Goal: Information Seeking & Learning: Learn about a topic

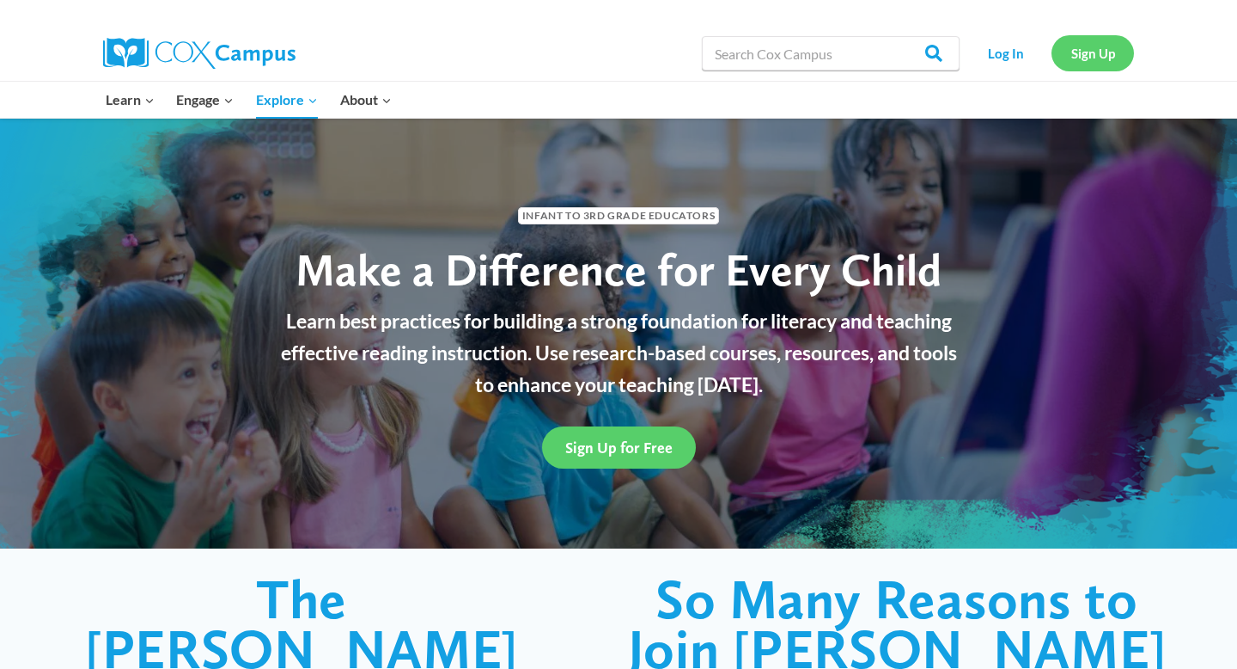
click at [1104, 46] on link "Sign Up" at bounding box center [1093, 52] width 82 height 35
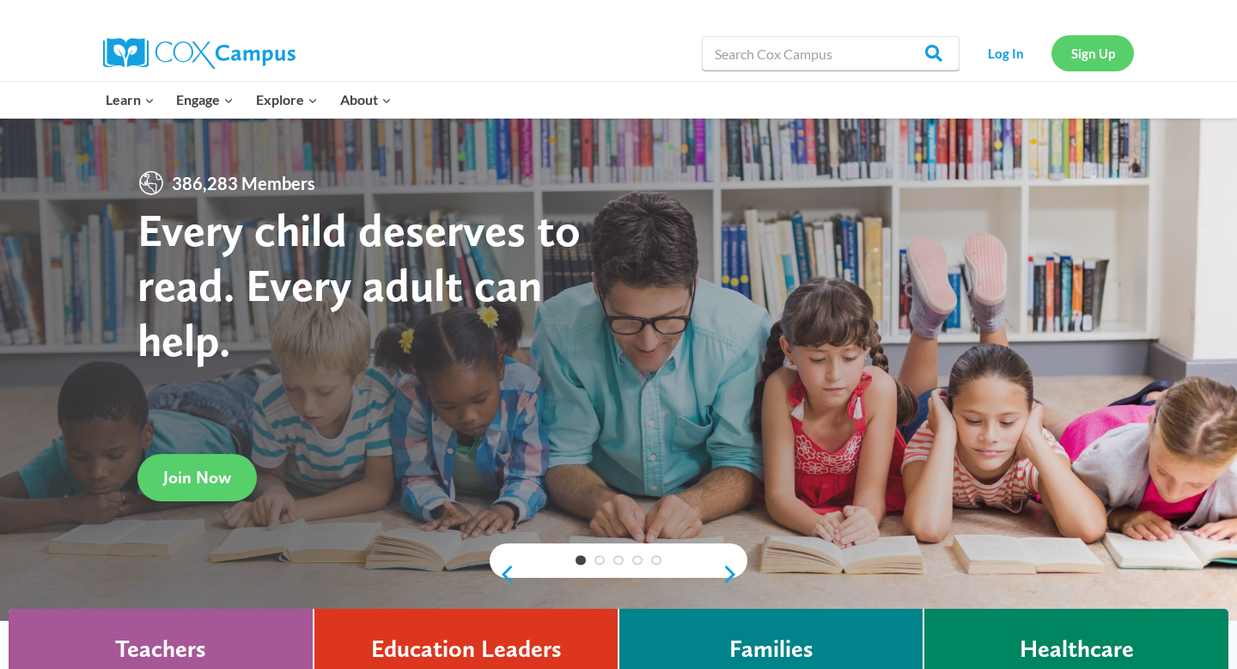
click at [1095, 52] on link "Sign Up" at bounding box center [1093, 52] width 82 height 35
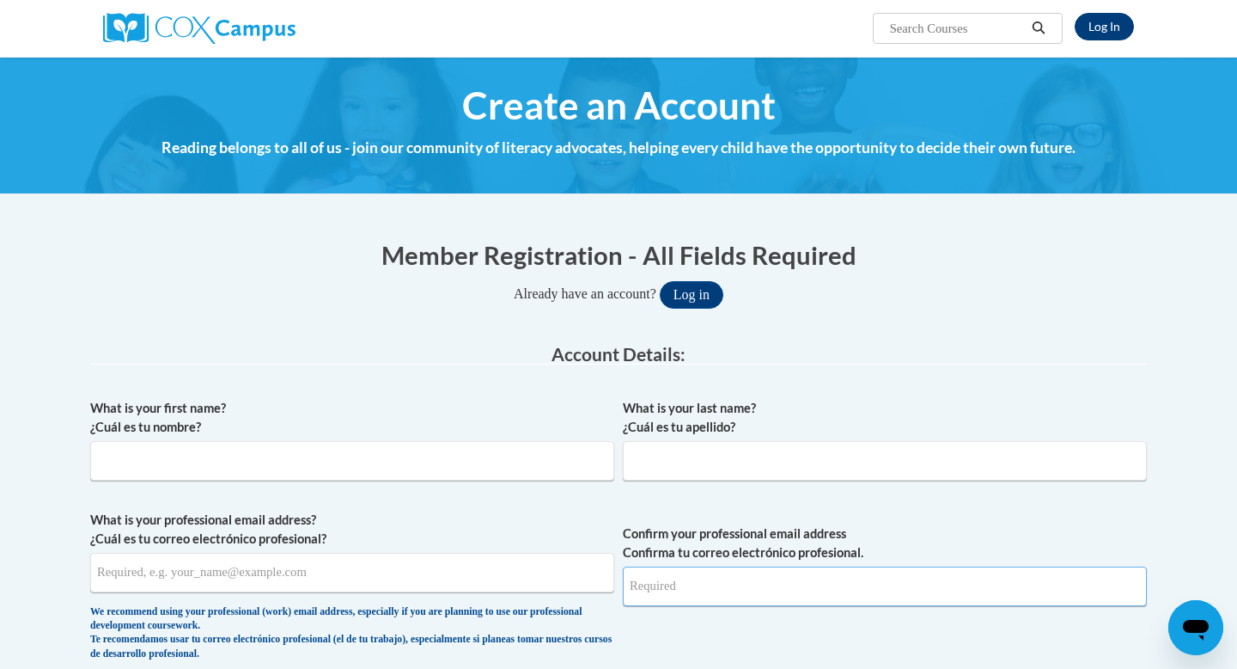
type input "nolson@b-e.k12.mn.us"
click at [1099, 27] on link "Log In" at bounding box center [1104, 26] width 59 height 27
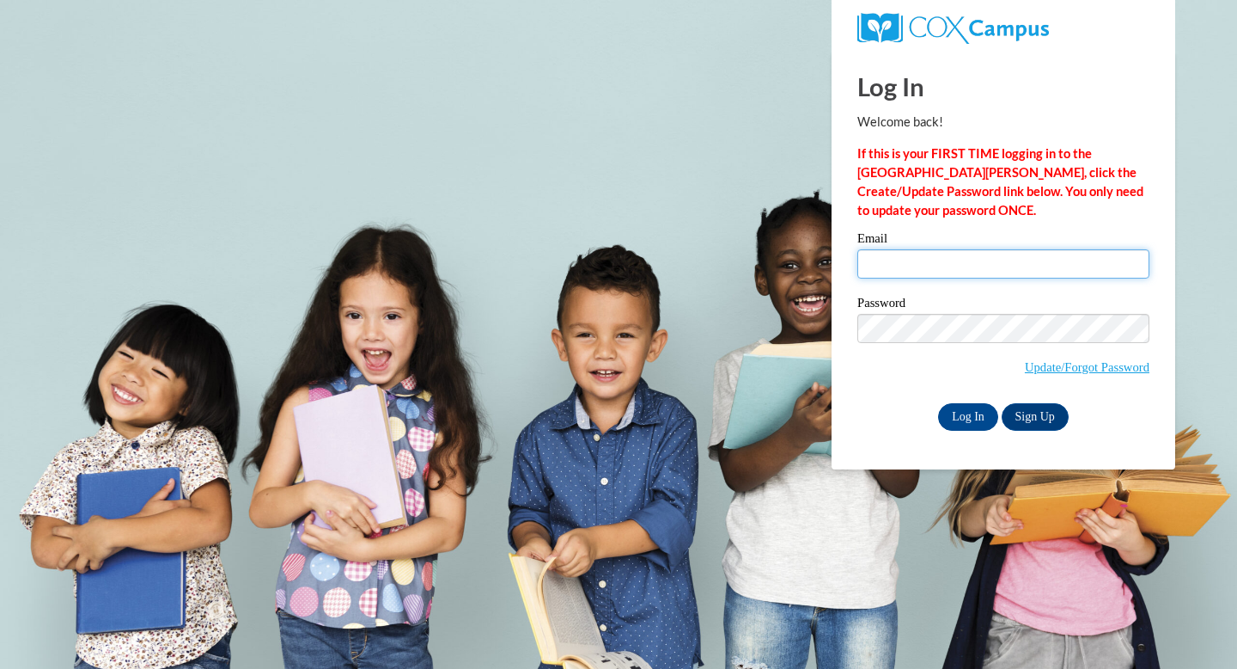
click at [887, 259] on input "Email" at bounding box center [1004, 263] width 292 height 29
type input "[EMAIL_ADDRESS][DOMAIN_NAME]"
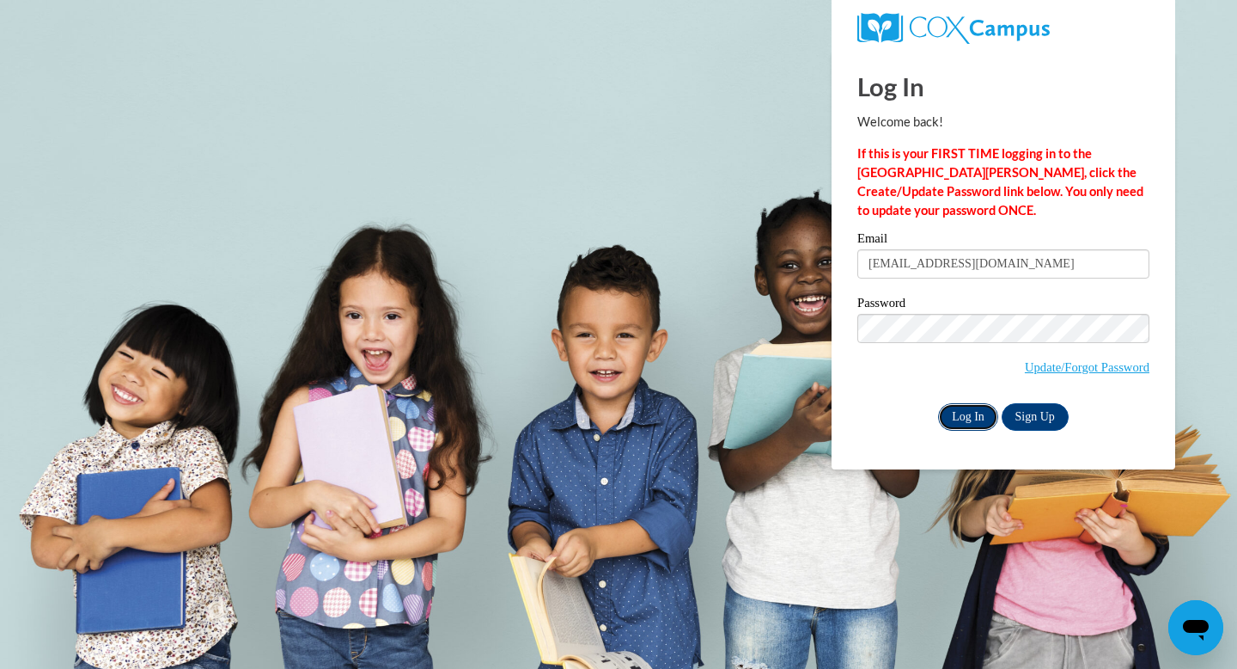
click at [972, 416] on input "Log In" at bounding box center [968, 416] width 60 height 27
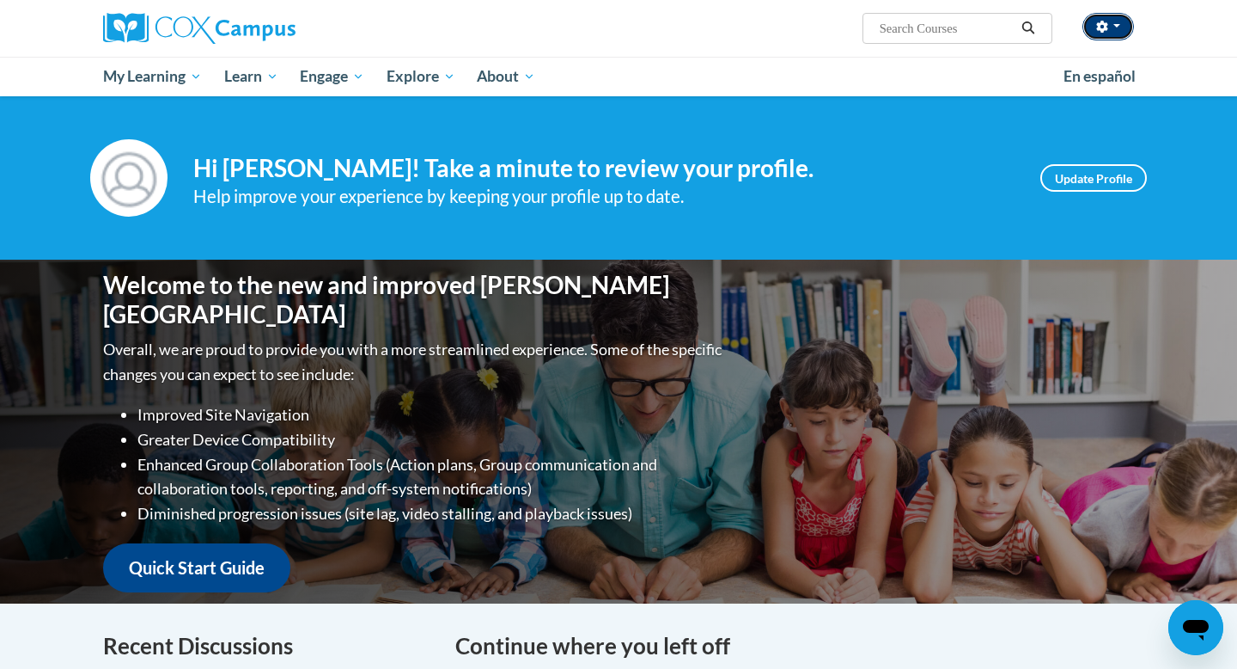
click at [1107, 21] on icon "button" at bounding box center [1102, 27] width 12 height 12
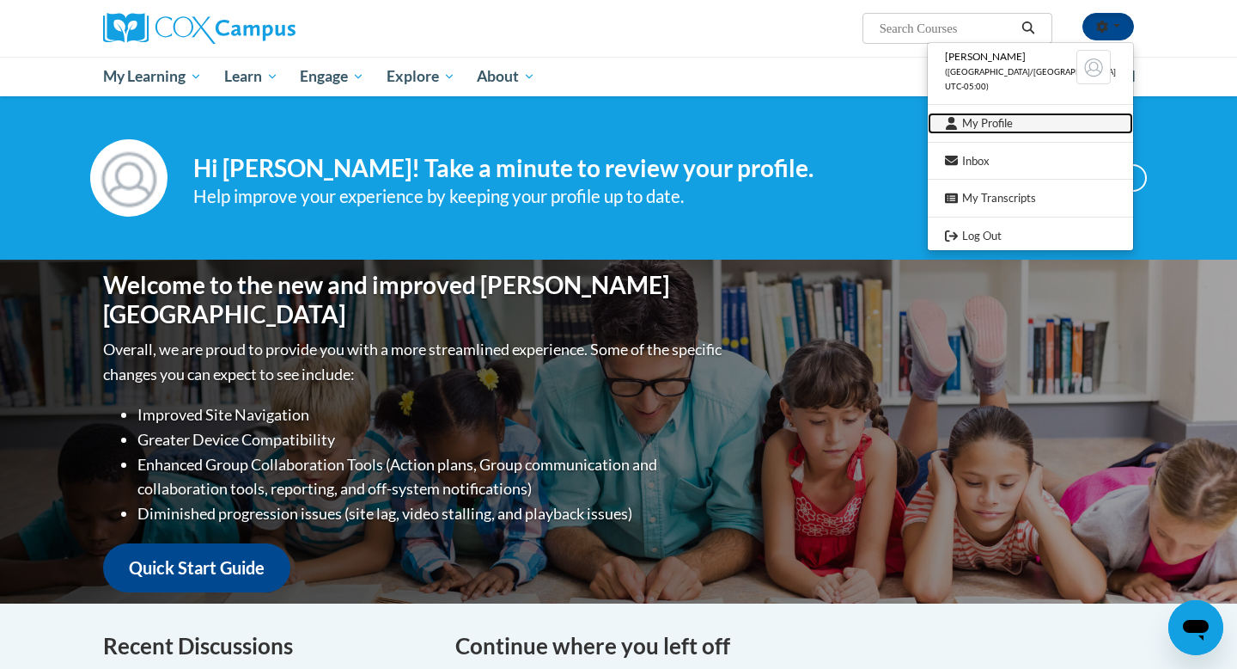
click at [1013, 120] on link "My Profile" at bounding box center [1030, 123] width 205 height 21
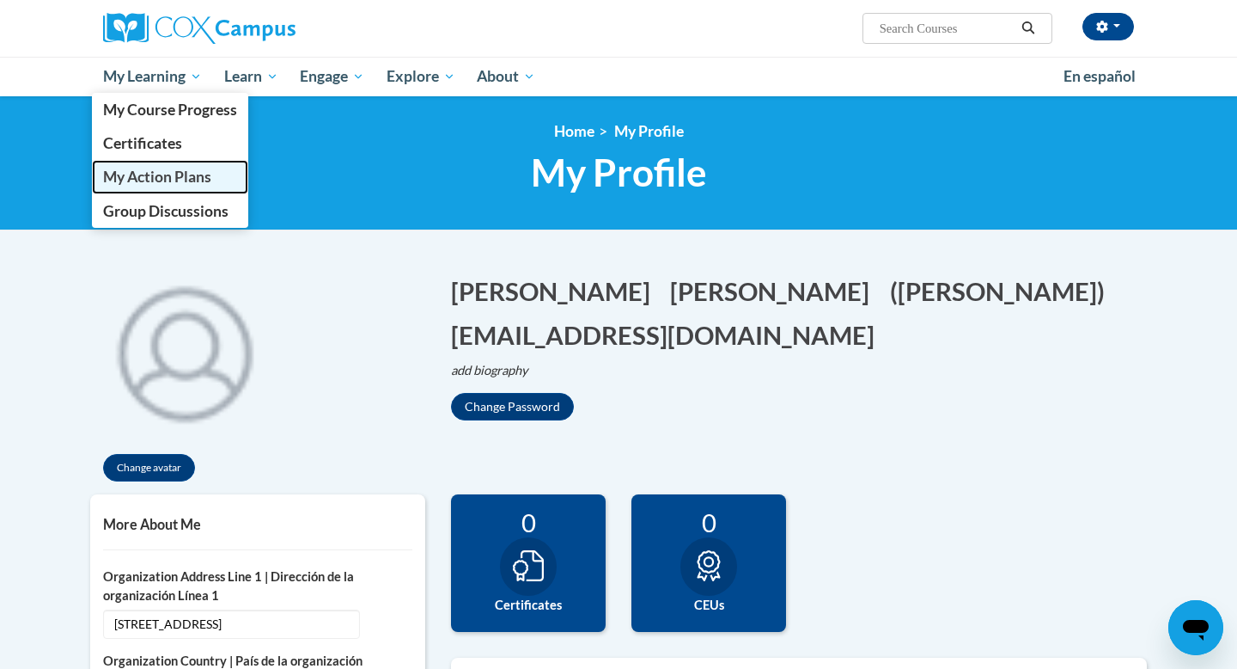
click at [146, 178] on span "My Action Plans" at bounding box center [157, 177] width 108 height 18
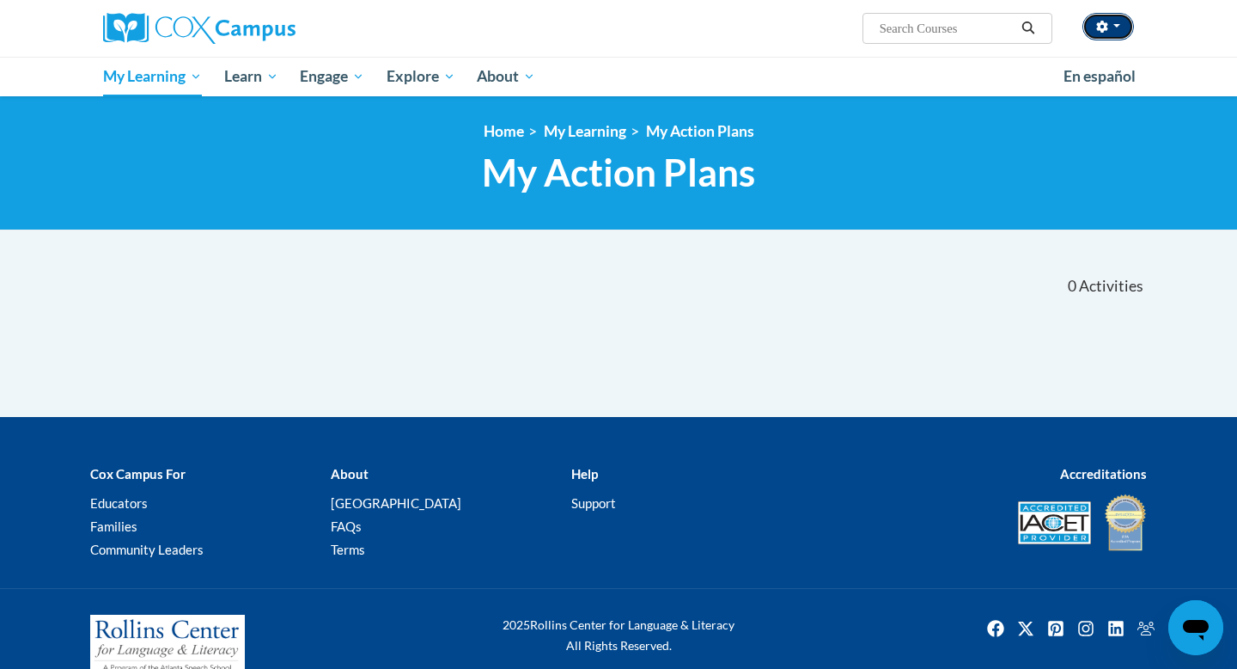
click at [1100, 28] on icon "button" at bounding box center [1101, 27] width 11 height 12
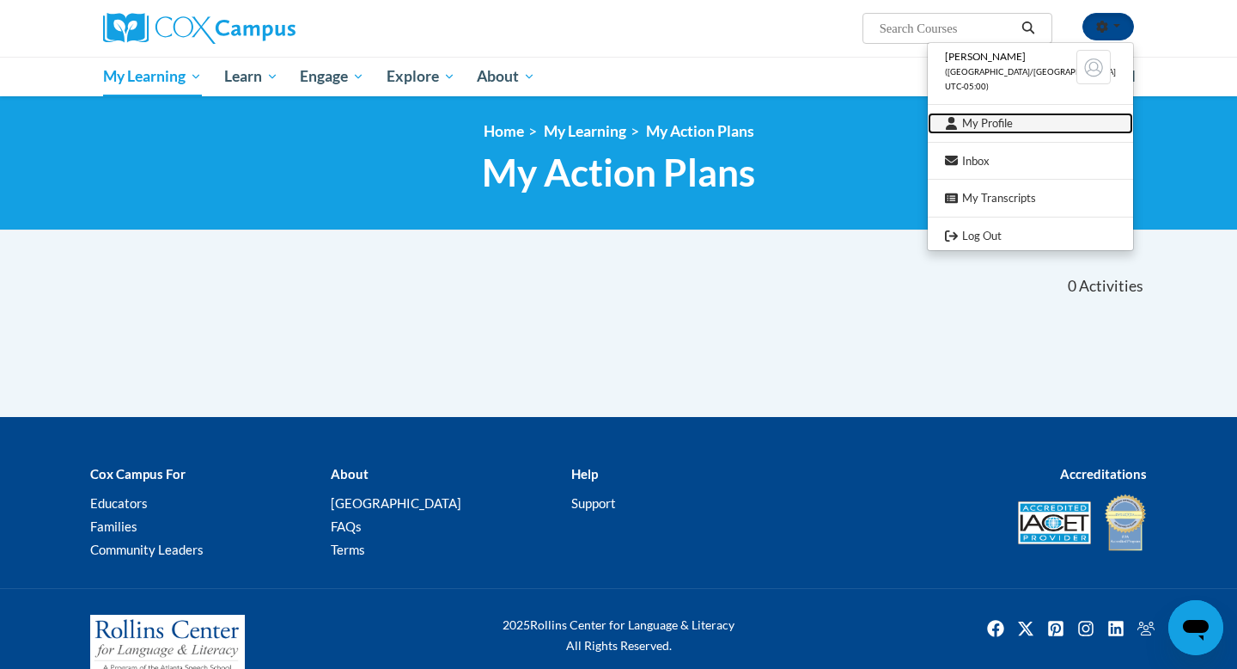
click at [1005, 128] on link "My Profile" at bounding box center [1030, 123] width 205 height 21
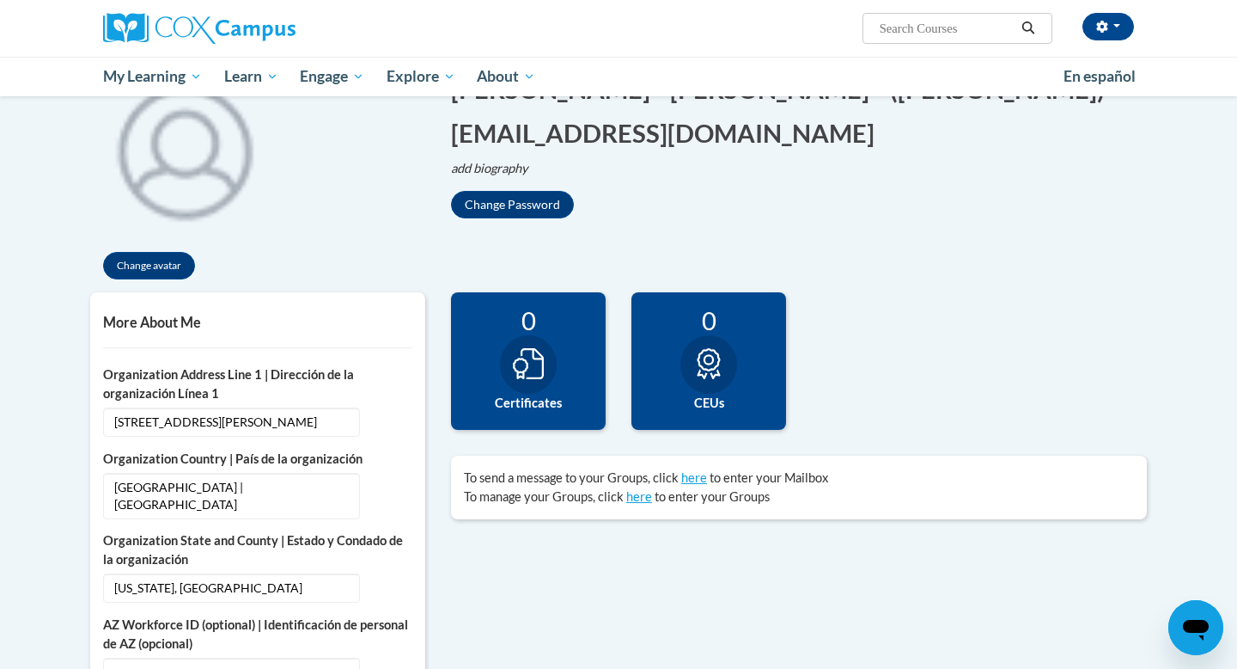
scroll to position [206, 0]
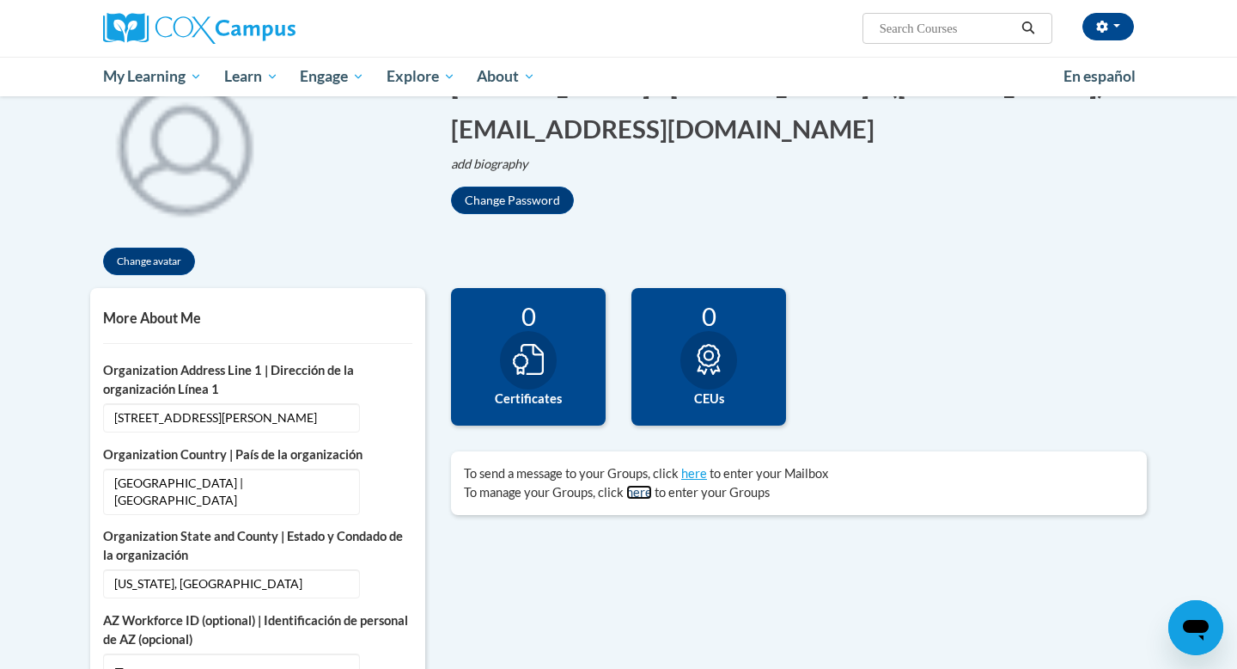
click at [638, 494] on link "here" at bounding box center [639, 492] width 26 height 15
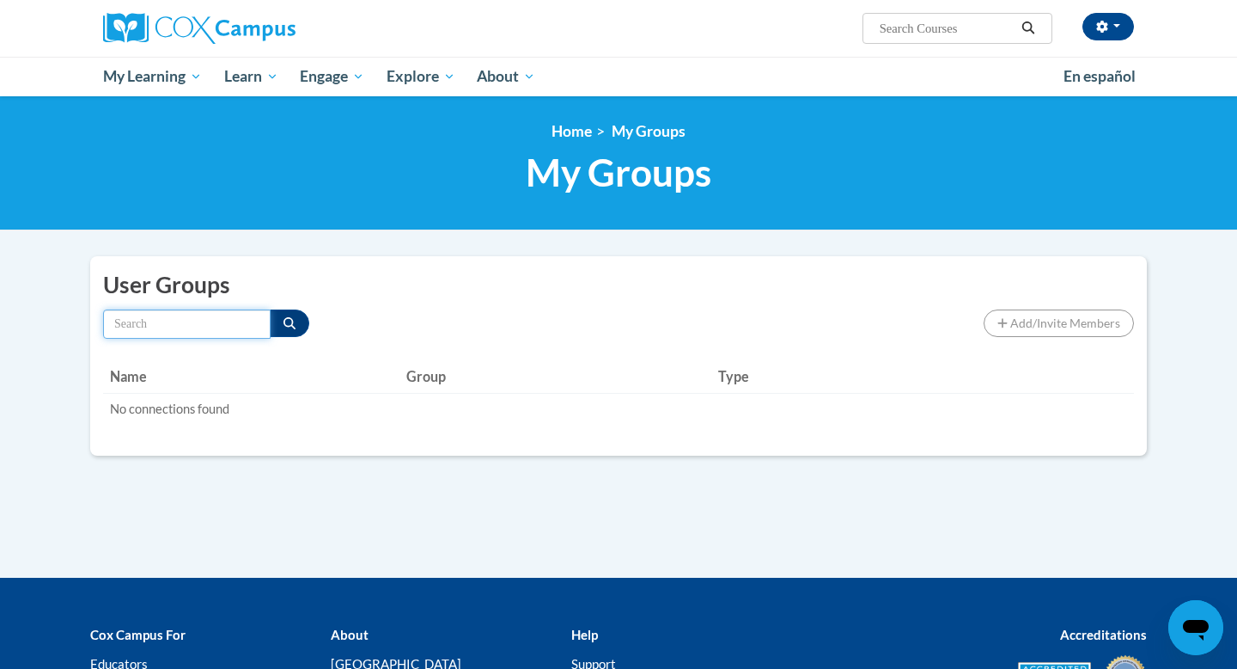
click at [168, 321] on input "Search by name" at bounding box center [187, 323] width 168 height 29
type input "jenny kokett"
click at [270, 326] on button "Search" at bounding box center [288, 322] width 37 height 27
click at [1076, 324] on div "Add/Invite Members" at bounding box center [1059, 322] width 150 height 27
click at [1044, 328] on div "Add/Invite Members" at bounding box center [1059, 322] width 150 height 27
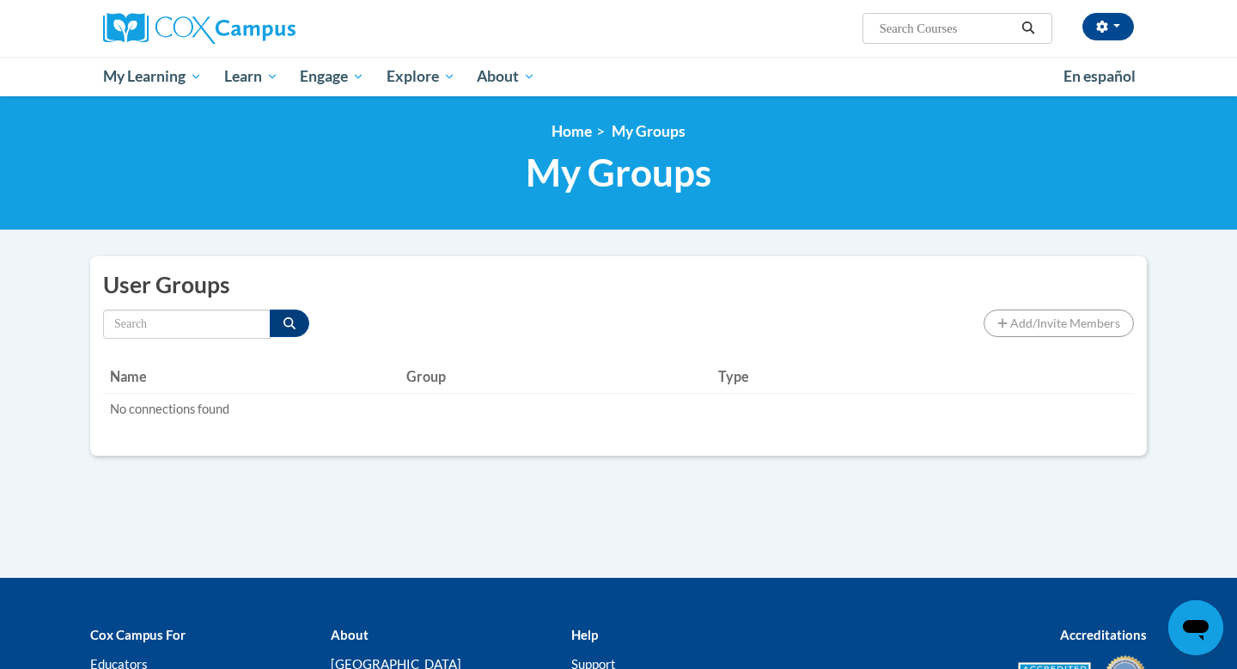
click at [1011, 321] on div "Add/Invite Members" at bounding box center [1059, 322] width 150 height 27
click at [174, 319] on input "Search by name" at bounding box center [187, 323] width 168 height 29
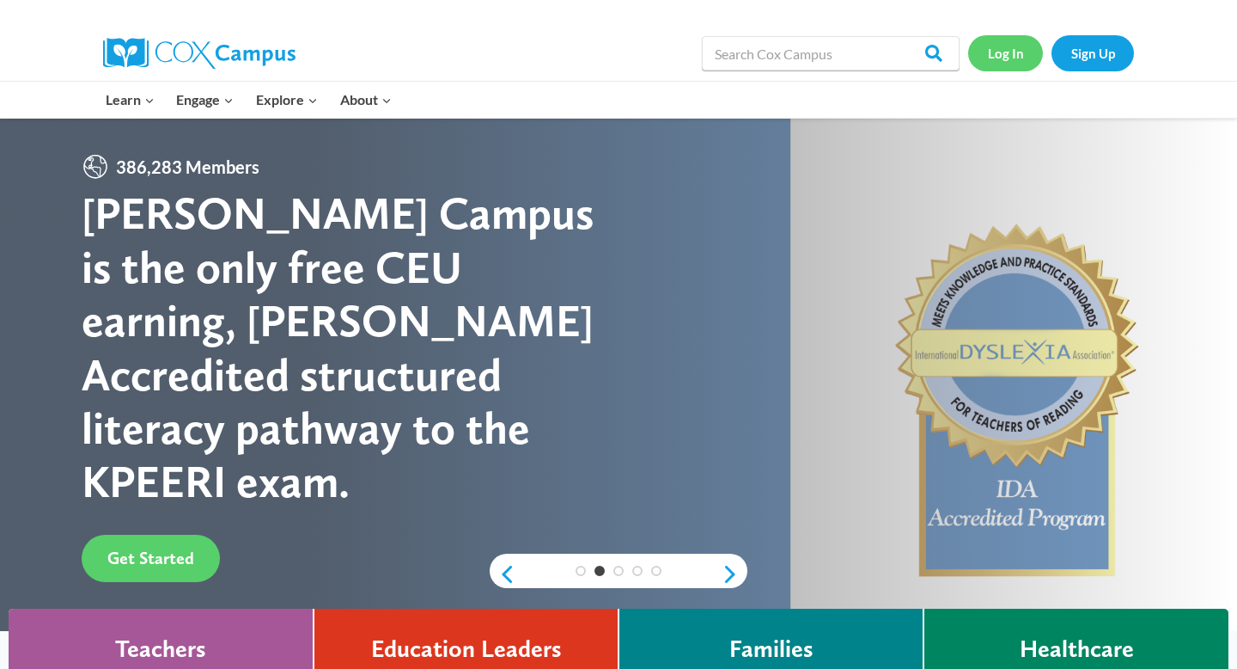
click at [1018, 61] on link "Log In" at bounding box center [1005, 52] width 75 height 35
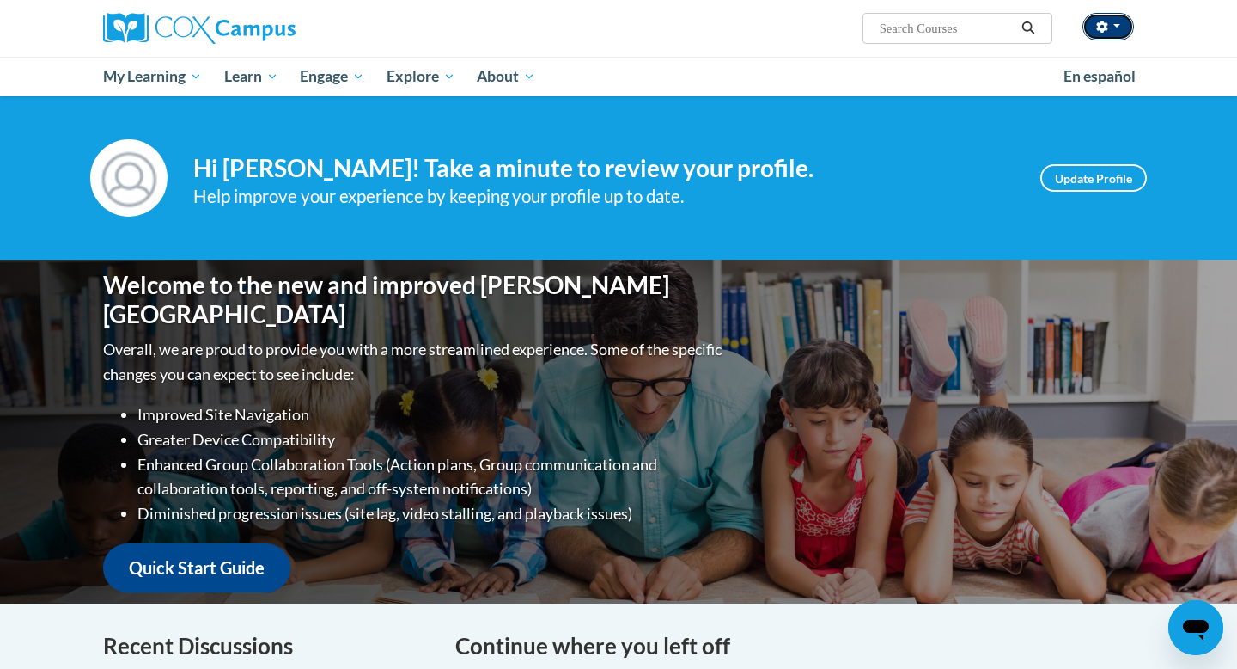
click at [1102, 22] on icon "button" at bounding box center [1101, 27] width 11 height 12
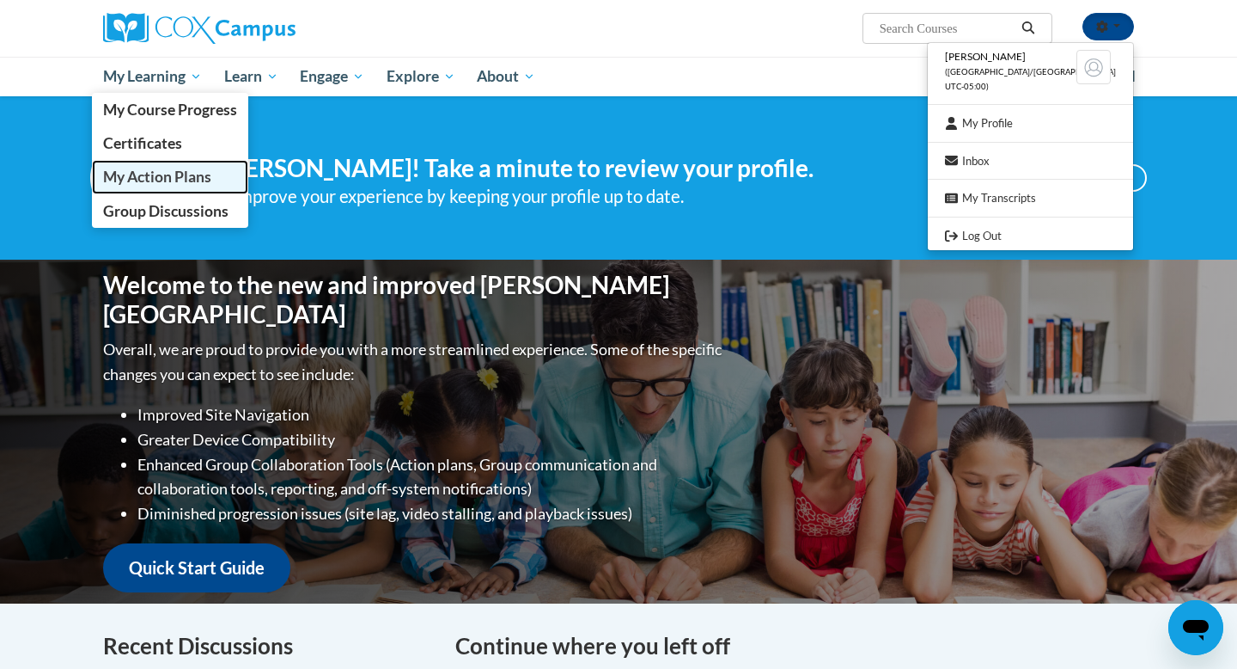
click at [146, 174] on span "My Action Plans" at bounding box center [157, 177] width 108 height 18
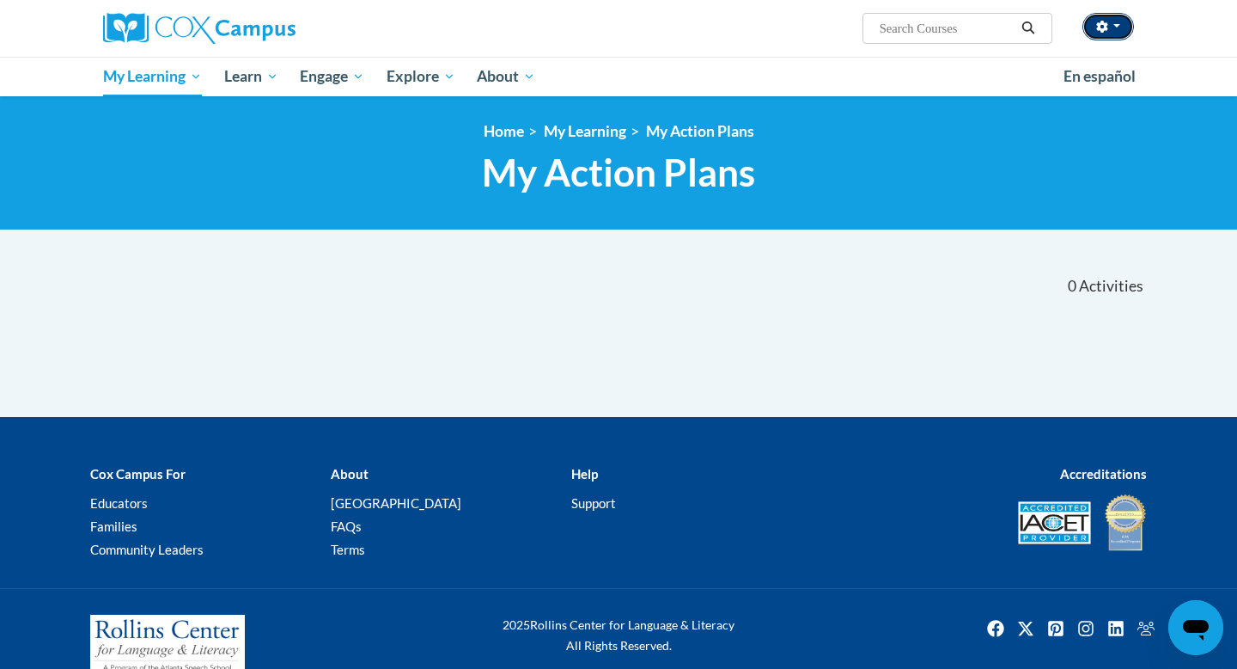
click at [1108, 24] on button "button" at bounding box center [1109, 26] width 52 height 27
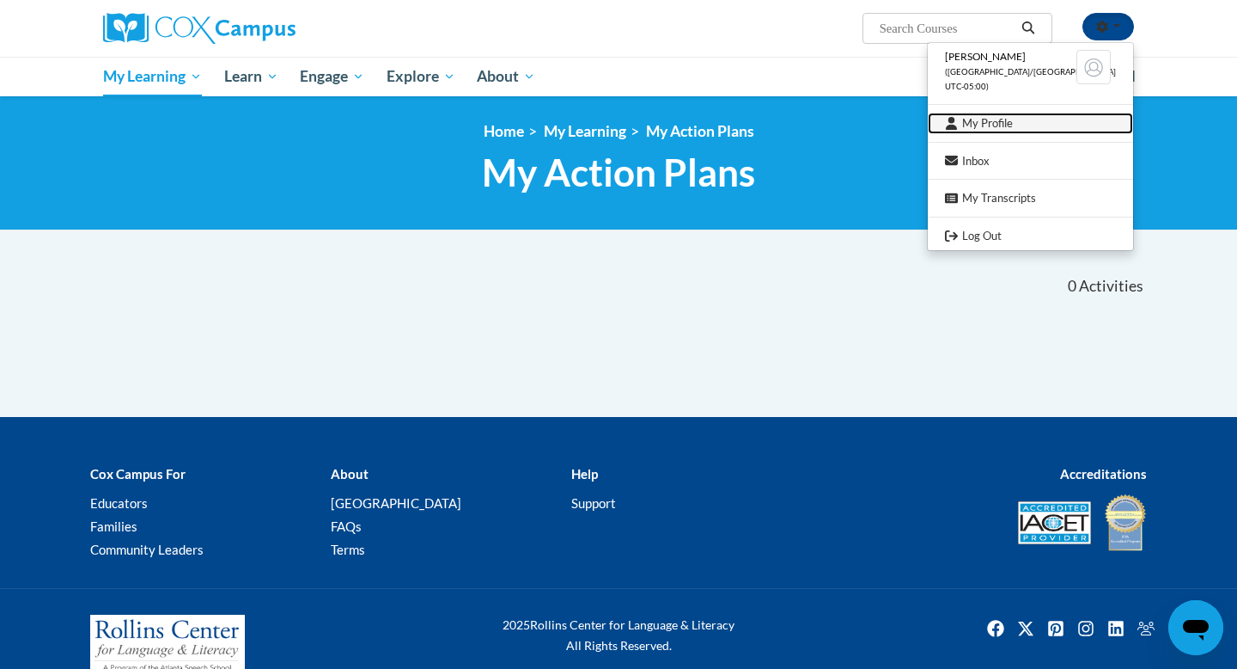
click at [1007, 121] on link "My Profile" at bounding box center [1030, 123] width 205 height 21
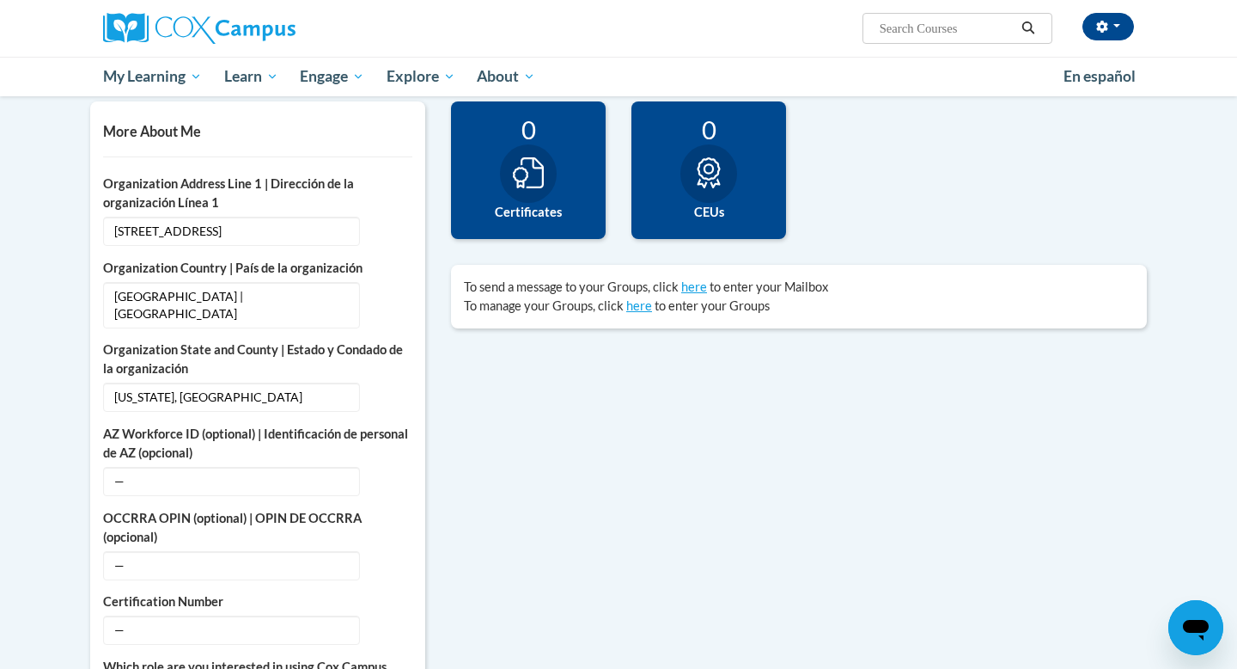
scroll to position [412, 0]
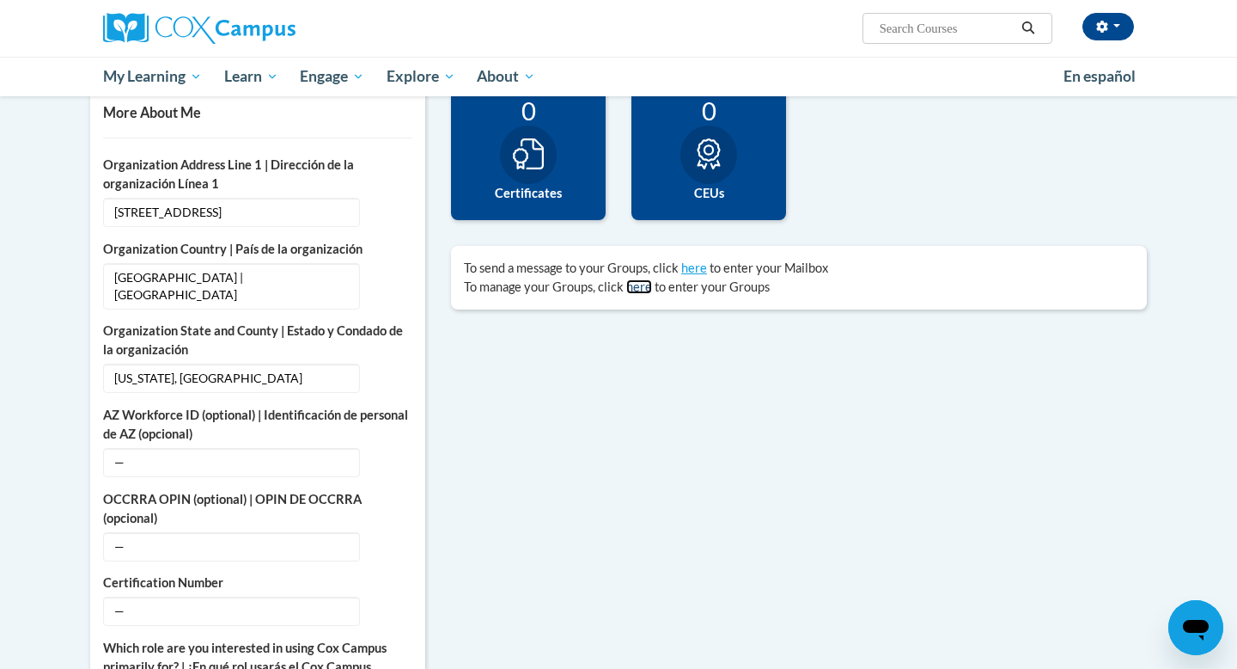
click at [641, 291] on link "here" at bounding box center [639, 286] width 26 height 15
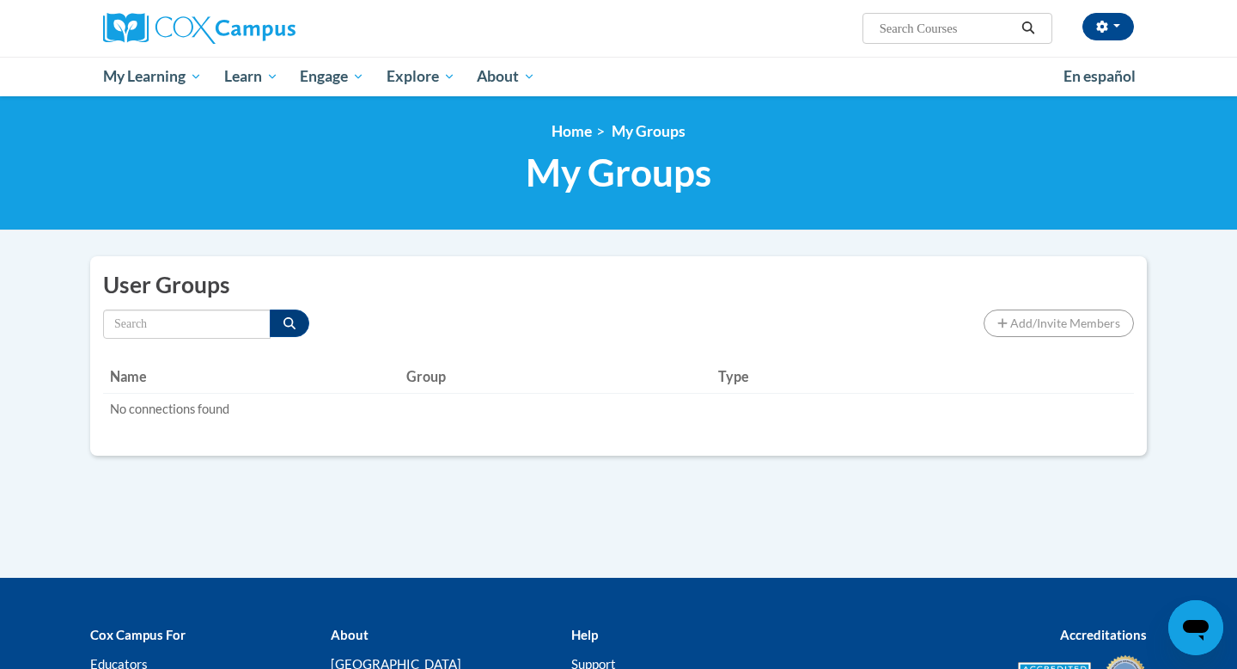
click at [1030, 326] on div "Add/Invite Members" at bounding box center [1059, 322] width 150 height 27
click at [149, 323] on input "Search by name" at bounding box center [187, 323] width 168 height 29
type input "kokett"
click at [1042, 325] on div "Add/Invite Members" at bounding box center [1059, 322] width 150 height 27
click at [284, 327] on icon "Search" at bounding box center [288, 323] width 9 height 12
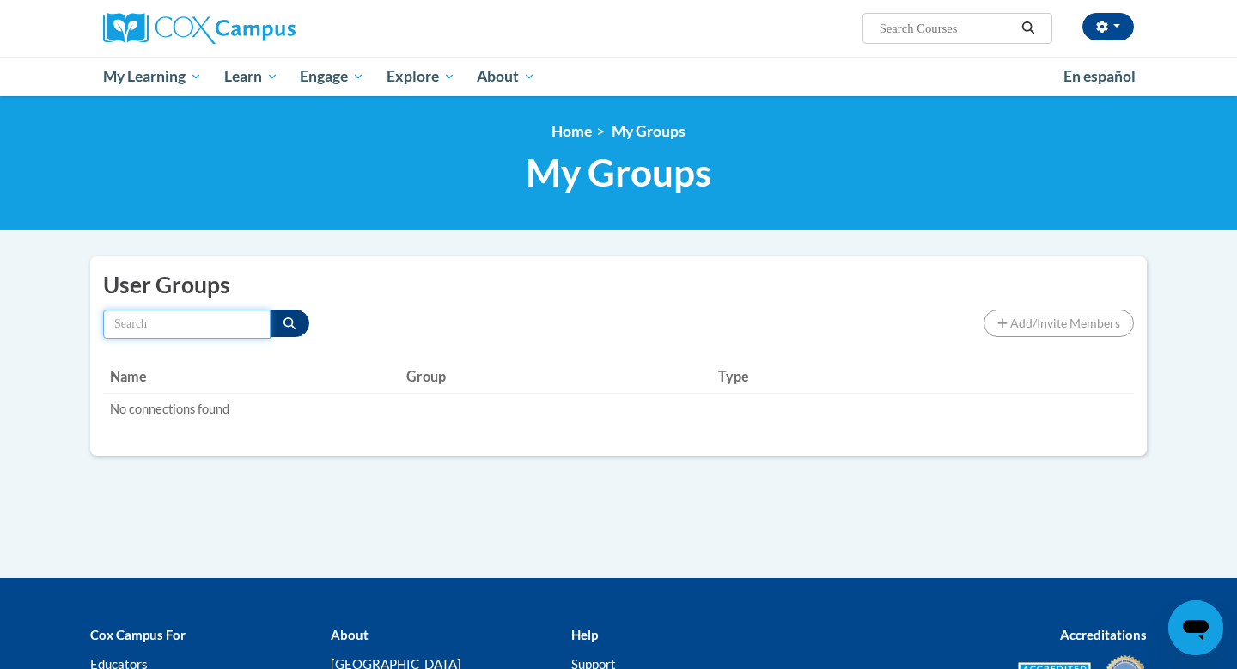
click at [178, 327] on input "Search by name" at bounding box center [187, 323] width 168 height 29
click at [1054, 330] on div "Add/Invite Members" at bounding box center [1059, 322] width 150 height 27
click at [1186, 638] on icon "Open messaging window" at bounding box center [1196, 627] width 31 height 31
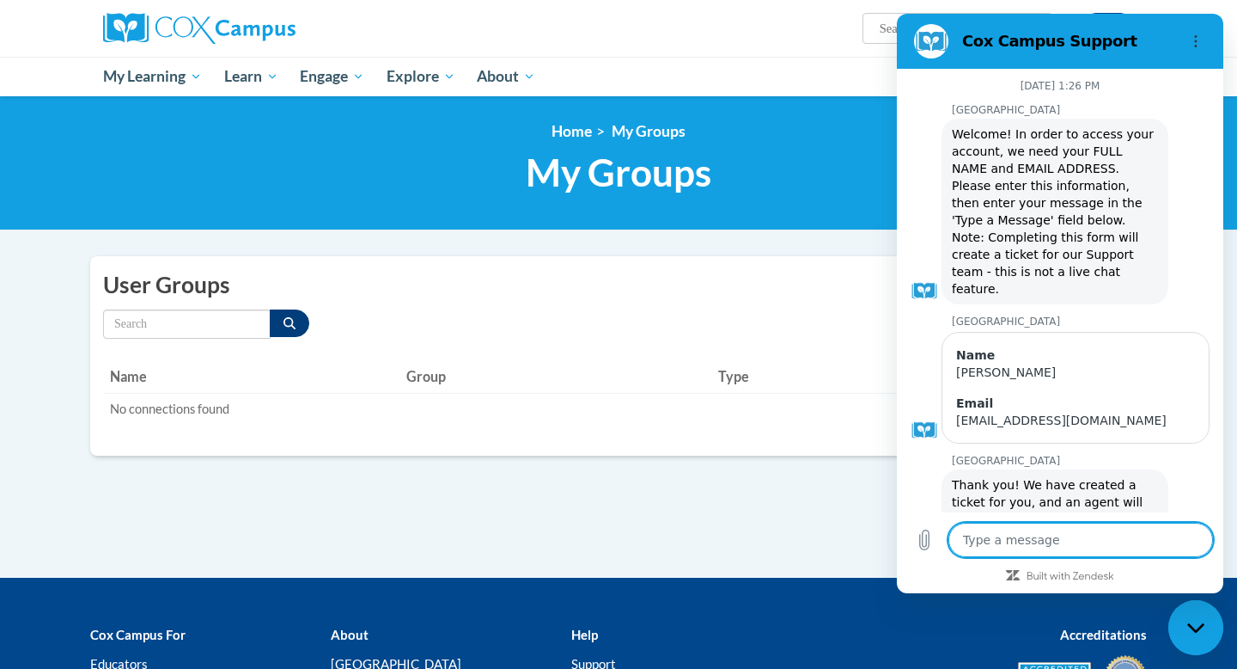
scroll to position [815, 0]
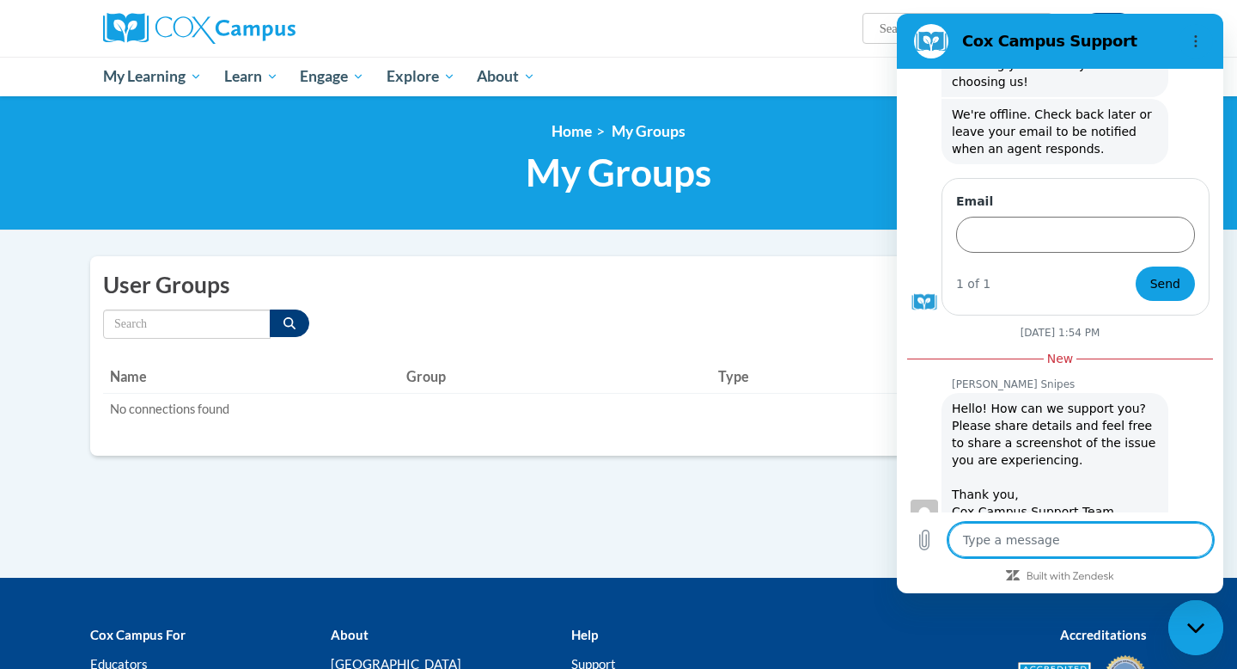
click at [1018, 545] on textarea at bounding box center [1081, 539] width 265 height 34
type textarea "h"
type textarea "x"
type textarea "ho"
type textarea "x"
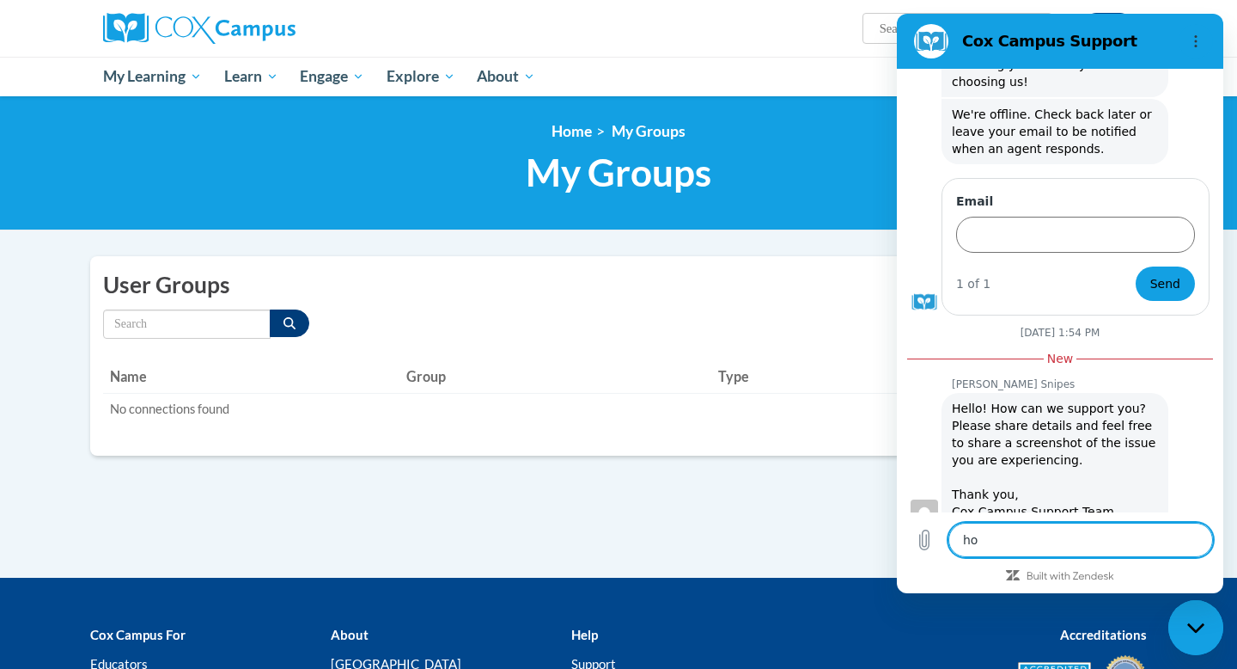
type textarea "how"
type textarea "x"
type textarea "how"
type textarea "x"
type textarea "how d"
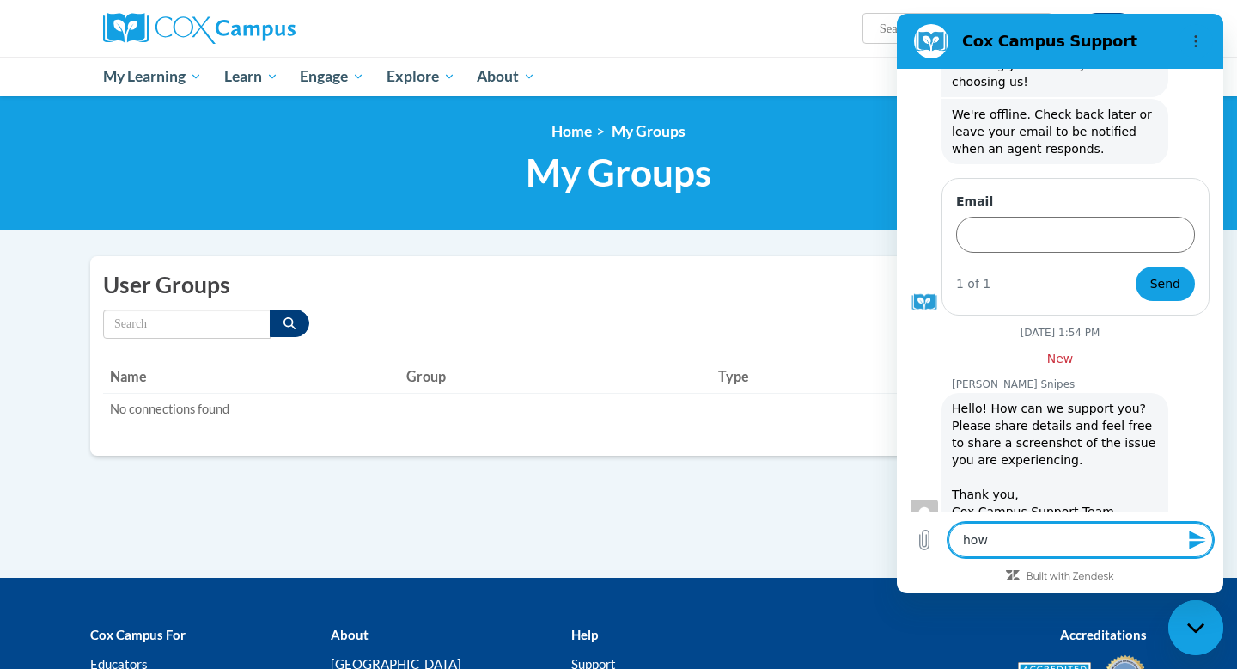
type textarea "x"
type textarea "how do"
type textarea "x"
type textarea "how do"
type textarea "x"
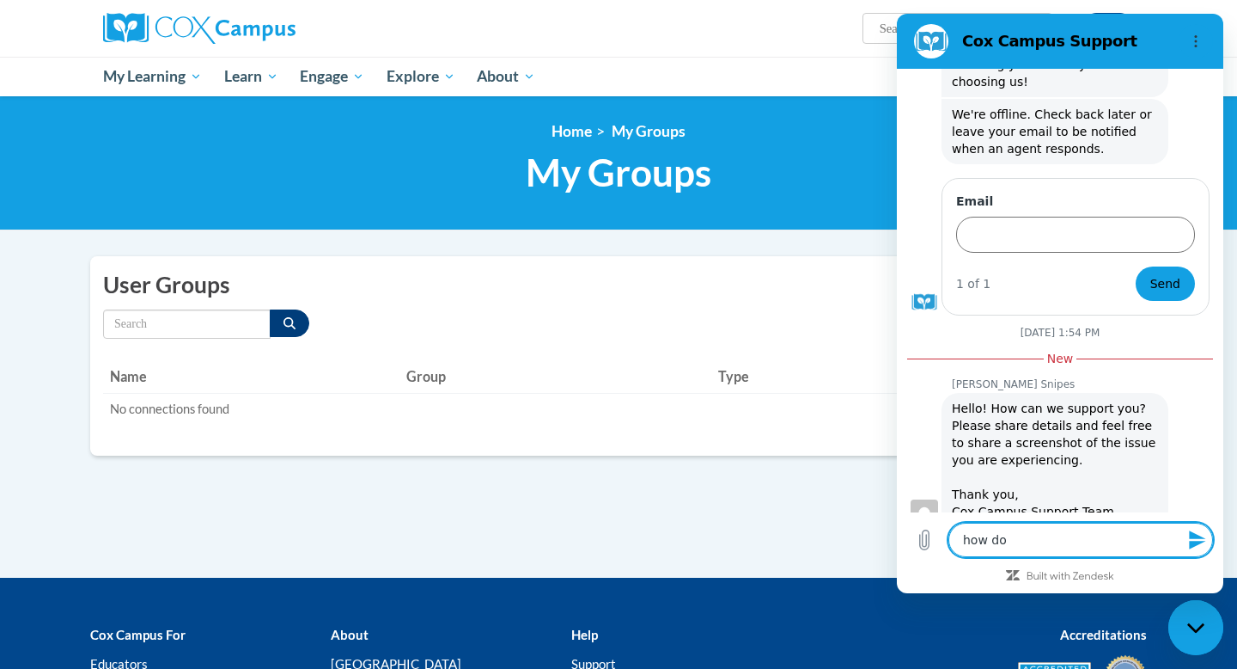
type textarea "how do i"
type textarea "x"
type textarea "how do i"
type textarea "x"
type textarea "how do i a"
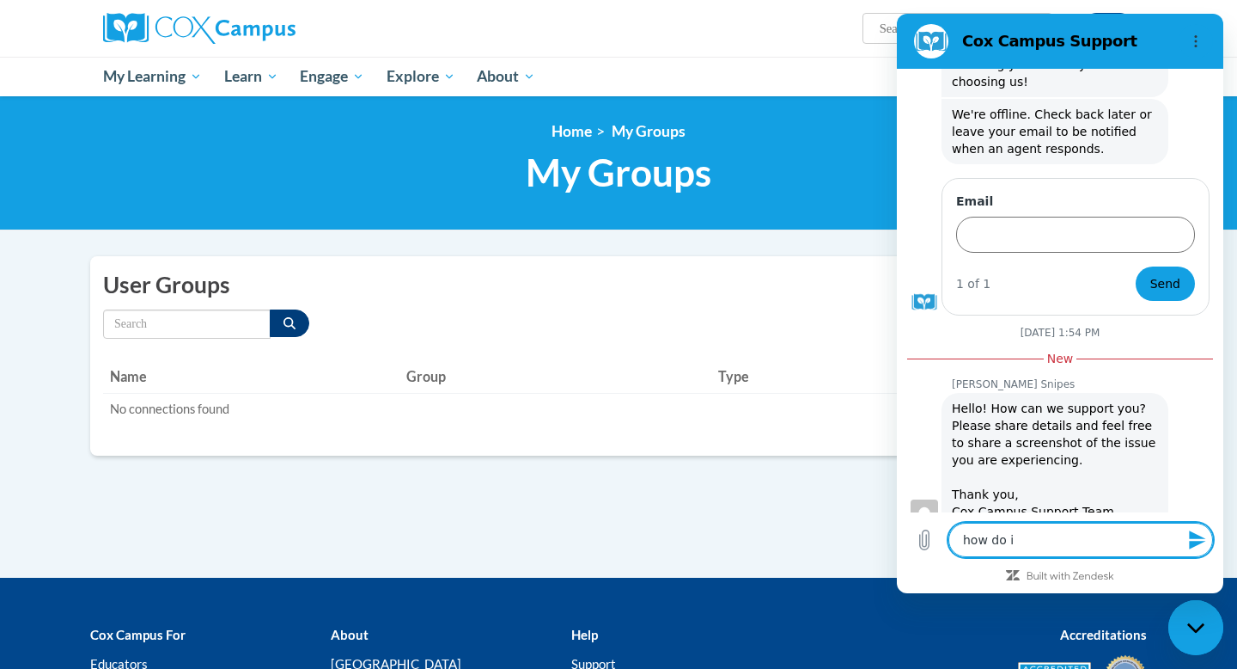
type textarea "x"
type textarea "how do i ad"
type textarea "x"
type textarea "how do i add"
type textarea "x"
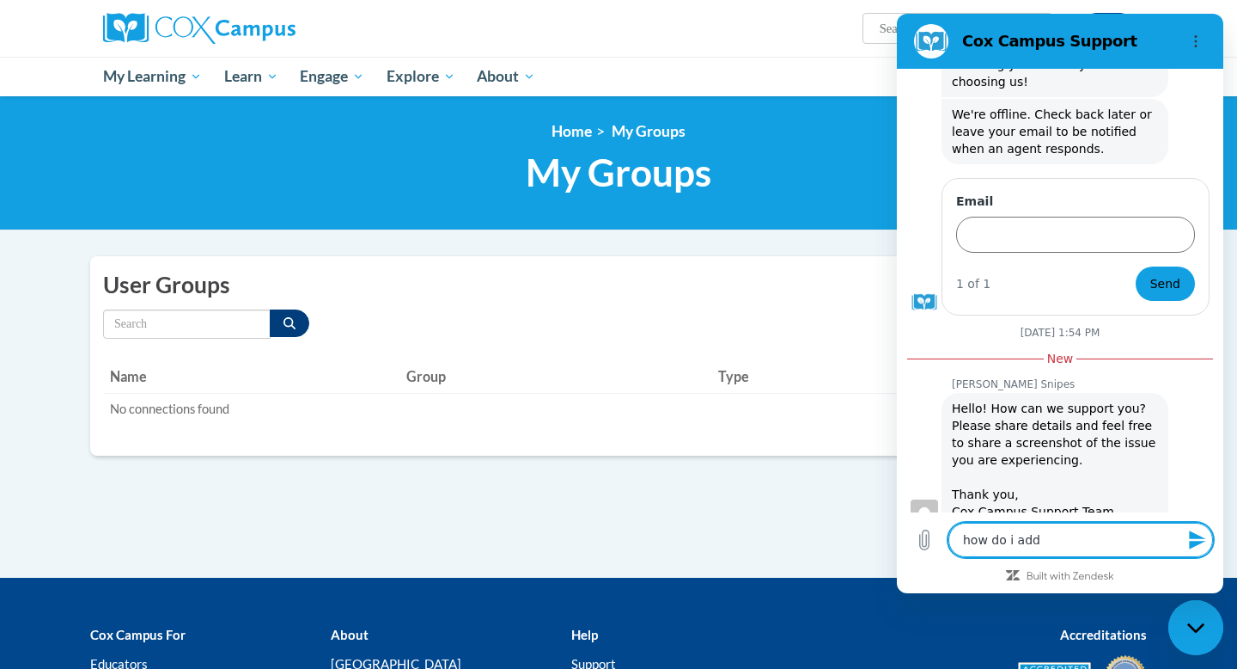
type textarea "how do i add"
type textarea "x"
type textarea "how do i add m"
type textarea "x"
type textarea "how do i add me"
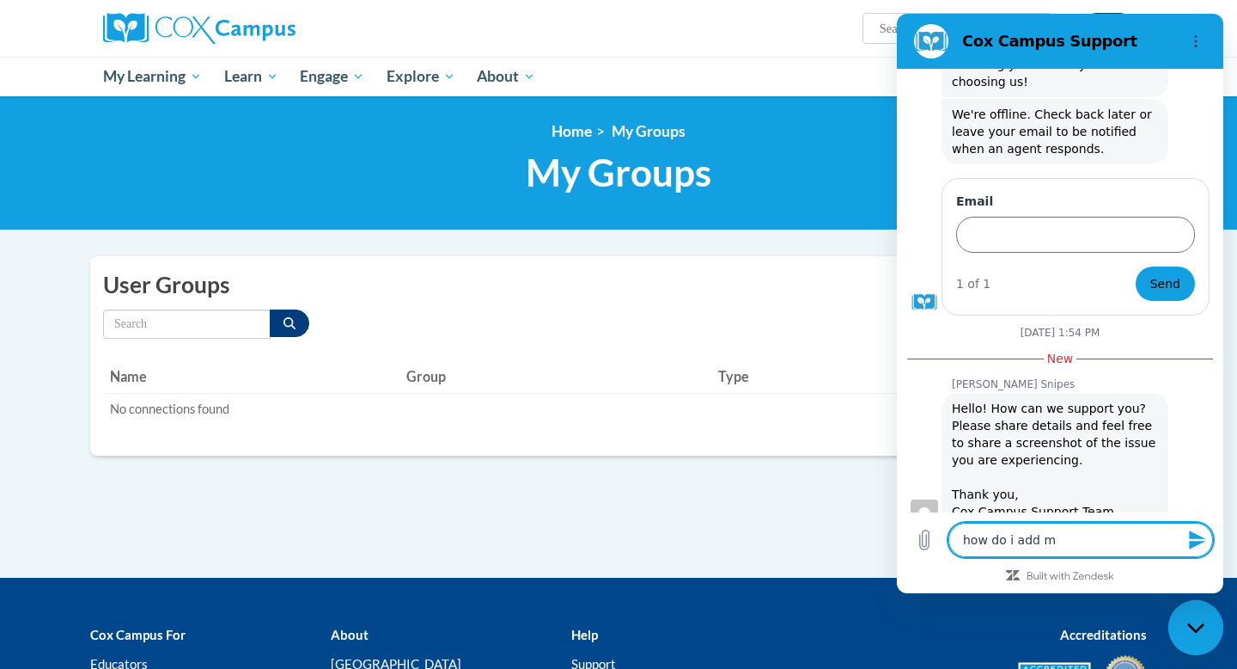
type textarea "x"
type textarea "how do i add mem"
type textarea "x"
type textarea "how do i add memb"
type textarea "x"
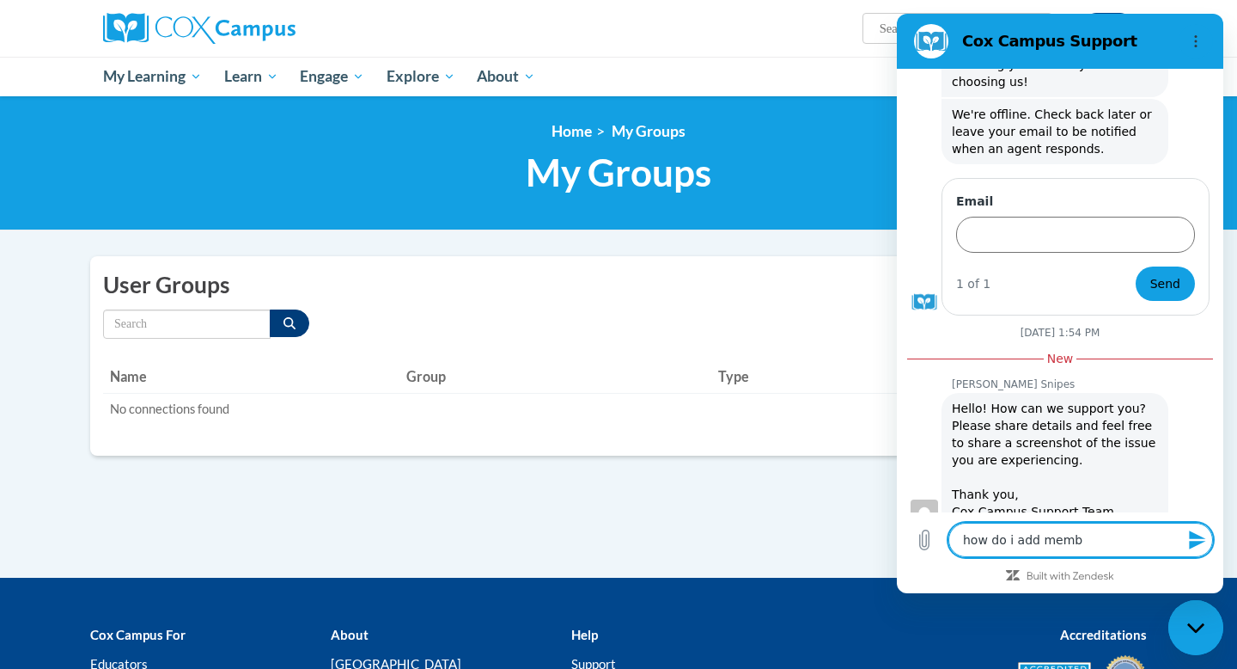
type textarea "how do i add membe"
type textarea "x"
type textarea "how do i add member"
type textarea "x"
type textarea "how do i add members"
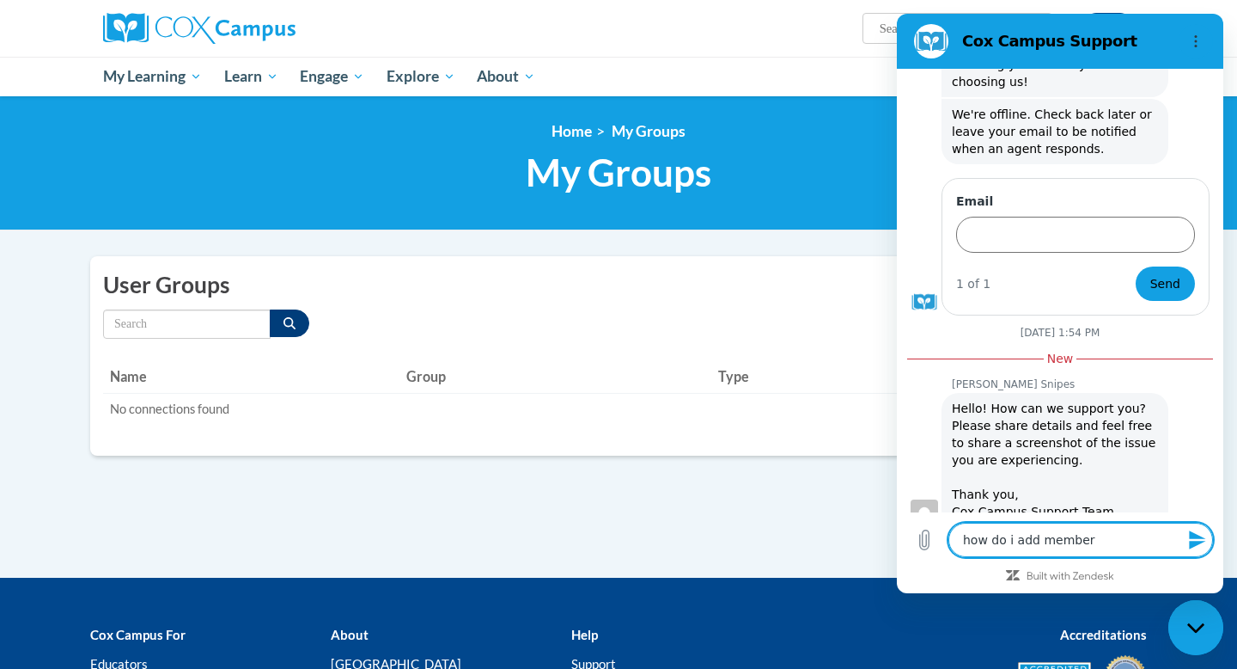
type textarea "x"
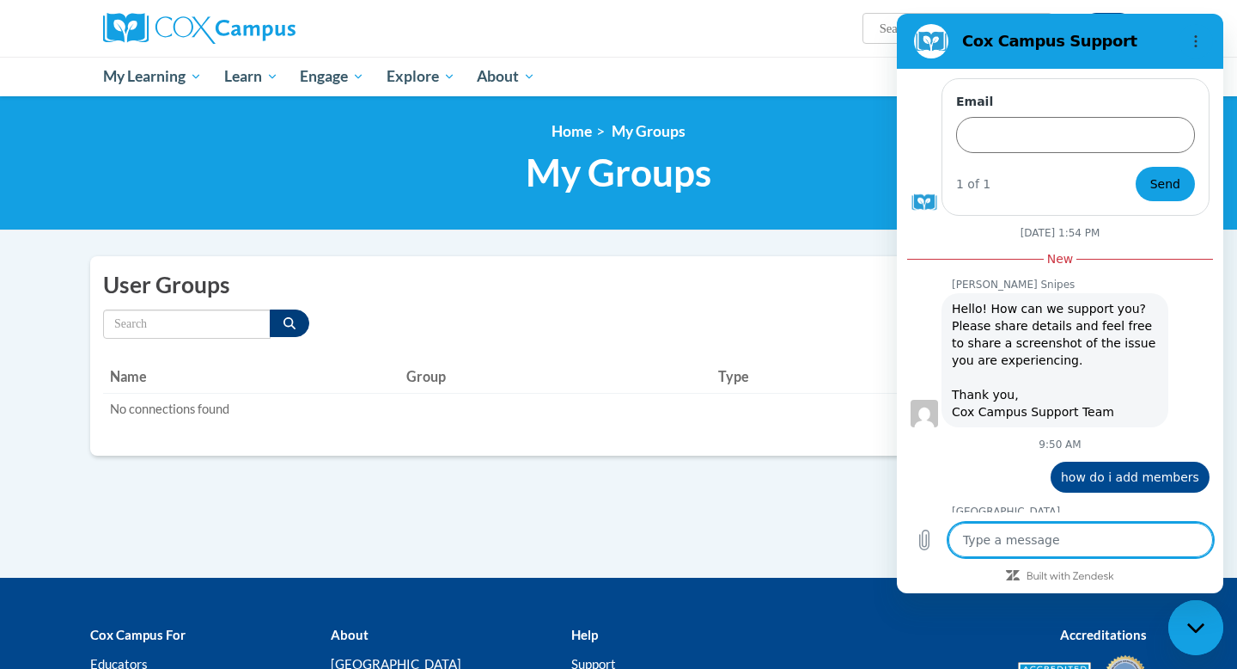
scroll to position [913, 0]
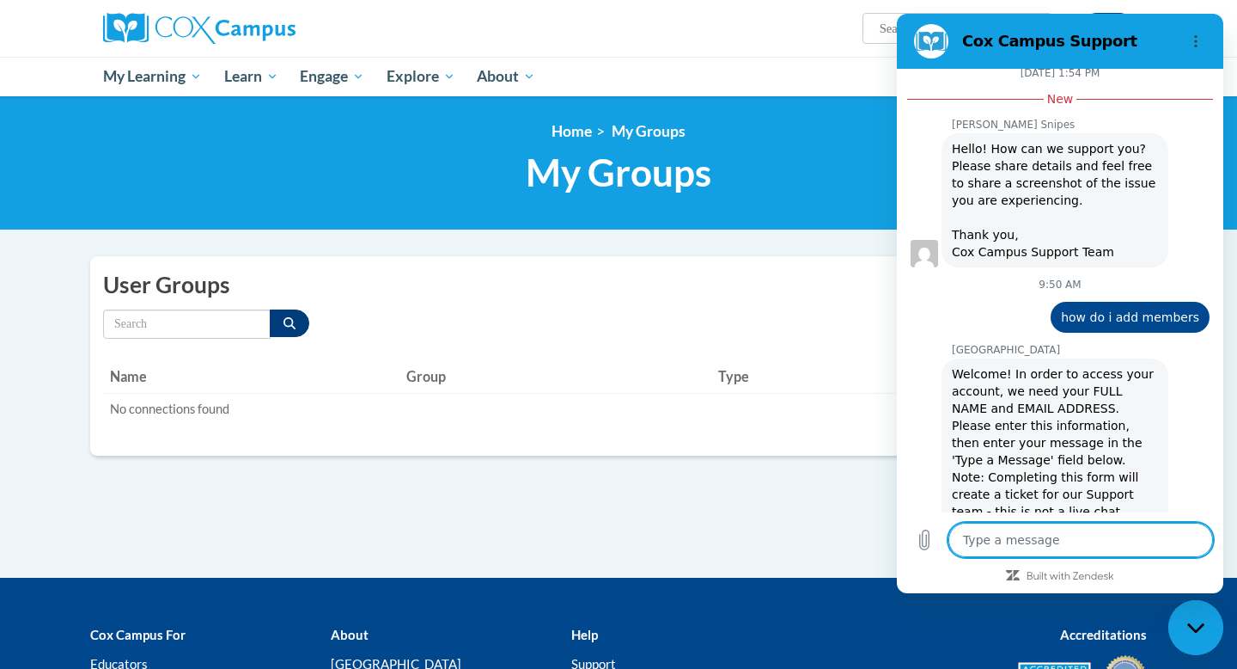
type textarea "x"
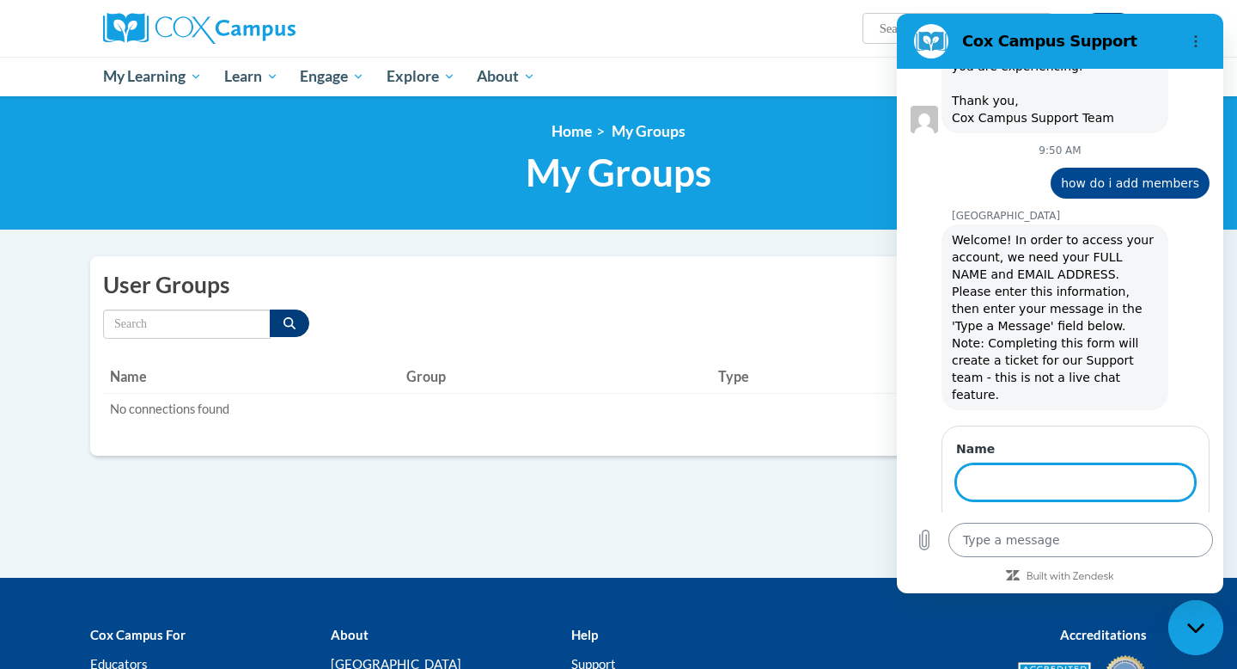
scroll to position [1207, 0]
type input "Nicole Olson"
click at [1138, 514] on button "Next" at bounding box center [1167, 531] width 58 height 34
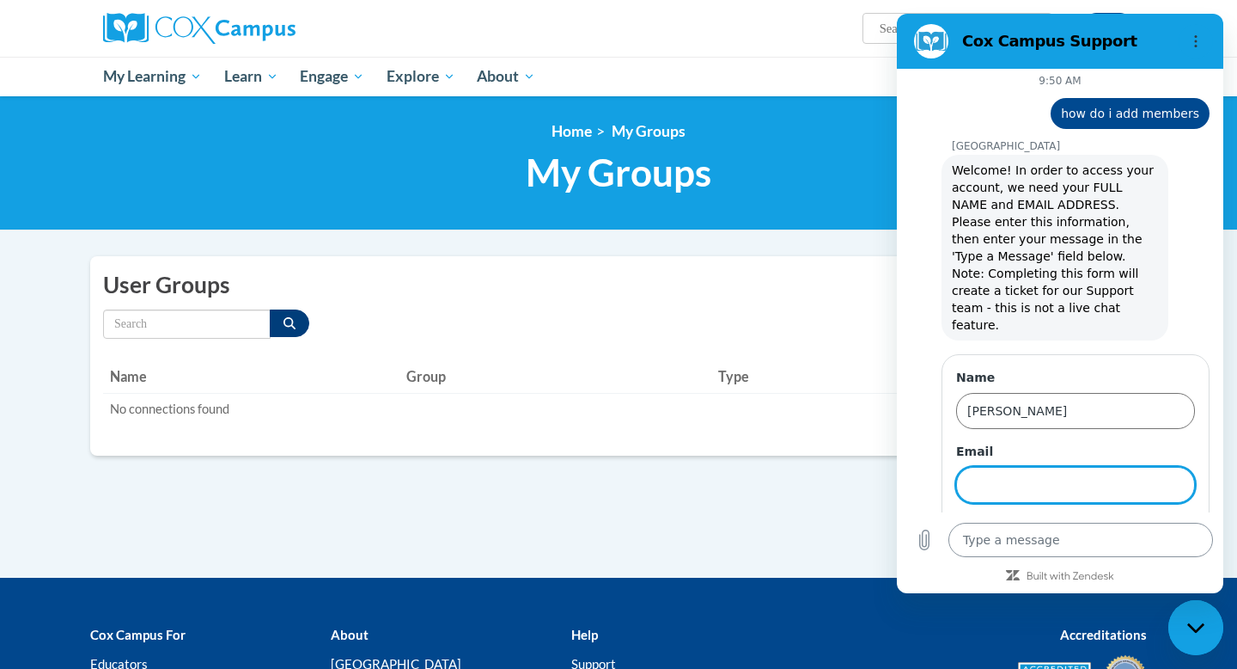
scroll to position [1281, 0]
type input "nolson@b-e.k12.mn.us"
click at [1136, 514] on button "Send" at bounding box center [1165, 531] width 59 height 34
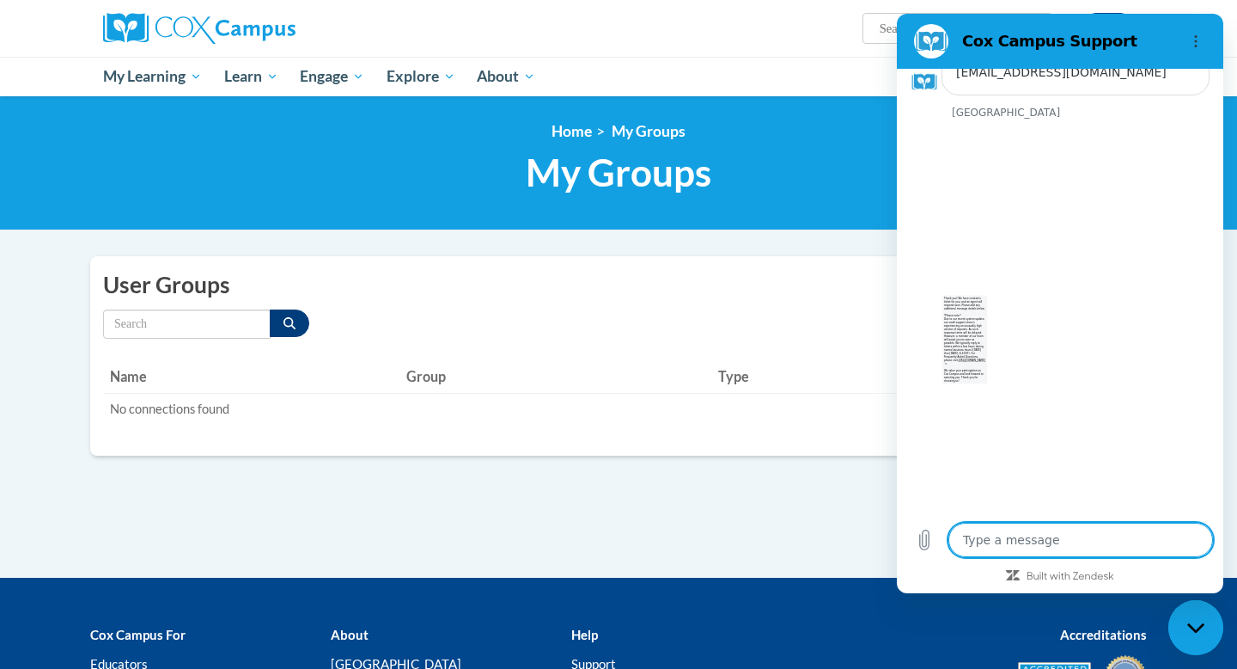
scroll to position [1666, 0]
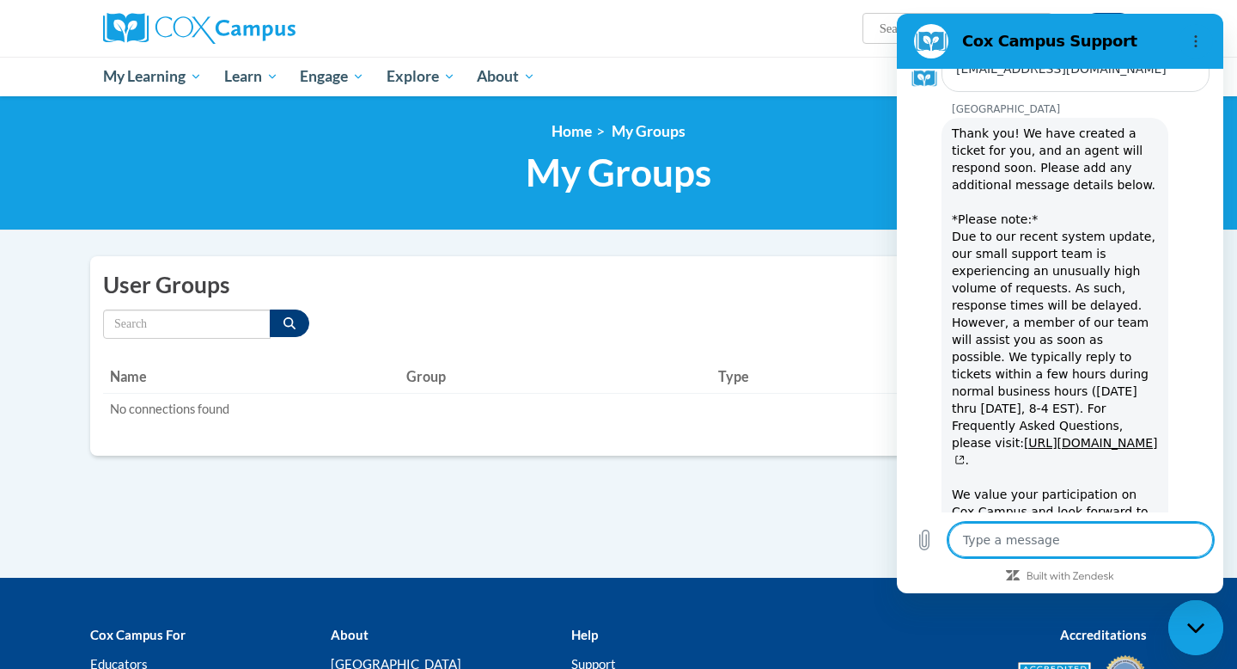
type textarea "x"
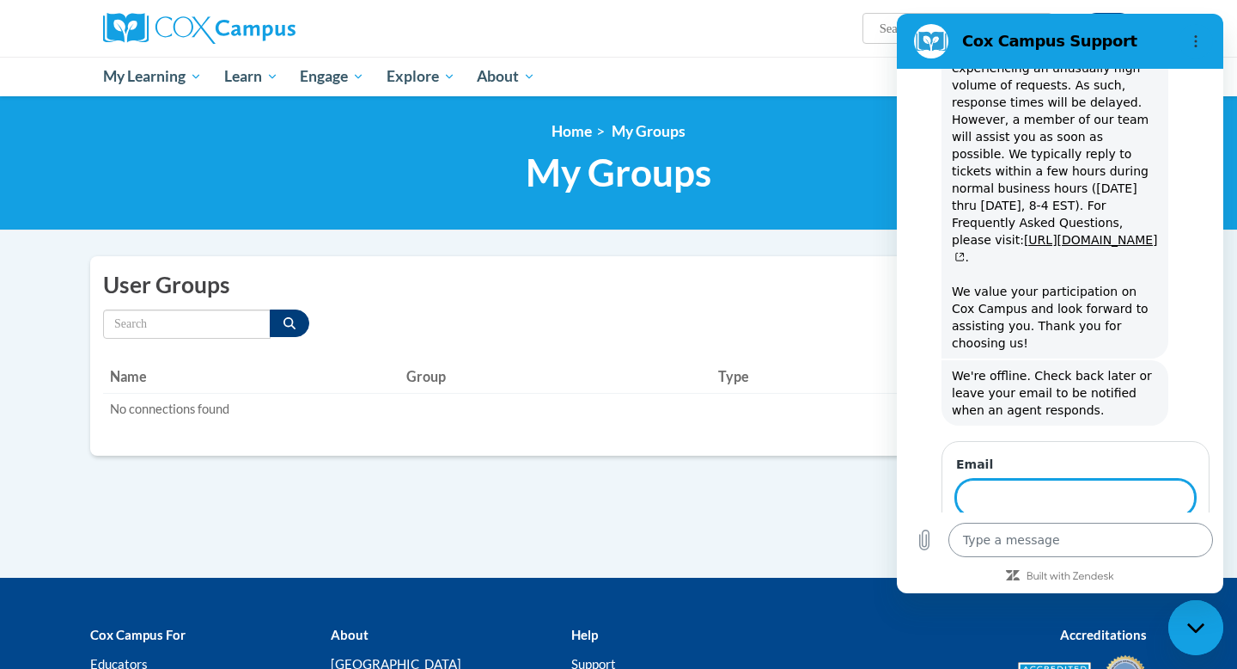
scroll to position [1865, 0]
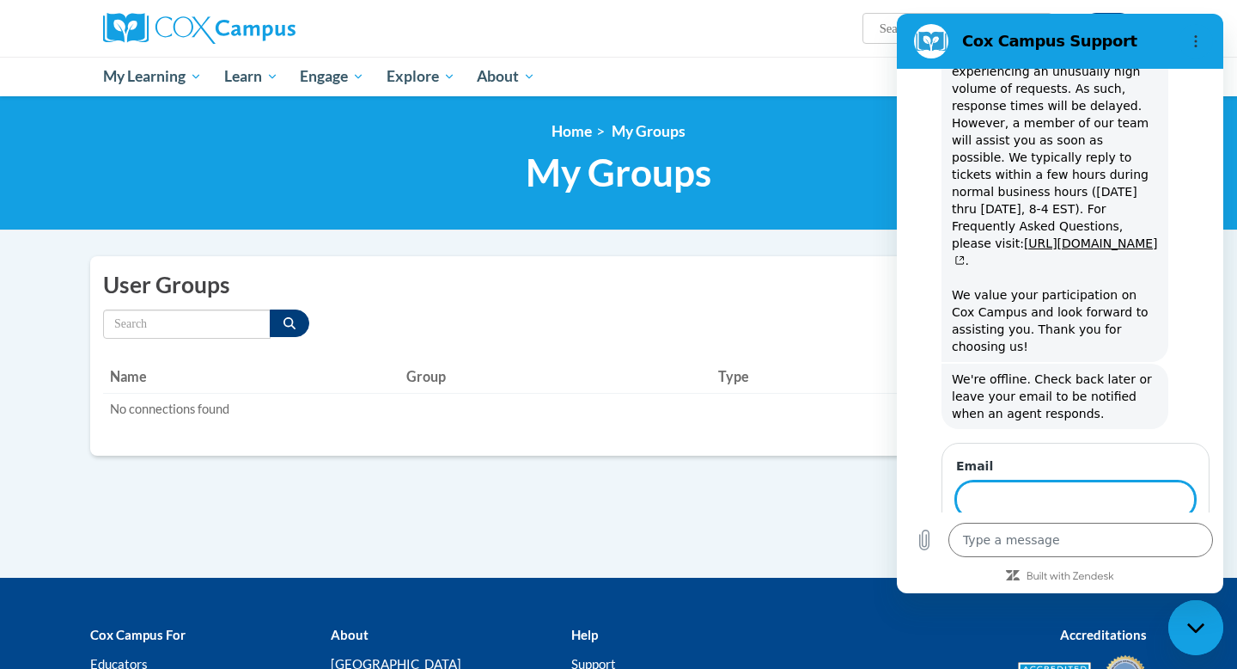
click at [1031, 481] on input "Email" at bounding box center [1075, 499] width 239 height 36
type input "nolson@b-e.k12.mn.us"
click at [1174, 538] on span "Send" at bounding box center [1166, 548] width 30 height 21
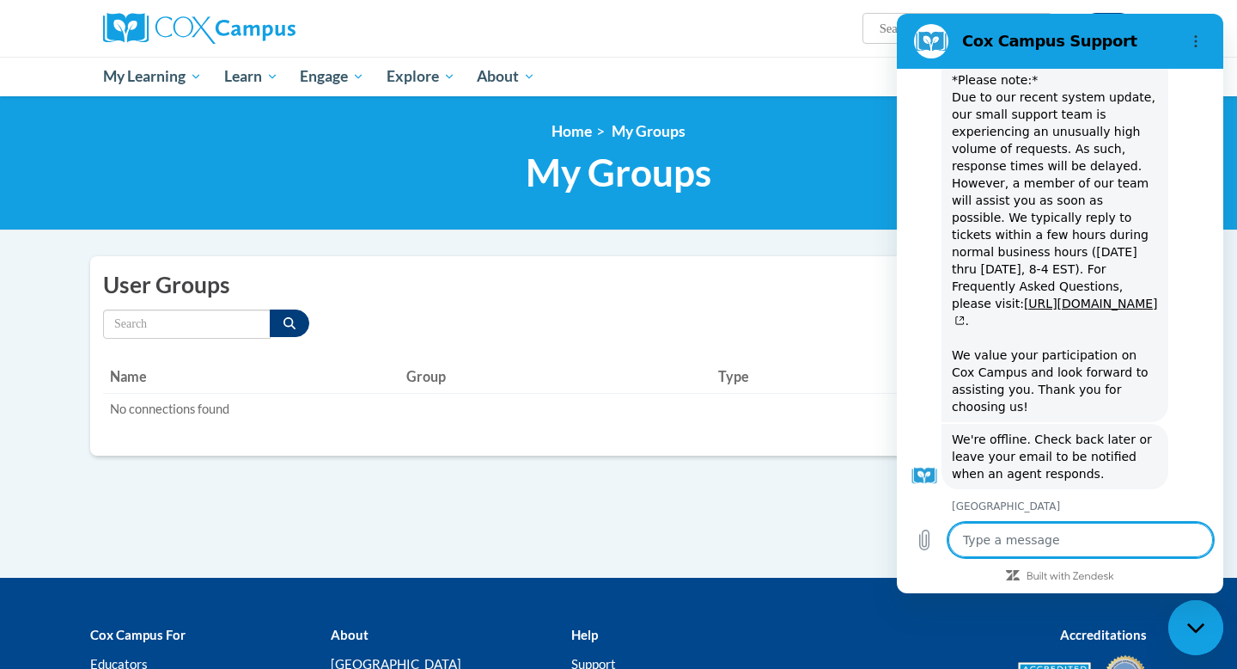
type textarea "x"
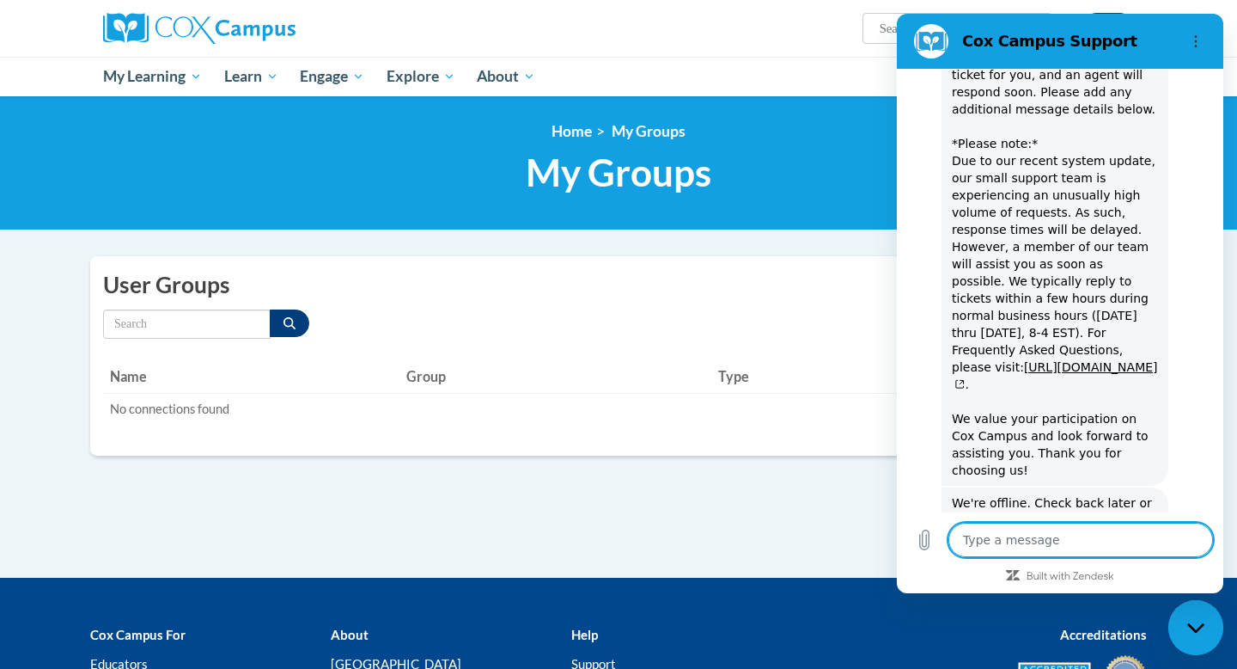
scroll to position [1898, 0]
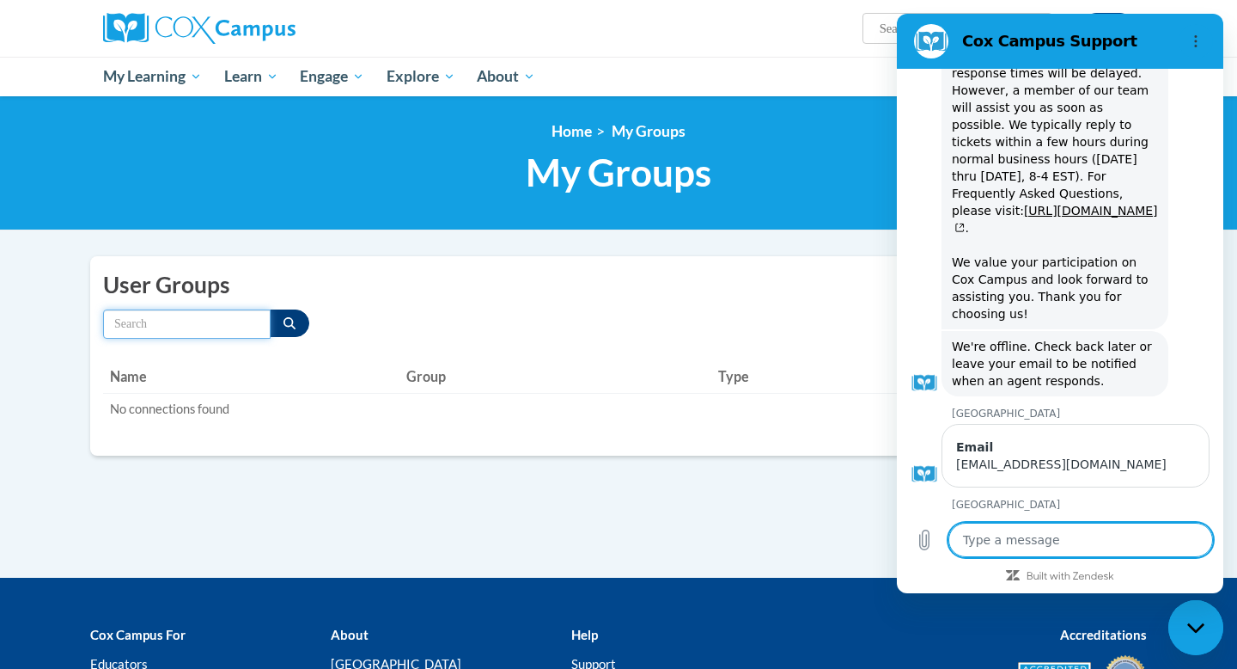
click at [175, 325] on input "Search by name" at bounding box center [187, 323] width 168 height 29
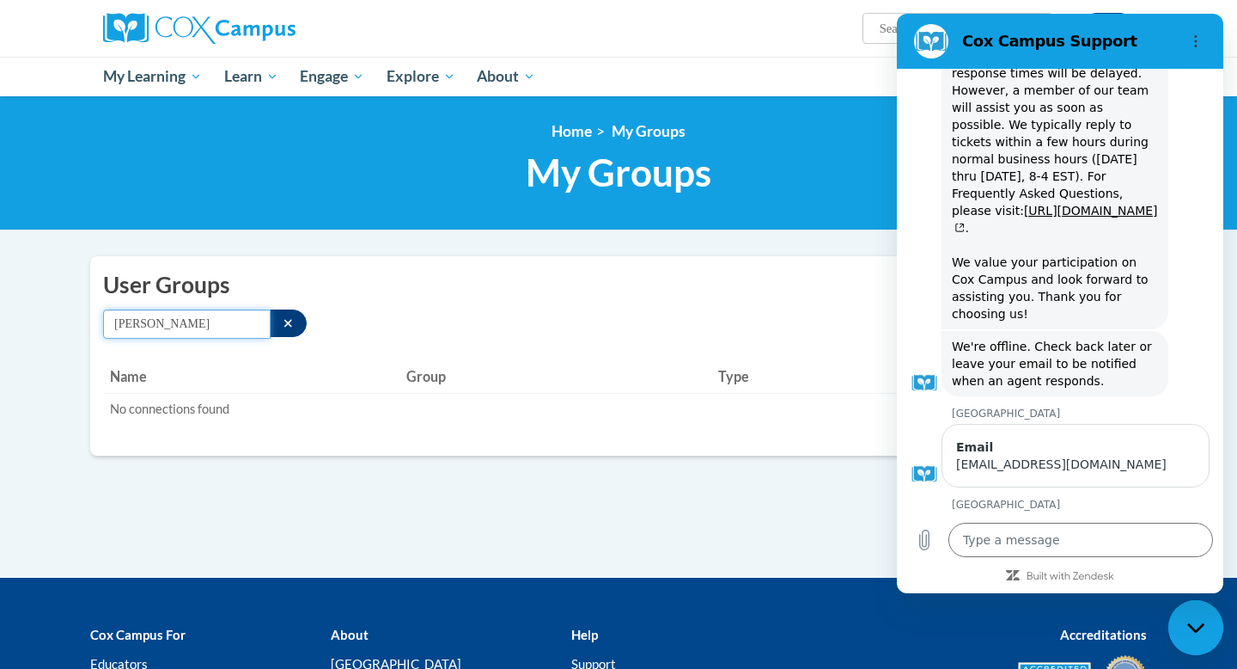
click at [202, 325] on input "jennifer kokerr" at bounding box center [187, 323] width 168 height 29
type input "jennifer kokett"
click at [1194, 40] on icon "Options menu" at bounding box center [1196, 41] width 14 height 14
click at [754, 311] on div "jennifer kokett" at bounding box center [537, 323] width 868 height 29
click at [593, 483] on div "To send a message to your Groups, click here to enter your Mailbox My Leader us…" at bounding box center [618, 416] width 1083 height 321
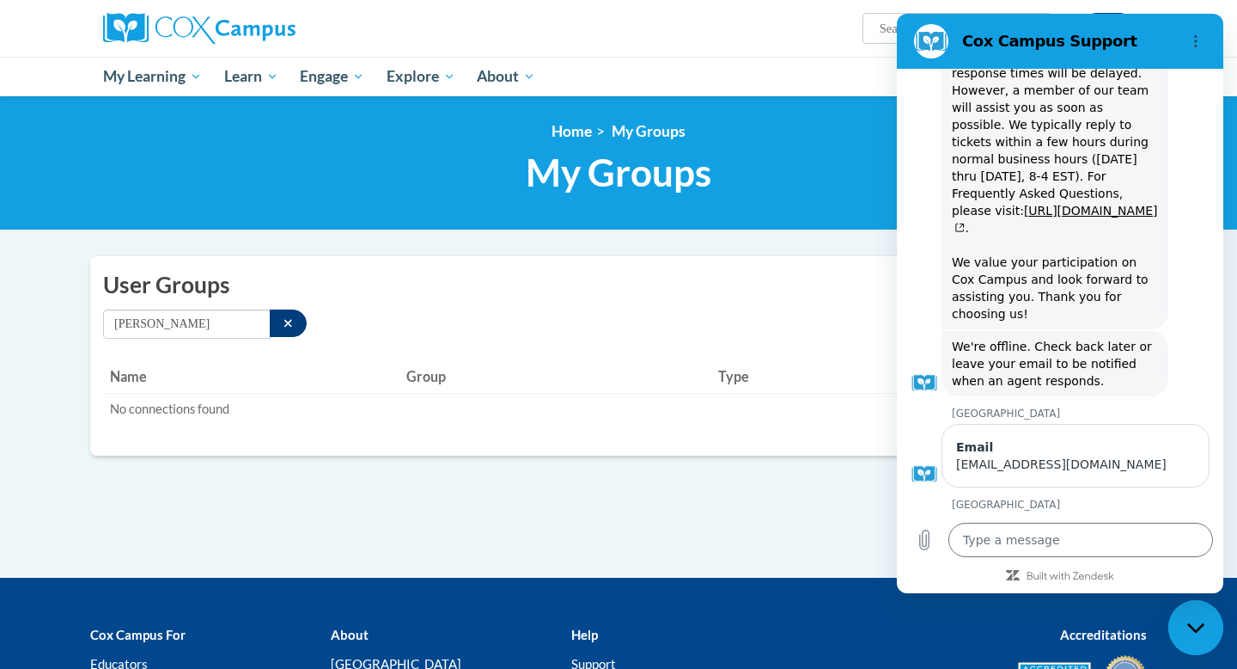
click at [449, 546] on div "To send a message to your Groups, click here to enter your Mailbox My Leader us…" at bounding box center [618, 416] width 1083 height 321
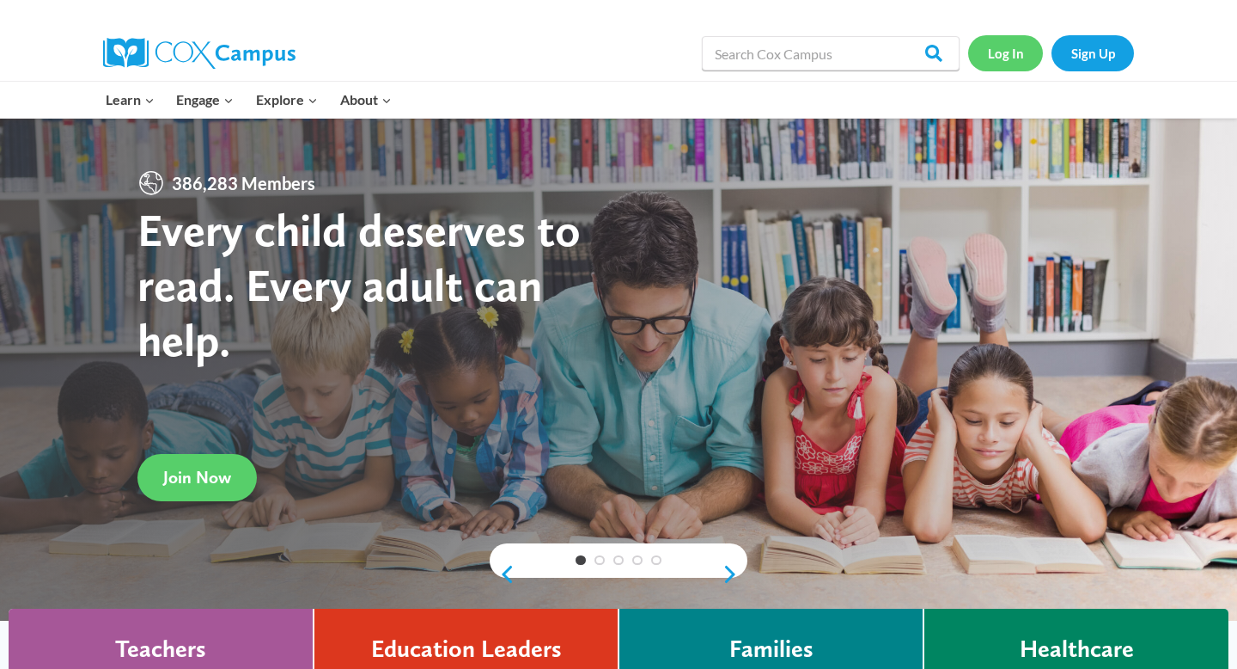
click at [1013, 52] on link "Log In" at bounding box center [1005, 52] width 75 height 35
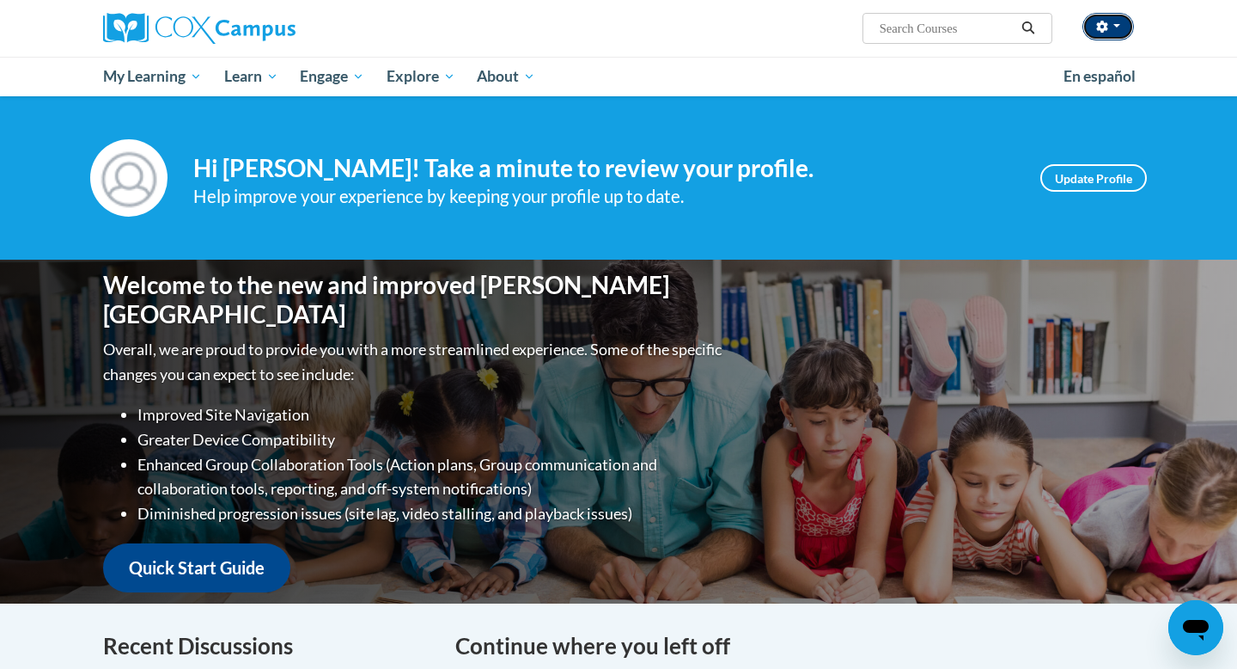
click at [1096, 33] on button "button" at bounding box center [1109, 26] width 52 height 27
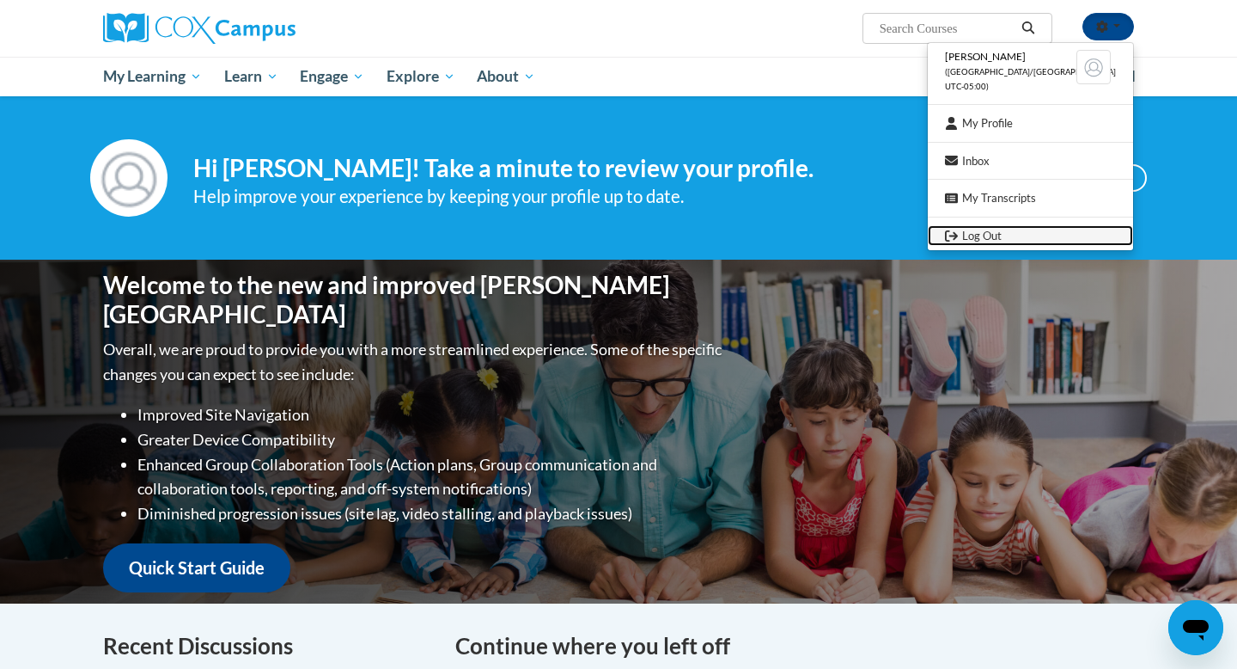
click at [995, 238] on link "Log Out" at bounding box center [1030, 235] width 205 height 21
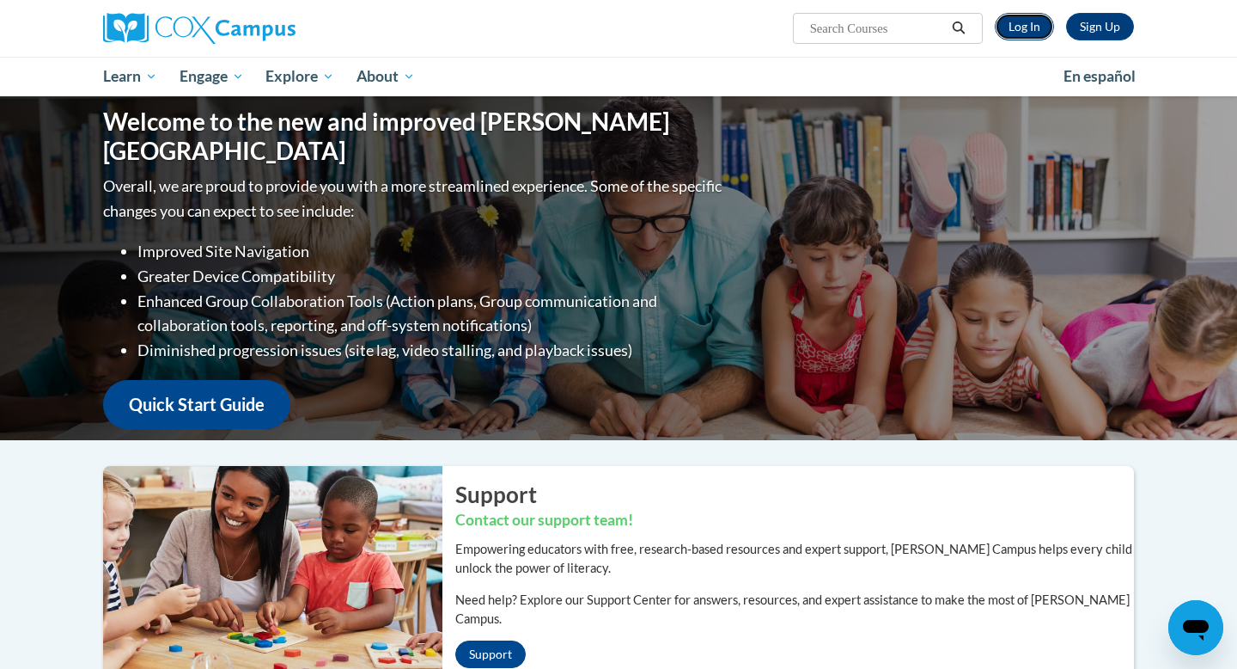
click at [1020, 30] on link "Log In" at bounding box center [1024, 26] width 59 height 27
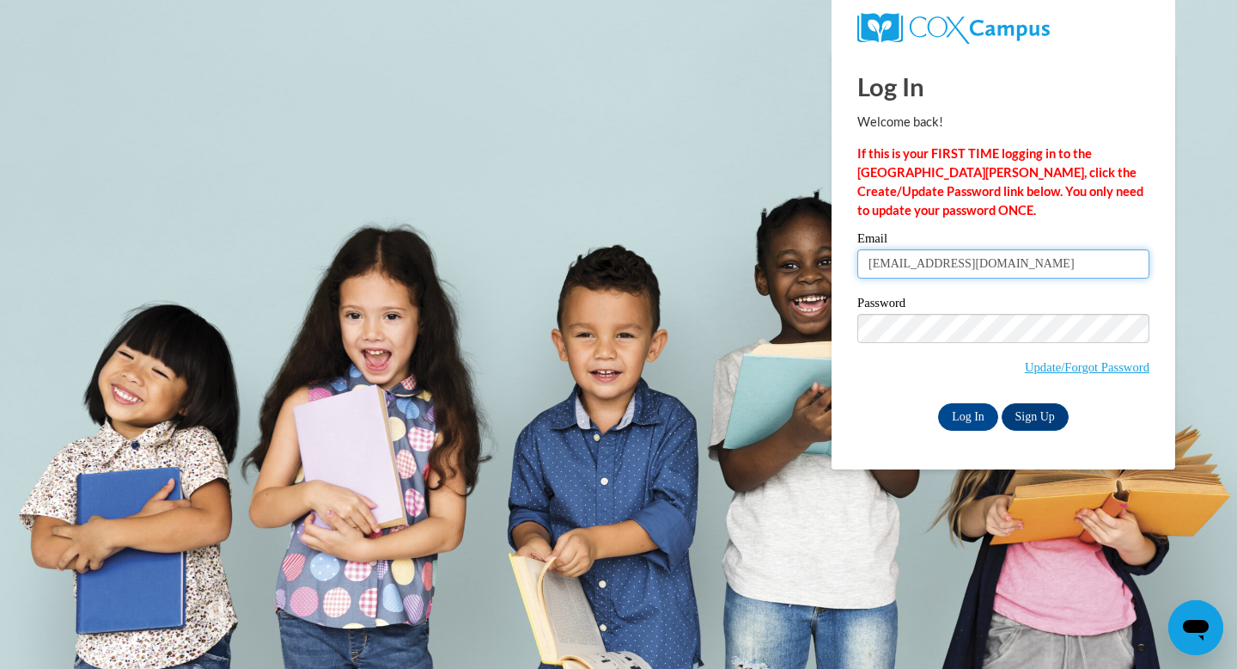
drag, startPoint x: 997, startPoint y: 265, endPoint x: 811, endPoint y: 272, distance: 185.7
click at [811, 272] on body "Log In Welcome back! If this is your FIRST TIME logging in to the NEW Cox Campu…" at bounding box center [618, 334] width 1237 height 669
drag, startPoint x: 993, startPoint y: 264, endPoint x: 859, endPoint y: 263, distance: 134.0
click at [859, 263] on input "nolson@b-e.k12.mn.u" at bounding box center [1004, 263] width 292 height 29
type input "jkokett@b-e.k12.mn.us"
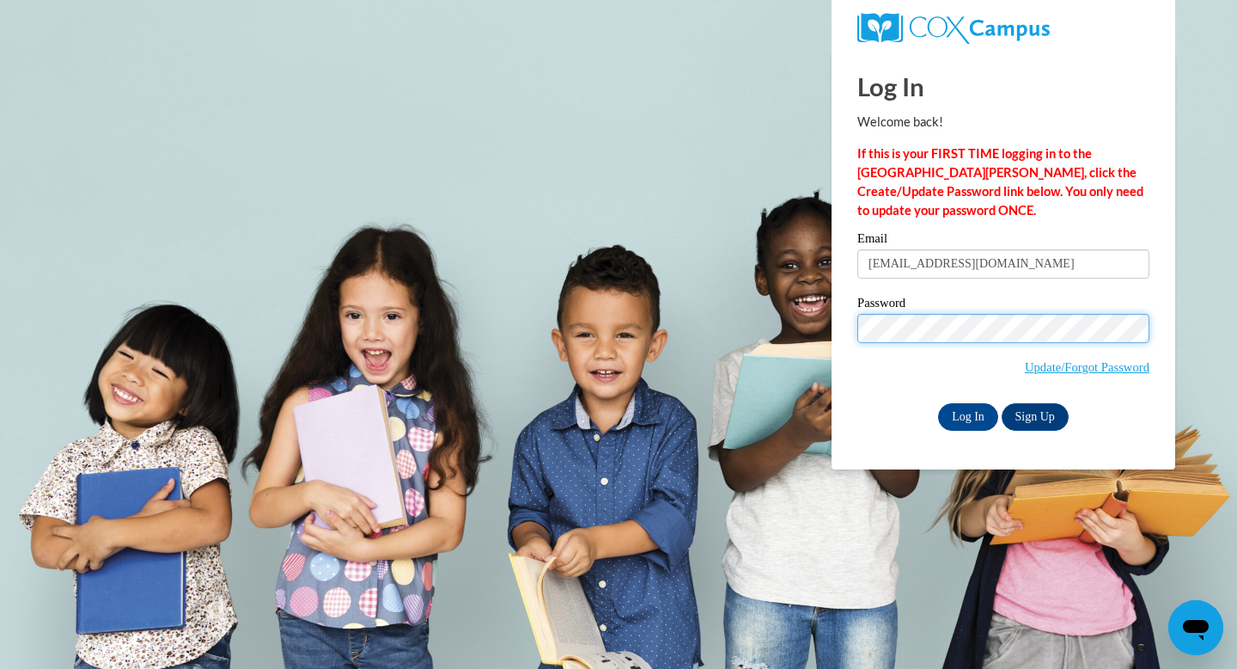
click at [823, 333] on body "Log In Welcome back! If this is your FIRST TIME logging in to the NEW Cox Campu…" at bounding box center [618, 334] width 1237 height 669
click at [884, 430] on div "Log In Welcome back! If this is your FIRST TIME logging in to the NEW Cox Campu…" at bounding box center [1003, 261] width 369 height 418
click at [957, 415] on input "Log In" at bounding box center [968, 416] width 60 height 27
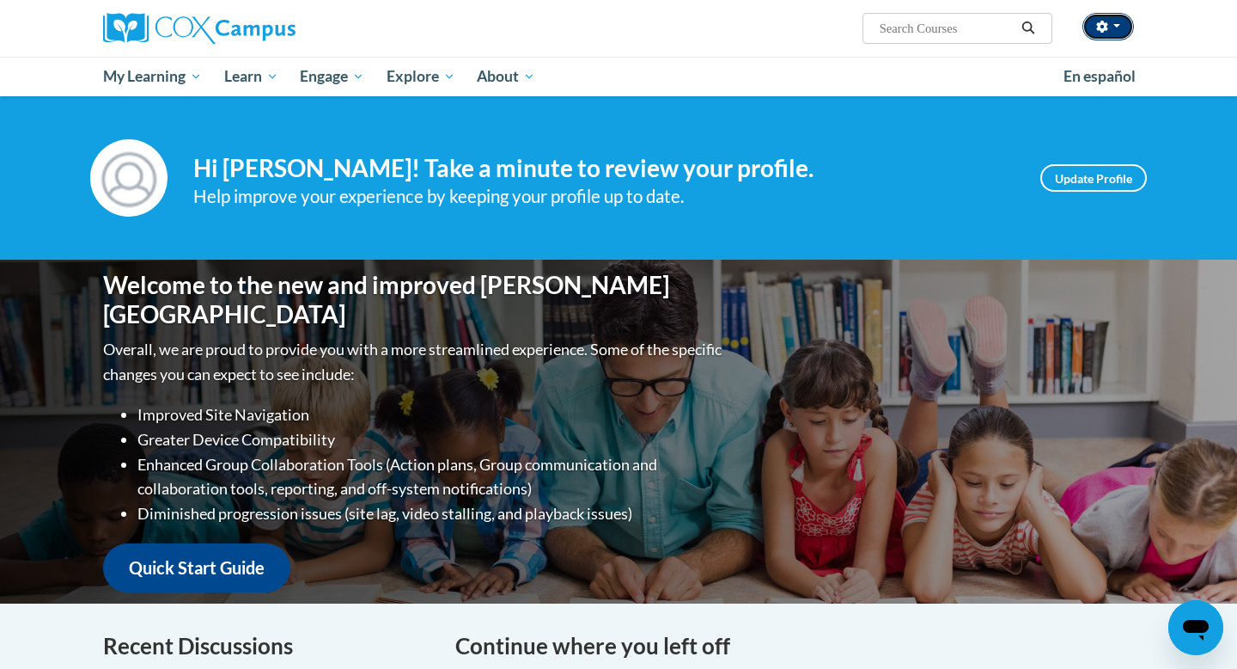
click at [1104, 24] on icon "button" at bounding box center [1101, 27] width 11 height 12
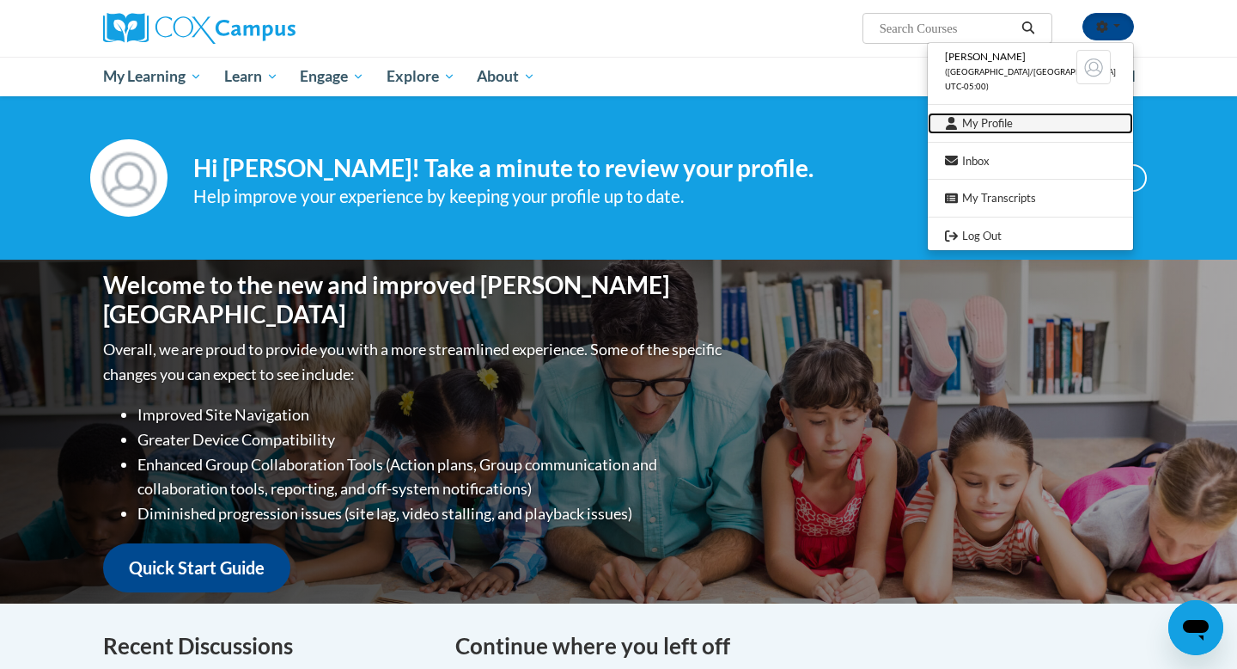
click at [994, 126] on link "My Profile" at bounding box center [1030, 123] width 205 height 21
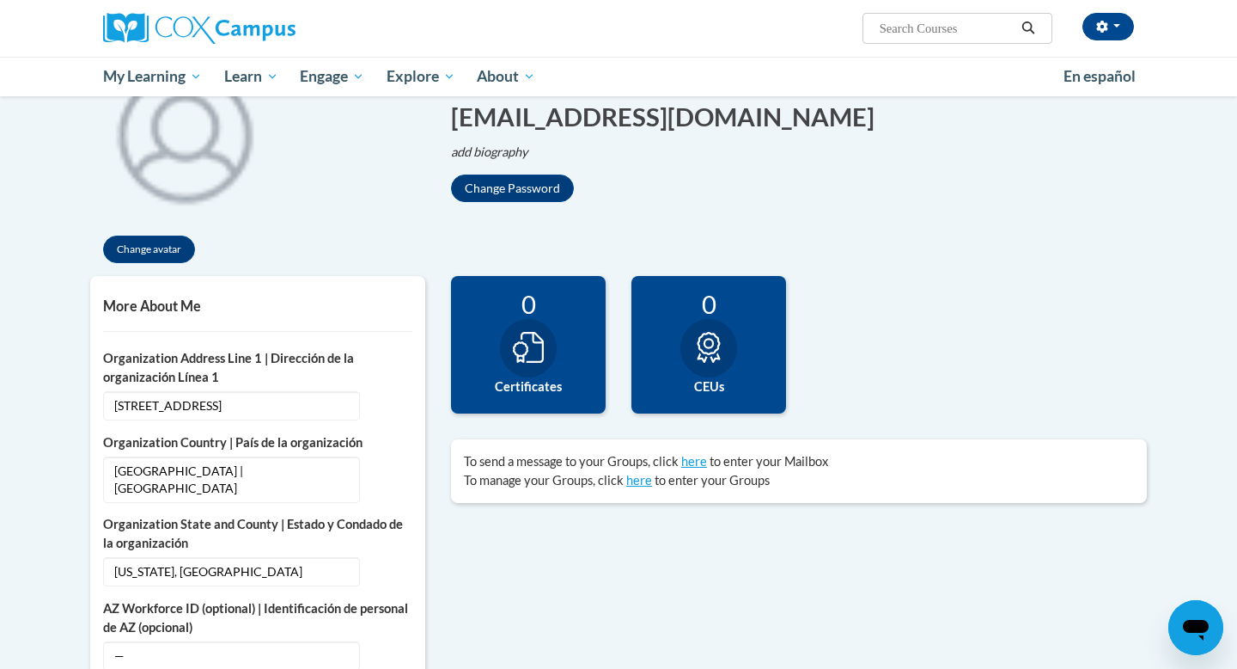
scroll to position [222, 0]
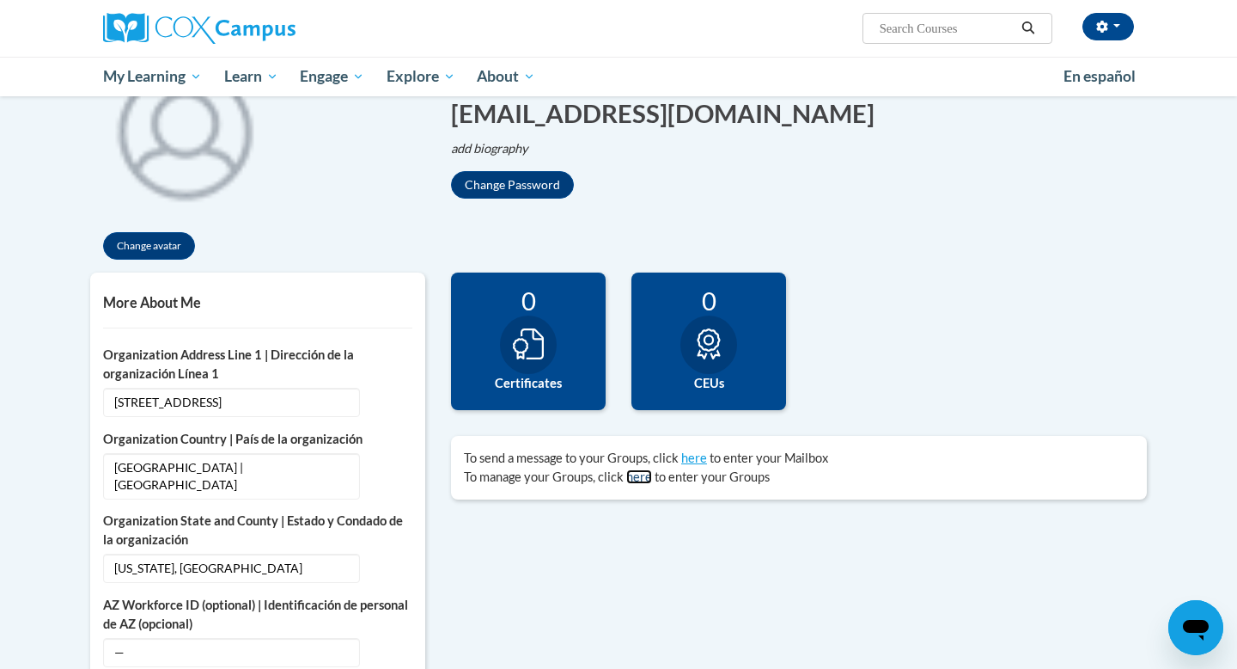
click at [633, 478] on link "here" at bounding box center [639, 476] width 26 height 15
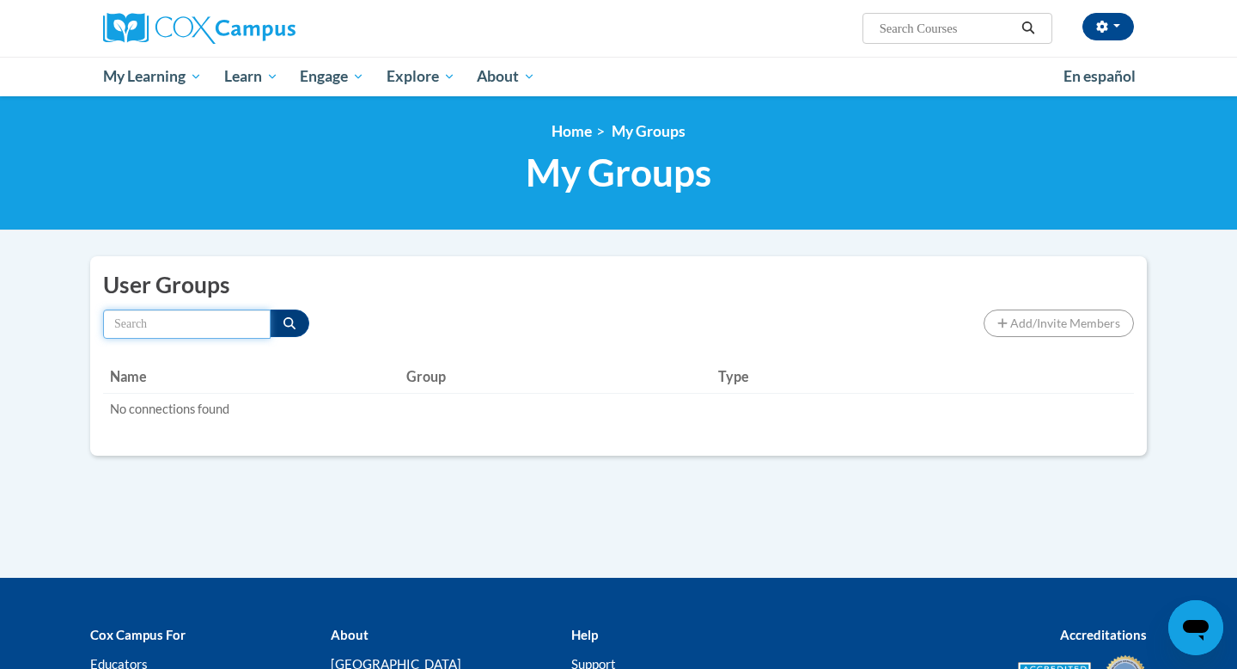
click at [145, 321] on input "Search by name" at bounding box center [187, 323] width 168 height 29
type input "[PERSON_NAME]"
drag, startPoint x: 211, startPoint y: 327, endPoint x: 83, endPoint y: 322, distance: 128.1
click at [83, 322] on div "To send a message to your Groups, click here to enter your Mailbox My Leader us…" at bounding box center [618, 365] width 1083 height 218
click at [1048, 312] on div "Add/Invite Members" at bounding box center [1059, 322] width 150 height 27
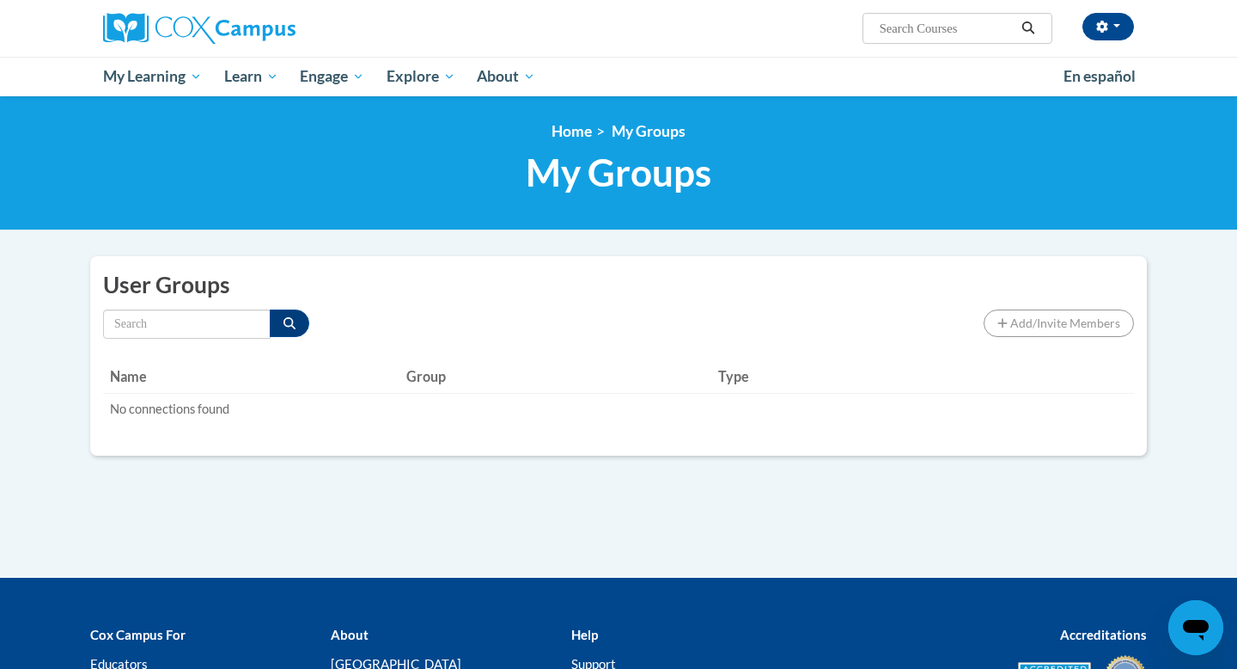
click at [1048, 312] on div "Add/Invite Members" at bounding box center [1059, 322] width 150 height 27
click at [567, 135] on link "Home" at bounding box center [572, 131] width 40 height 18
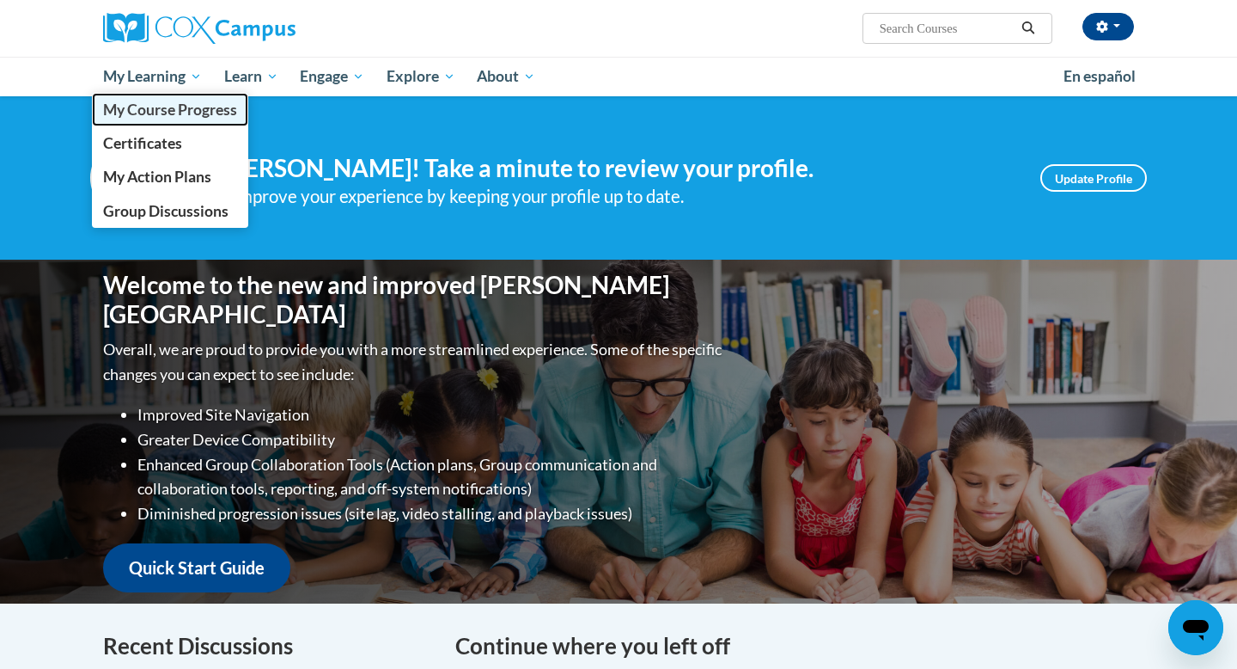
click at [142, 109] on span "My Course Progress" at bounding box center [170, 110] width 134 height 18
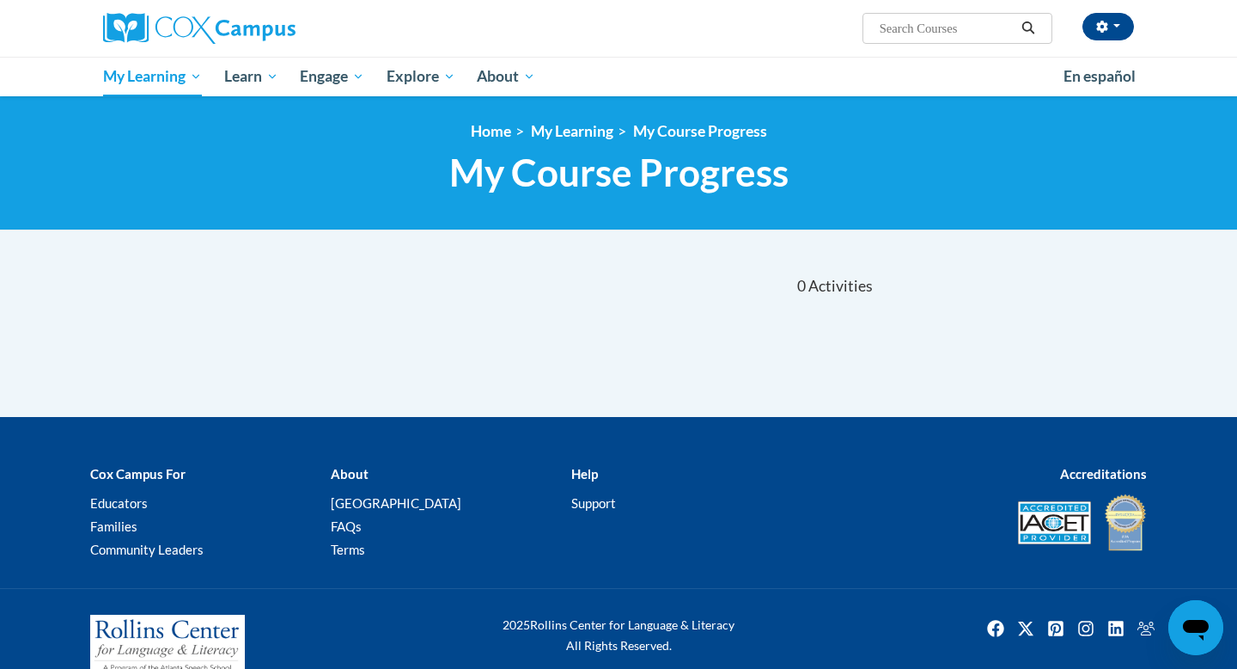
click at [925, 28] on input "Search..." at bounding box center [946, 28] width 137 height 21
click at [943, 25] on input "Search..." at bounding box center [946, 28] width 137 height 21
type input "emergent learning"
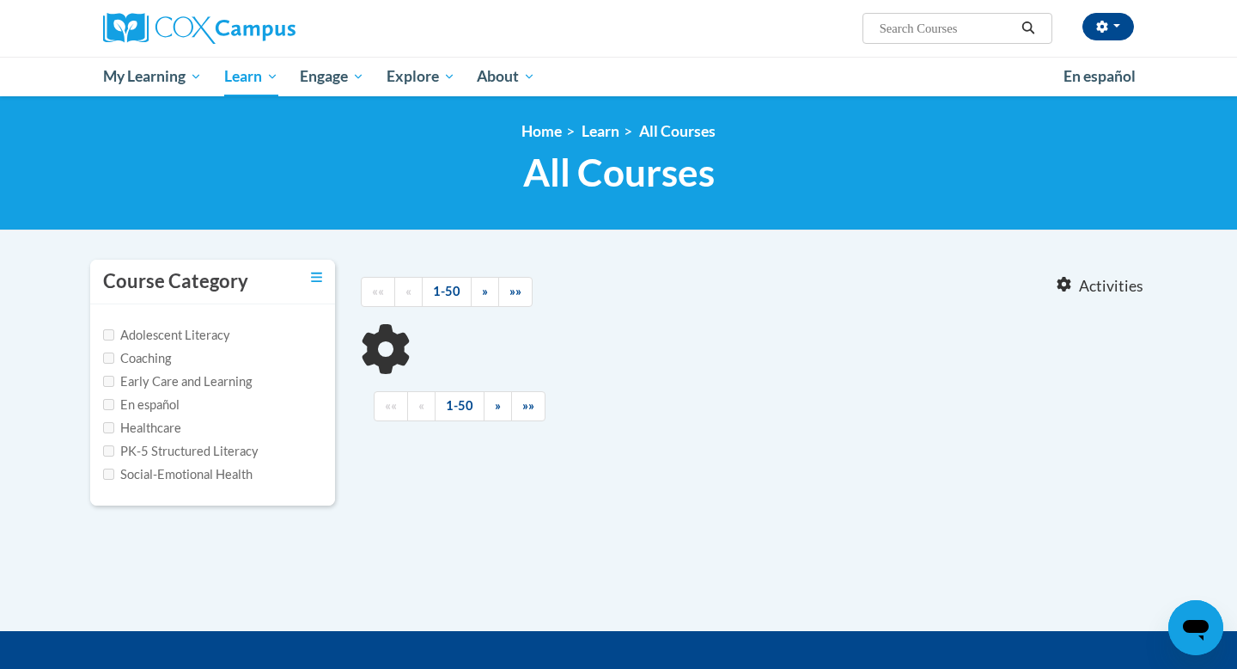
type input "emergent learning"
click at [107, 378] on input "Early Care and Learning" at bounding box center [108, 381] width 11 height 11
checkbox input "true"
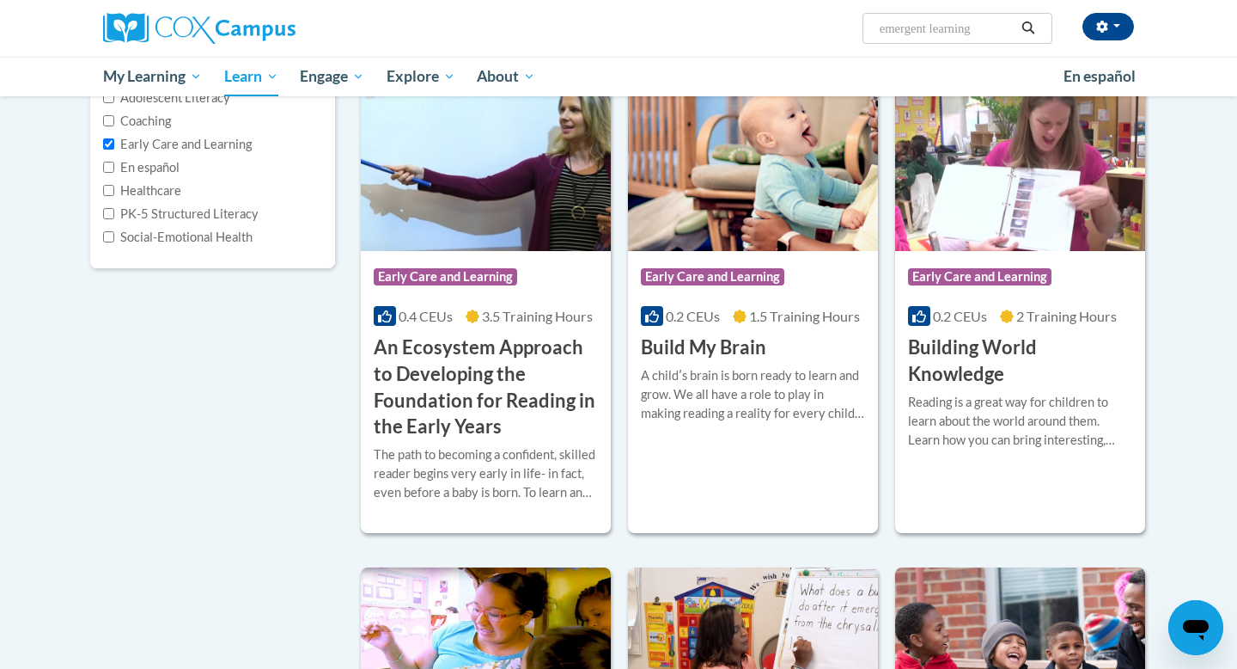
scroll to position [236, 0]
click at [977, 354] on h3 "Building World Knowledge" at bounding box center [1020, 361] width 224 height 53
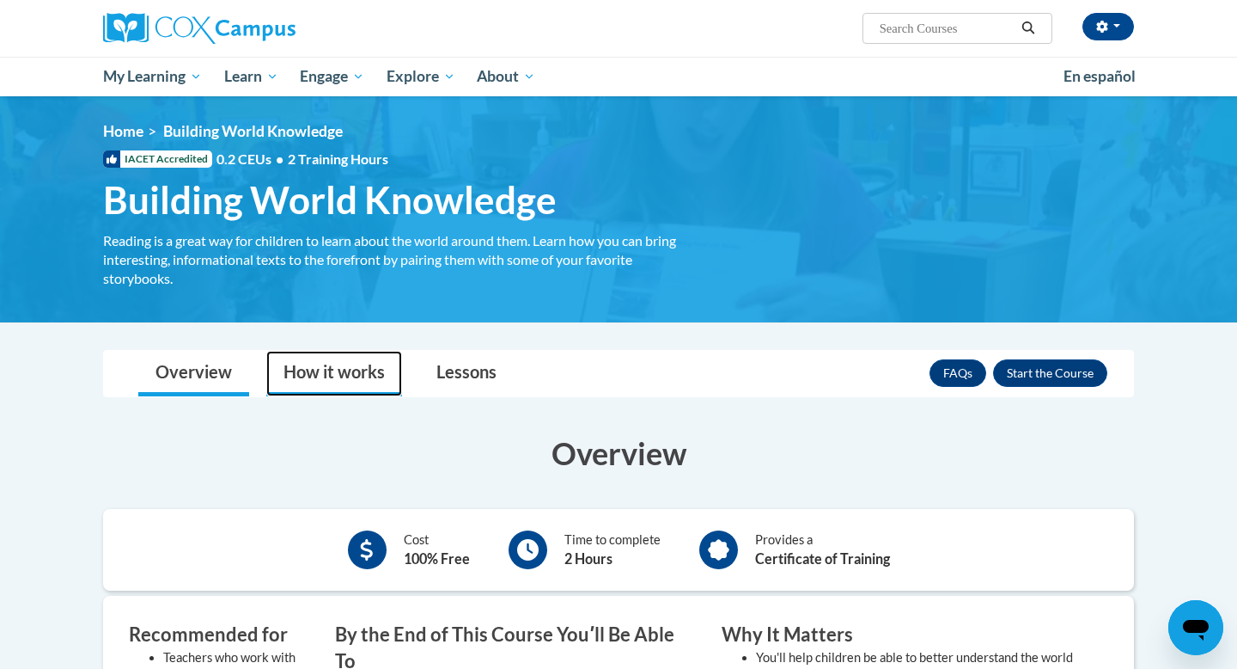
click at [349, 369] on link "How it works" at bounding box center [334, 374] width 136 height 46
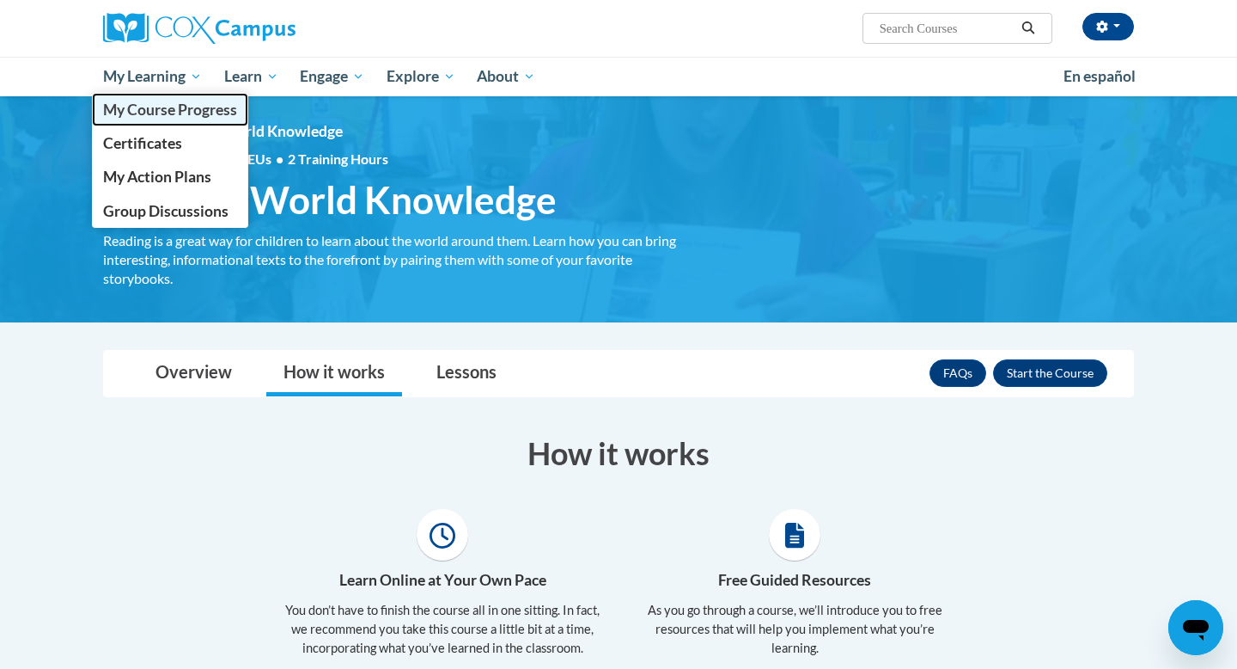
click at [150, 109] on span "My Course Progress" at bounding box center [170, 110] width 134 height 18
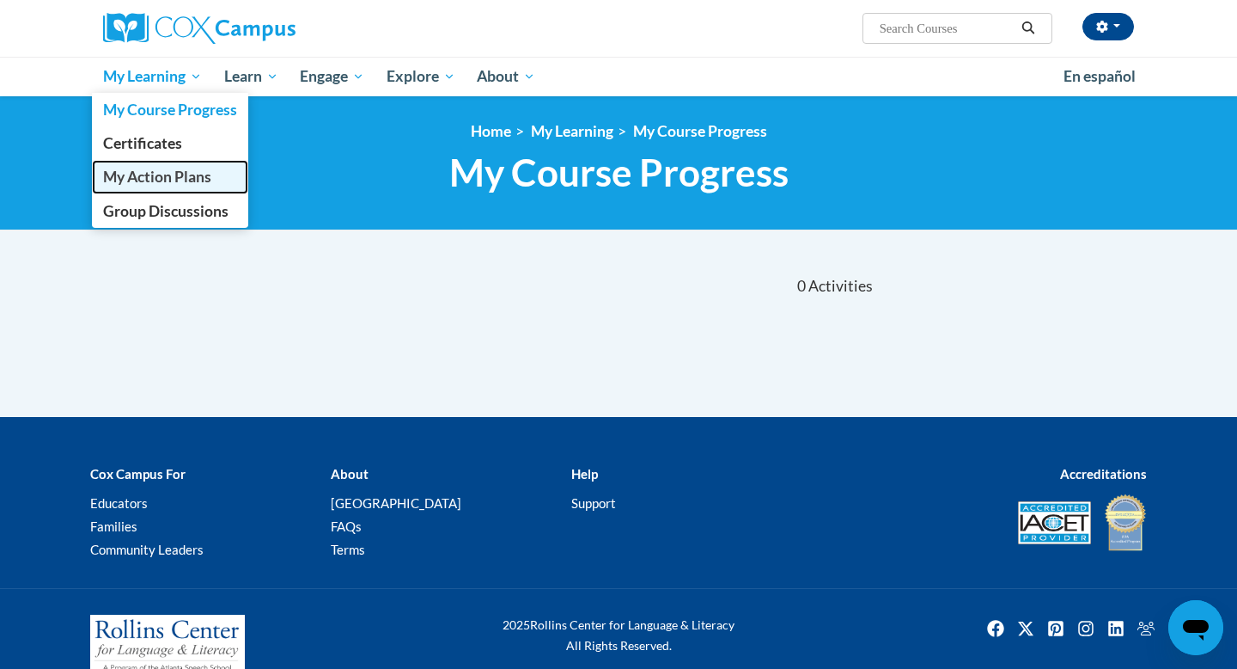
click at [123, 178] on span "My Action Plans" at bounding box center [157, 177] width 108 height 18
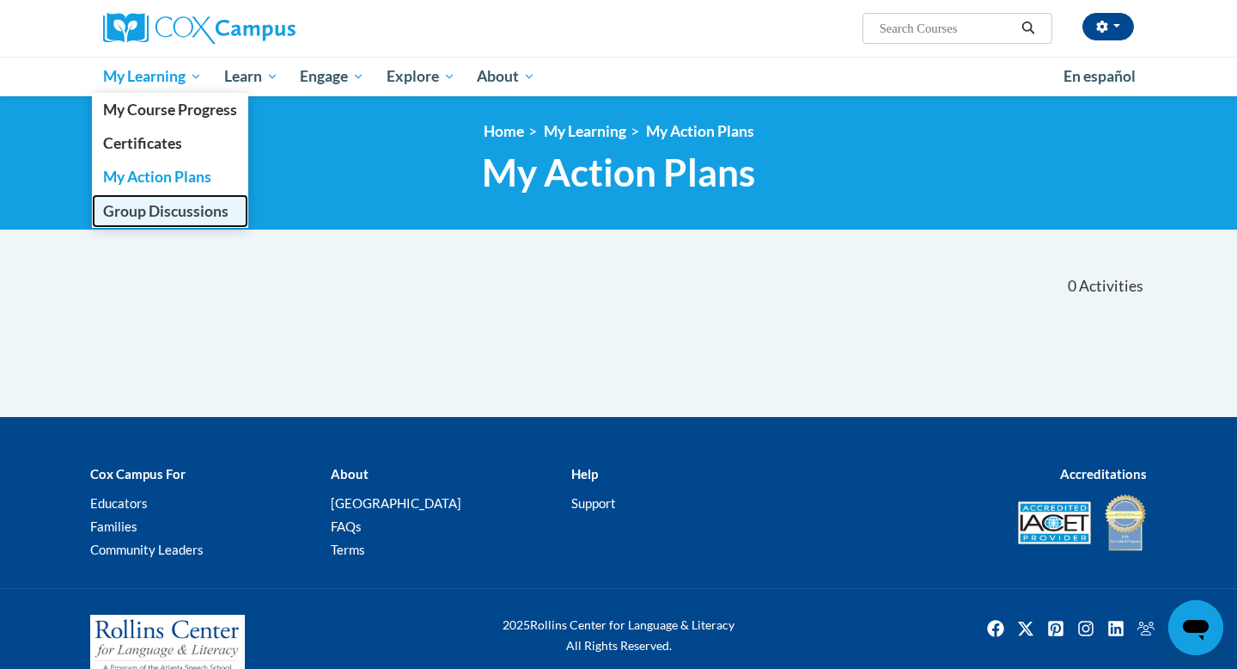
click at [131, 211] on span "Group Discussions" at bounding box center [165, 211] width 125 height 18
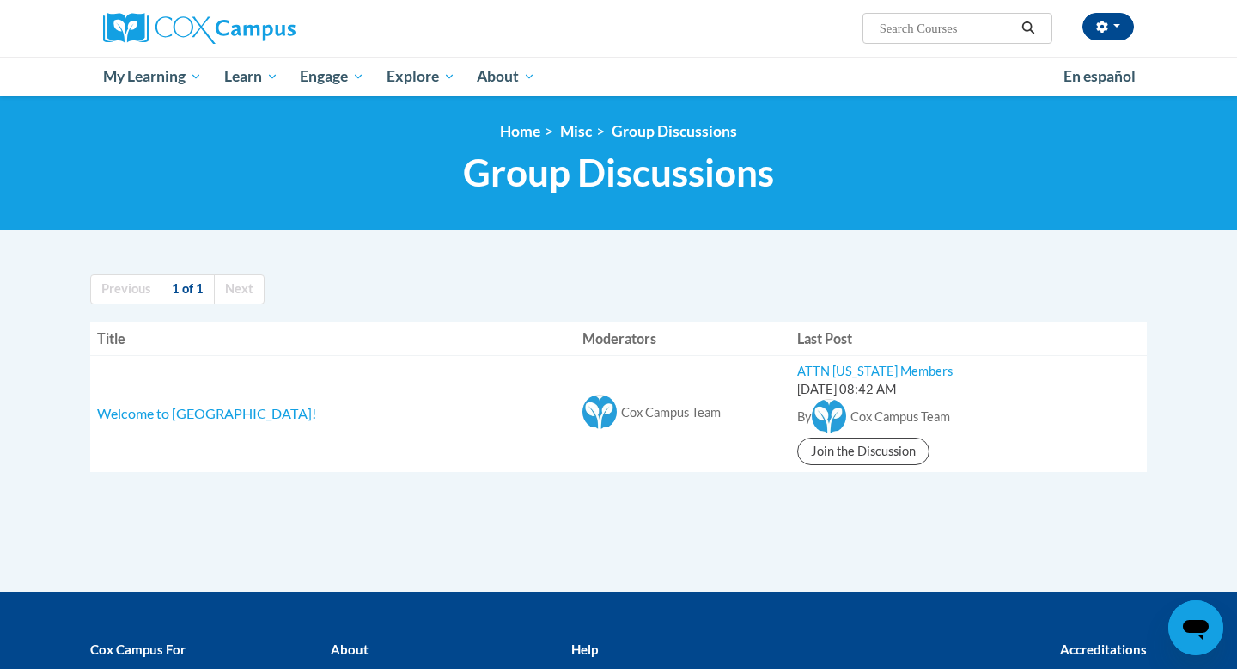
click at [967, 31] on input "Search..." at bounding box center [946, 28] width 137 height 21
type input "emergent literacy"
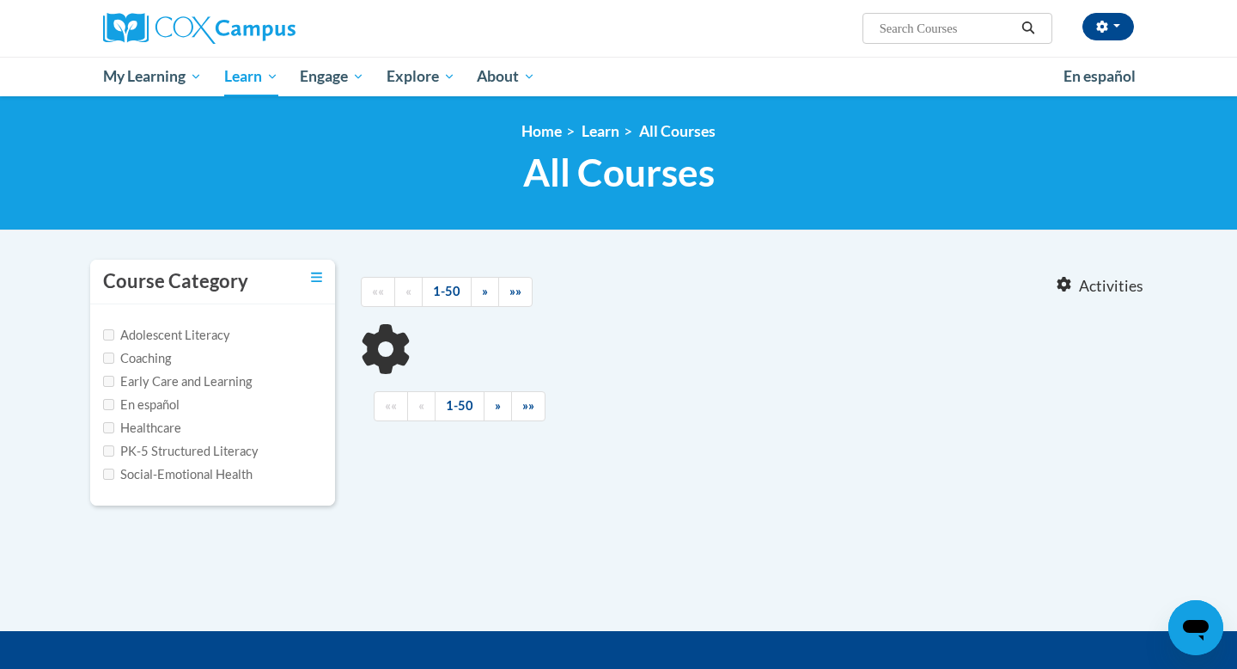
type input "emergent literacy"
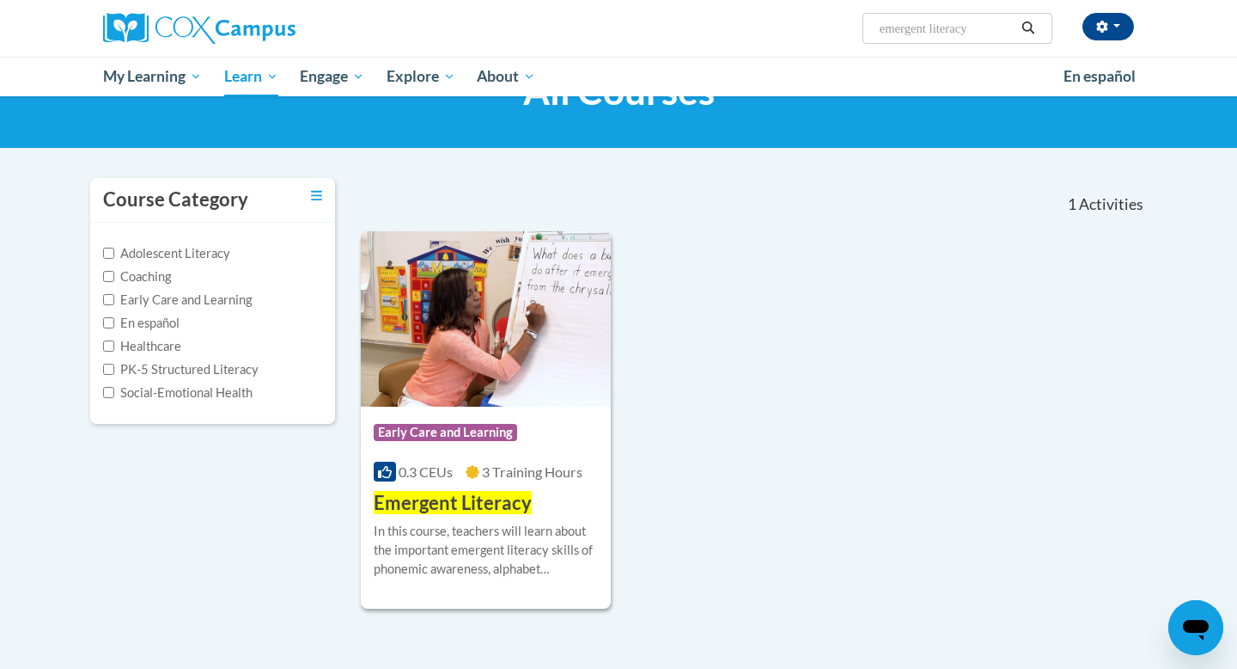
scroll to position [127, 0]
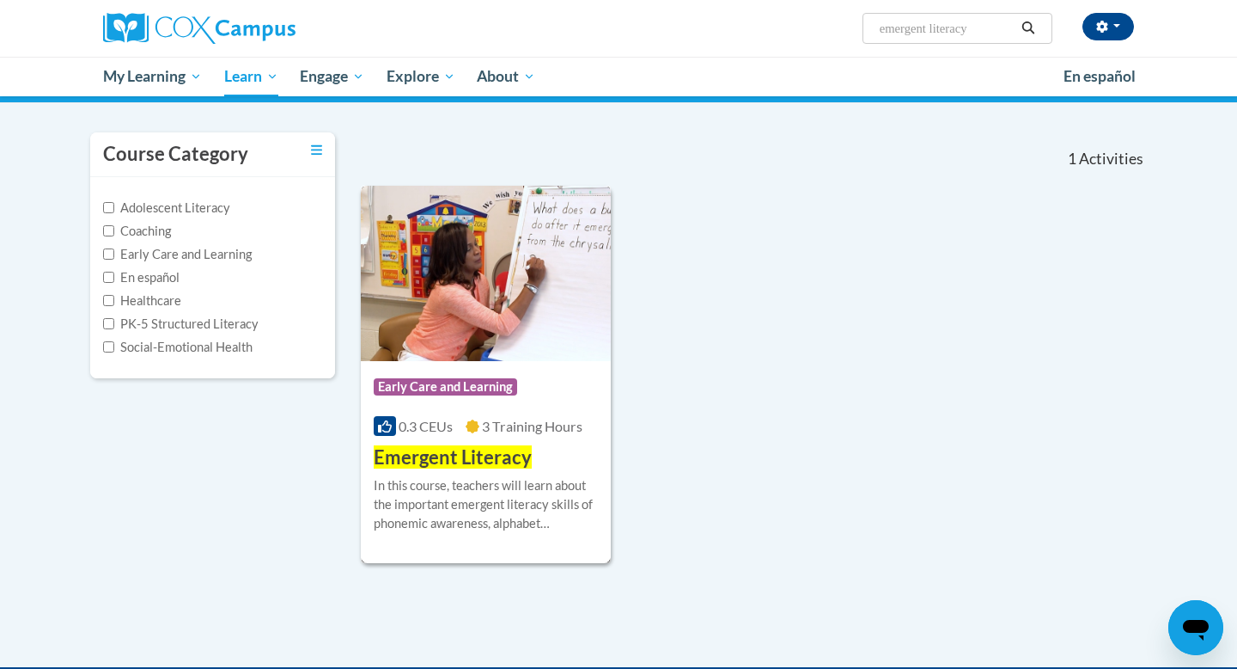
click at [491, 449] on span "Emergent Literacy" at bounding box center [453, 456] width 158 height 23
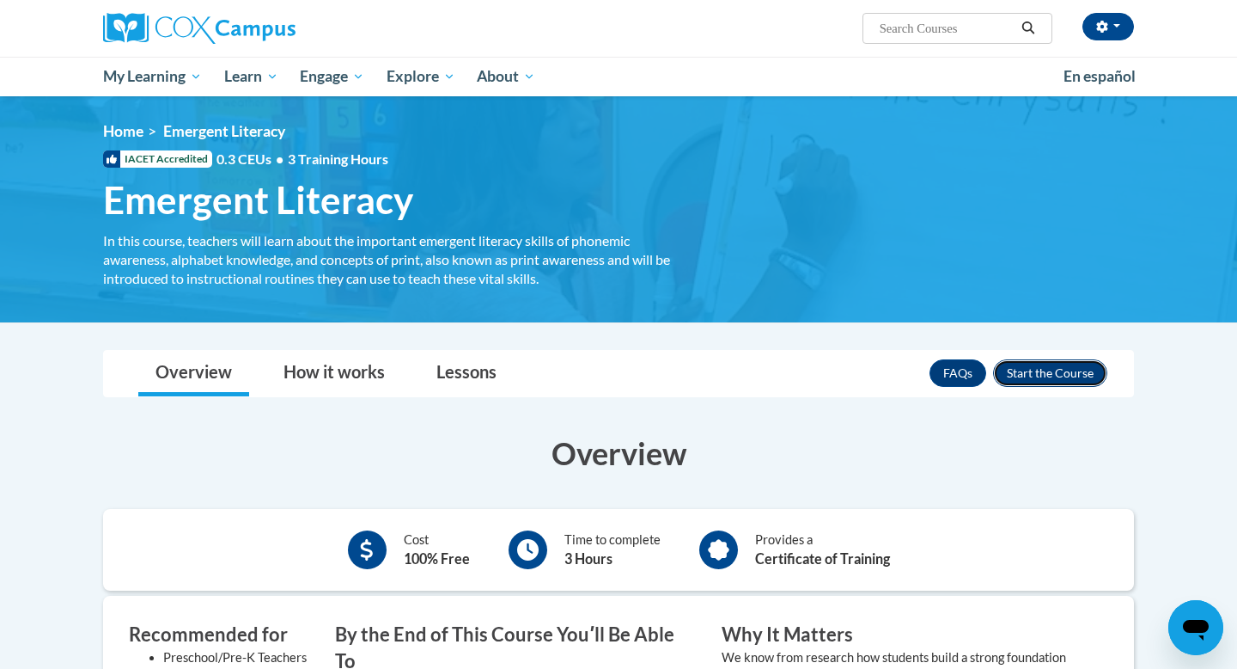
click at [1036, 369] on button "Enroll" at bounding box center [1050, 372] width 114 height 27
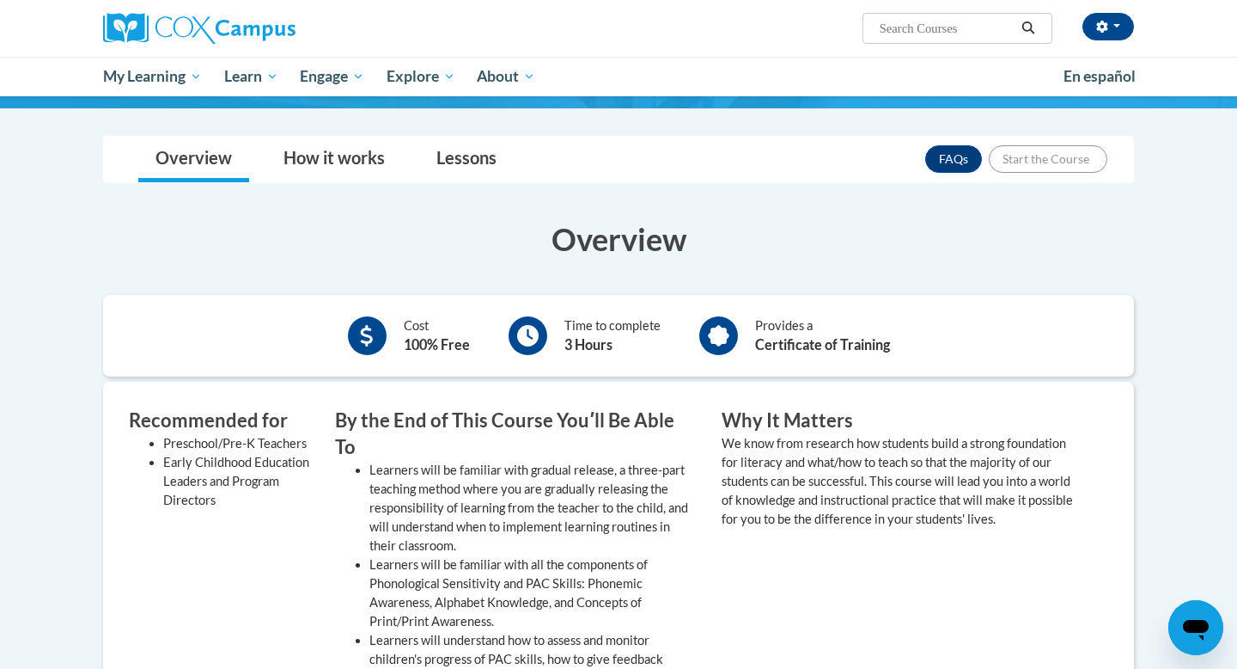
scroll to position [217, 0]
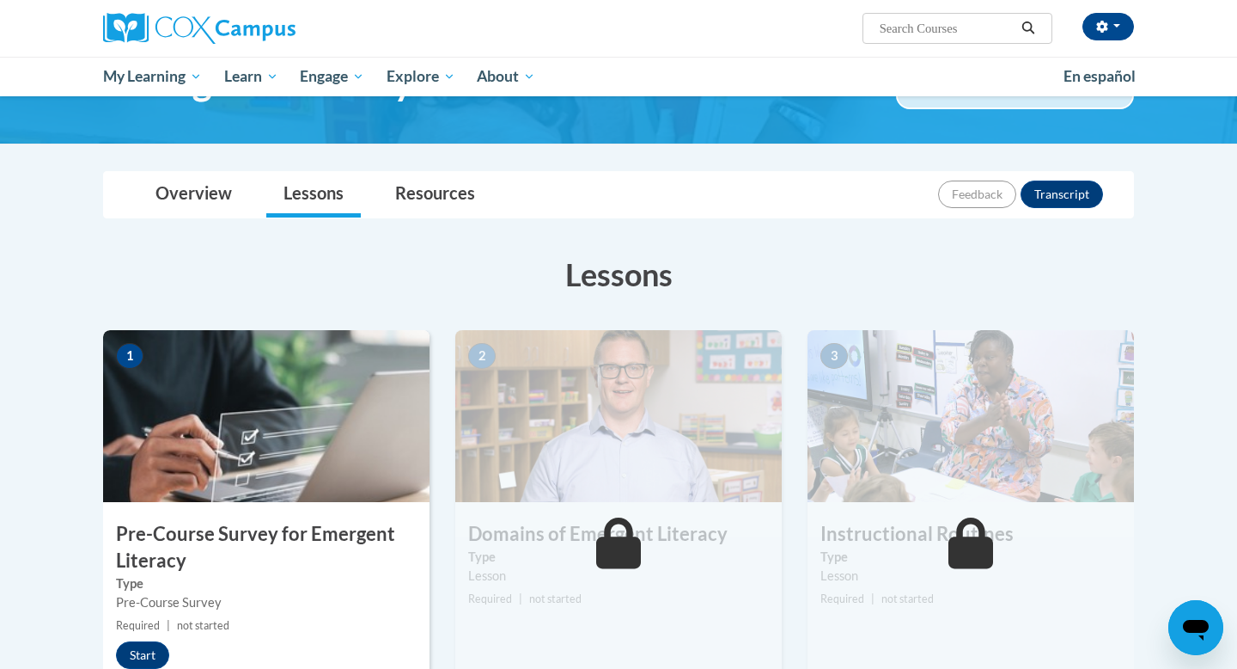
scroll to position [117, 0]
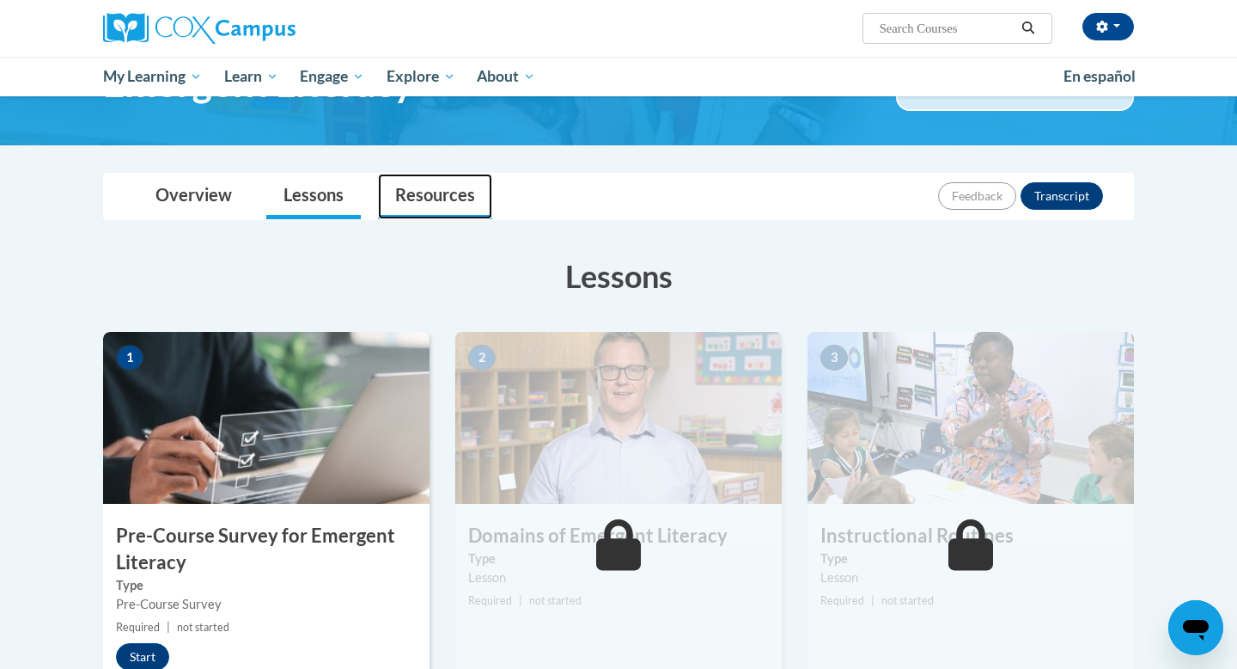
click at [428, 188] on link "Resources" at bounding box center [435, 197] width 114 height 46
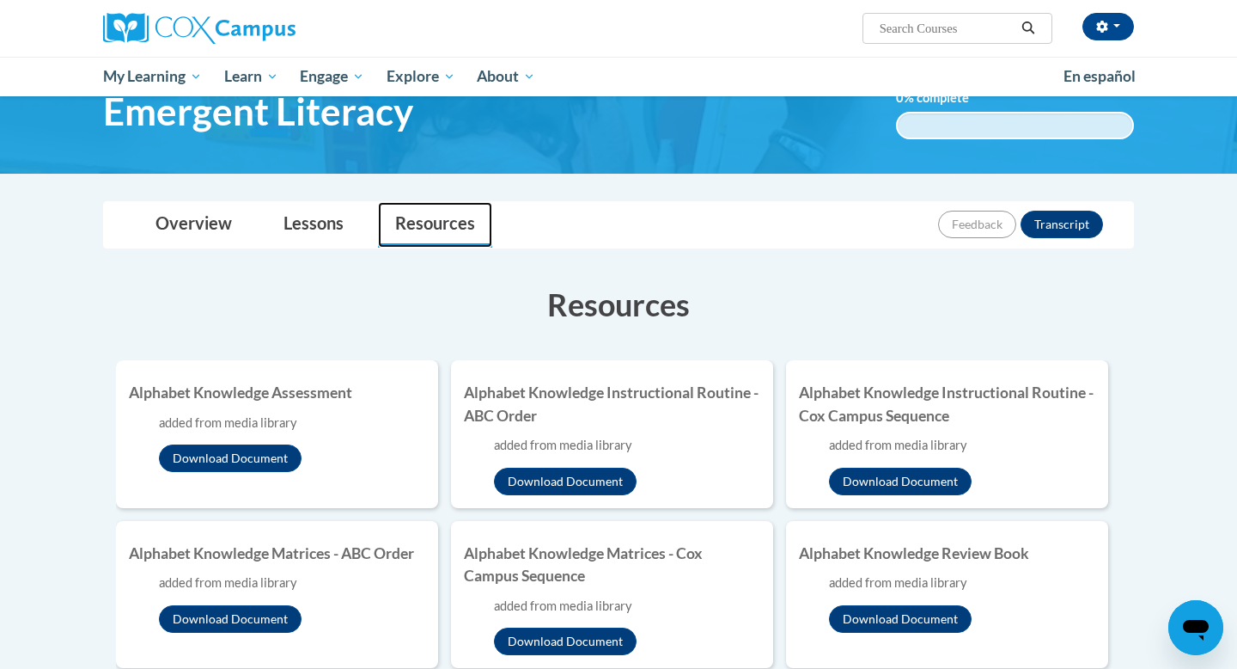
scroll to position [0, 0]
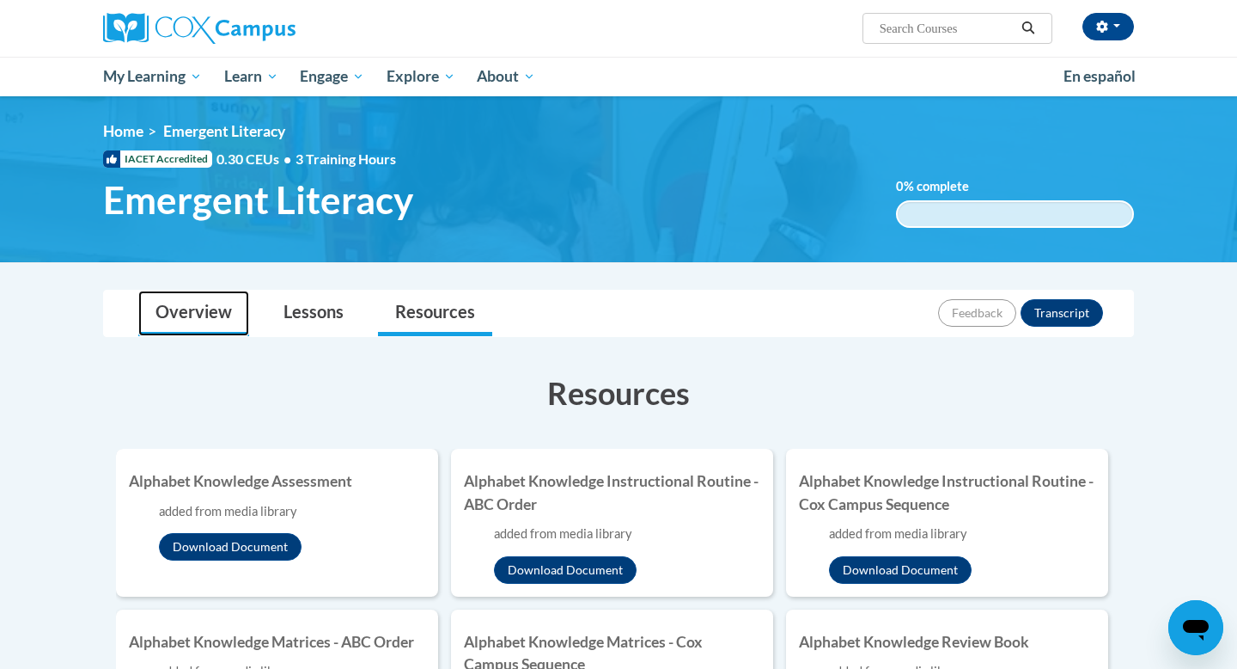
click at [193, 311] on link "Overview" at bounding box center [193, 313] width 111 height 46
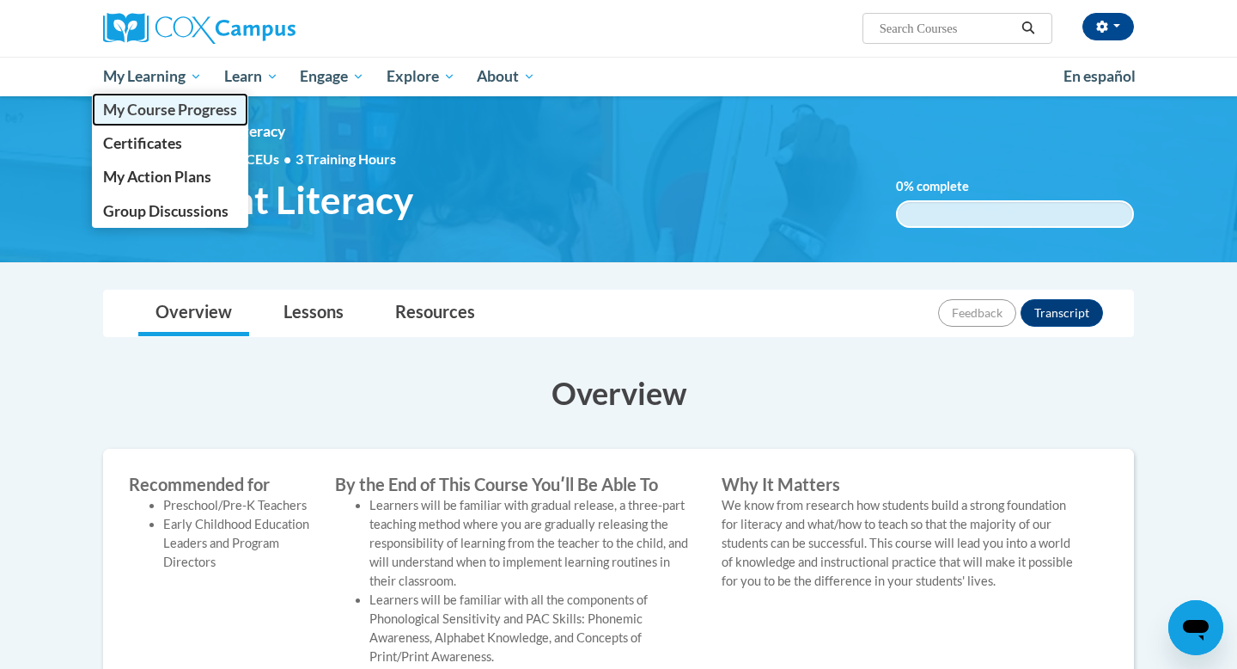
click at [149, 111] on span "My Course Progress" at bounding box center [170, 110] width 134 height 18
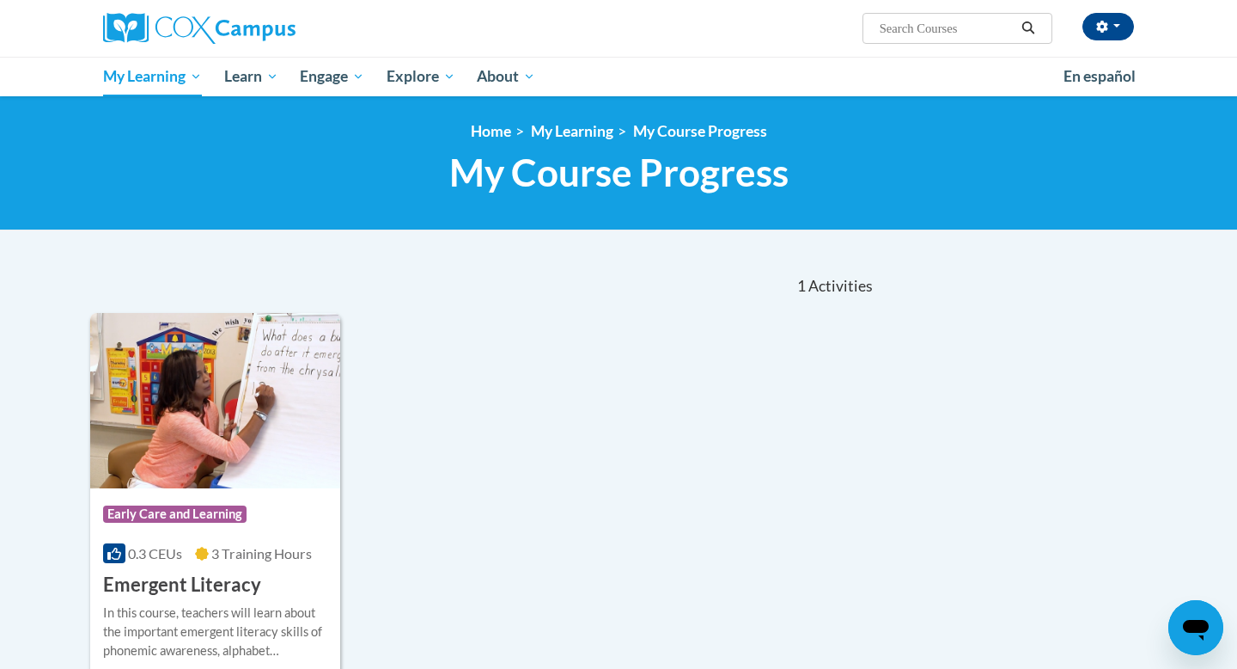
click at [981, 28] on input "Search..." at bounding box center [946, 28] width 137 height 21
type input "The power of language"
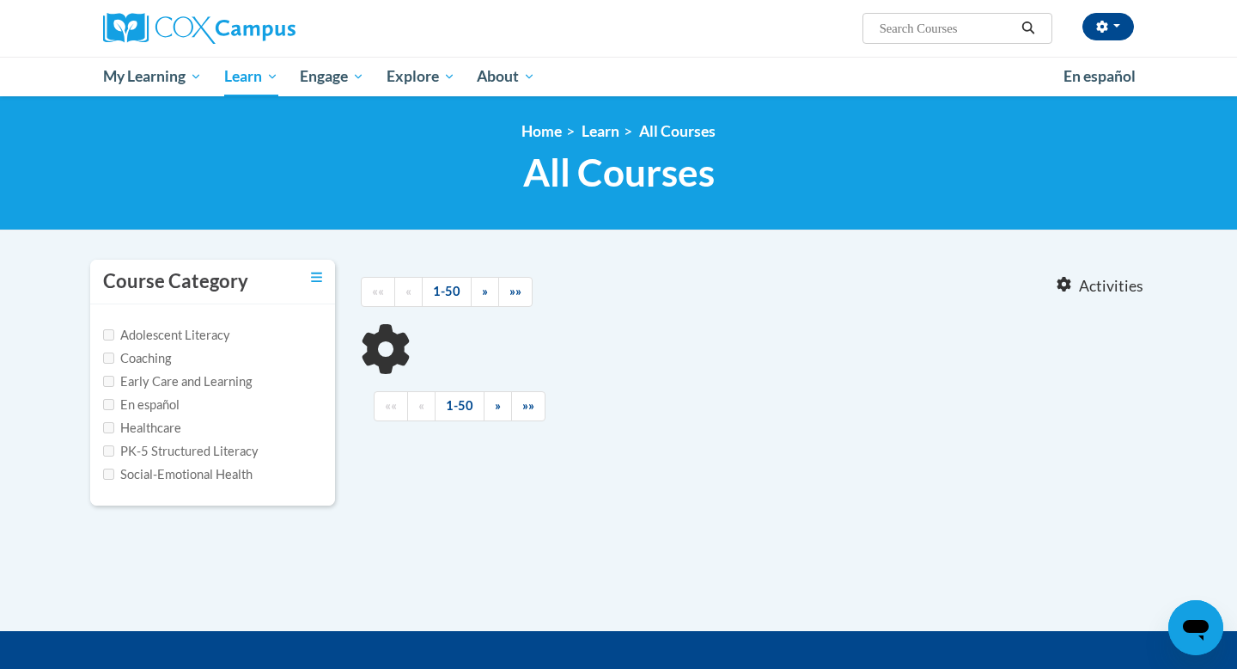
type input "The power of language"
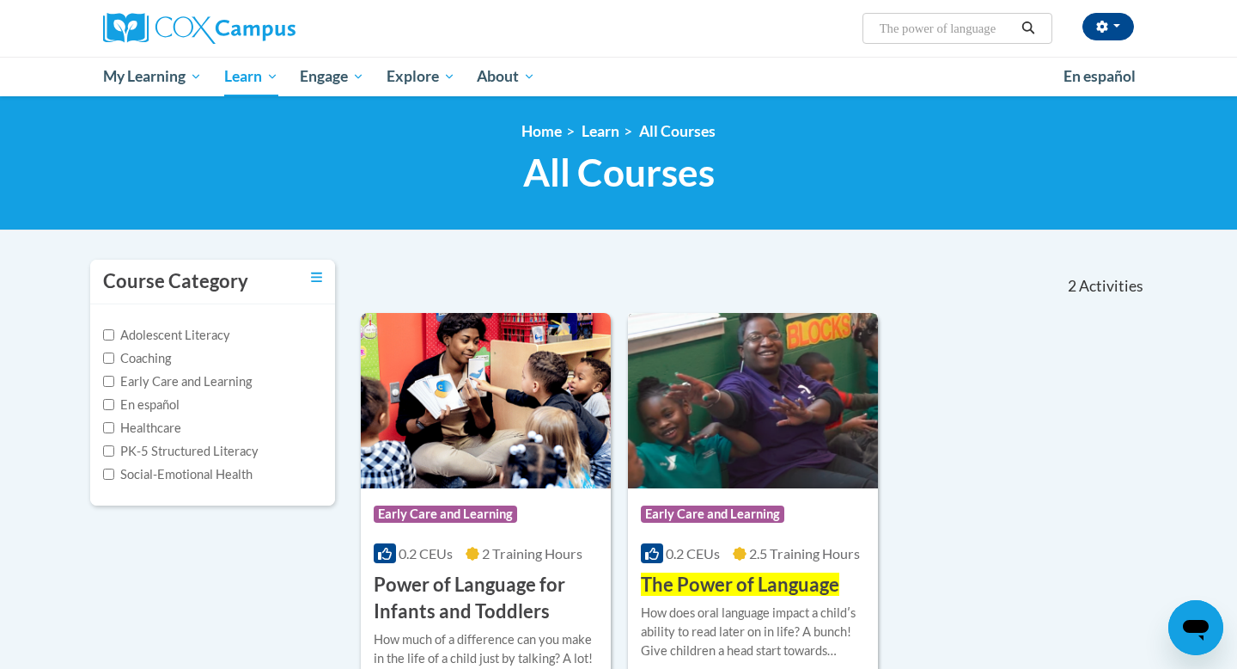
click at [732, 565] on div "Course Category: Early Care and Learning 0.2 CEUs 2.5 Training Hours COURSE The…" at bounding box center [753, 543] width 250 height 110
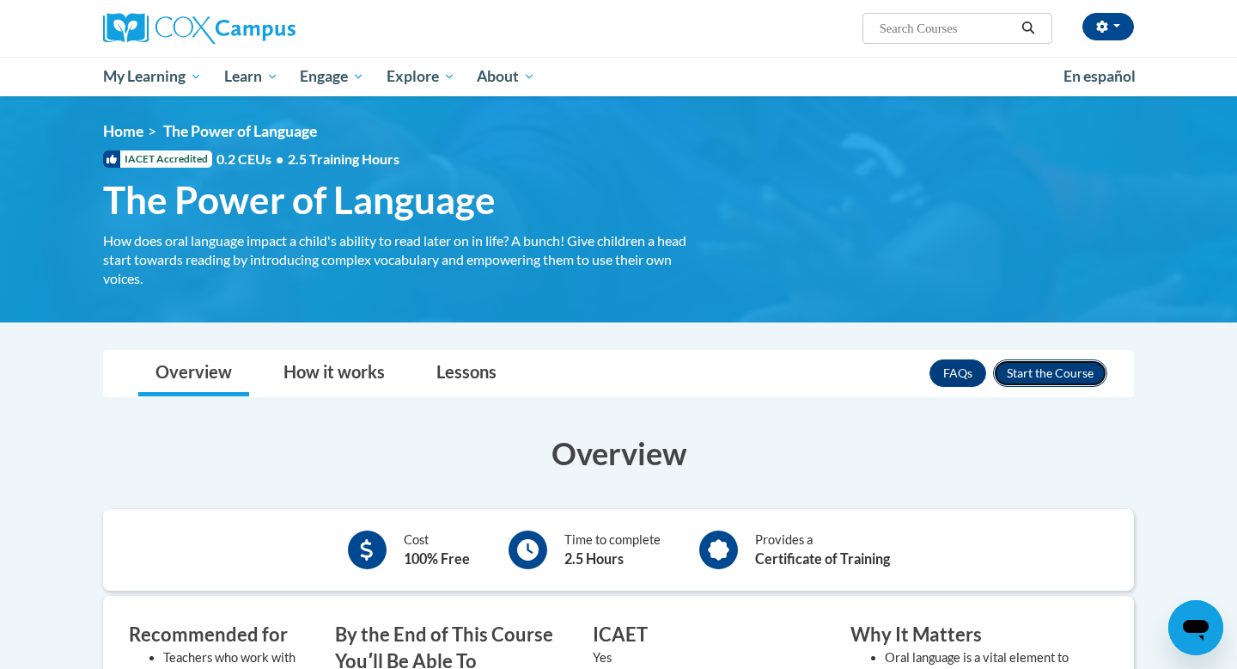
click at [1039, 371] on button "Enroll" at bounding box center [1050, 372] width 114 height 27
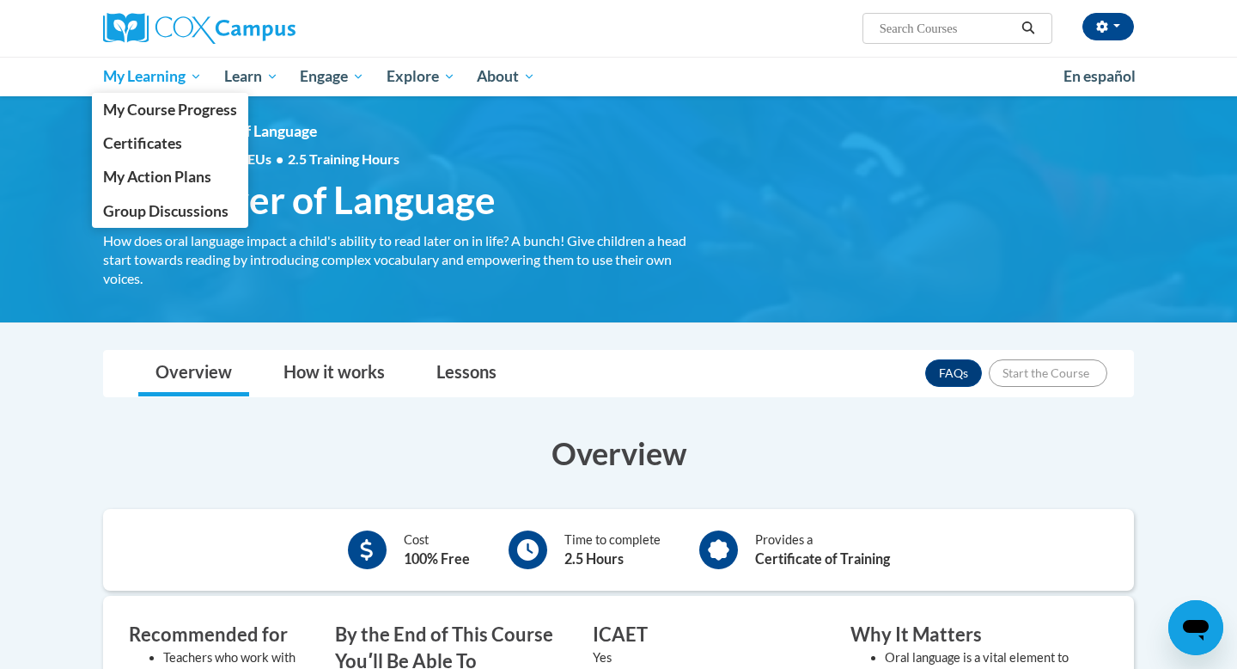
click at [935, 24] on input "Search..." at bounding box center [946, 28] width 137 height 21
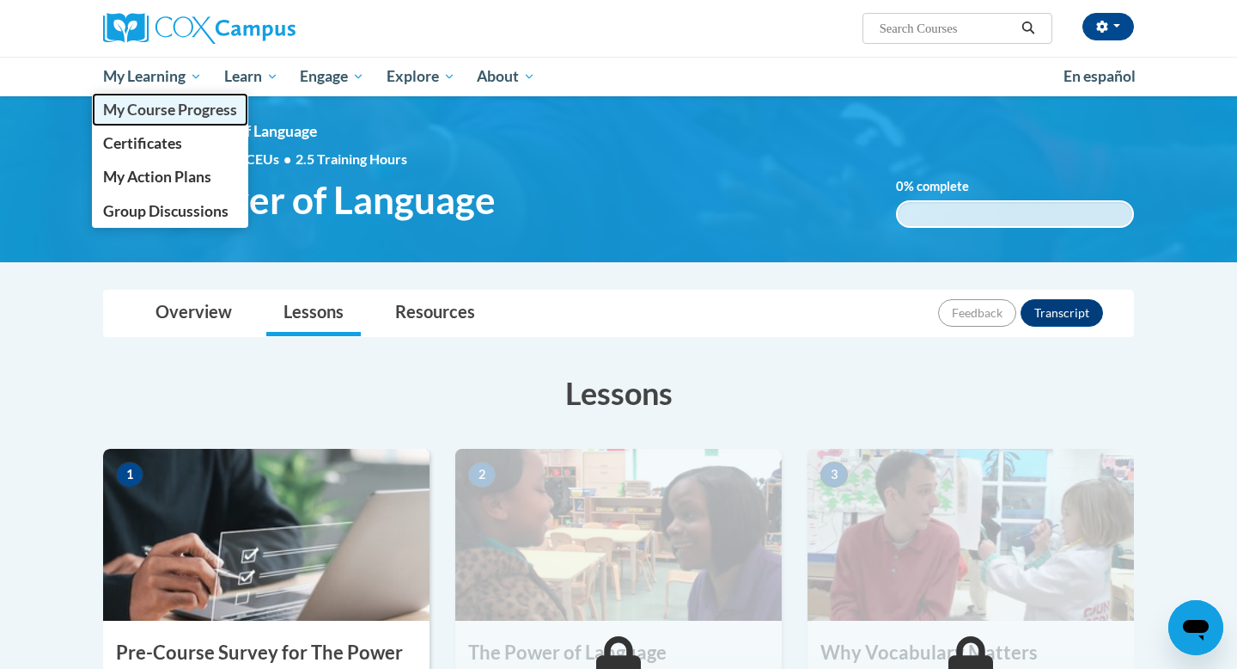
click at [143, 111] on span "My Course Progress" at bounding box center [170, 110] width 134 height 18
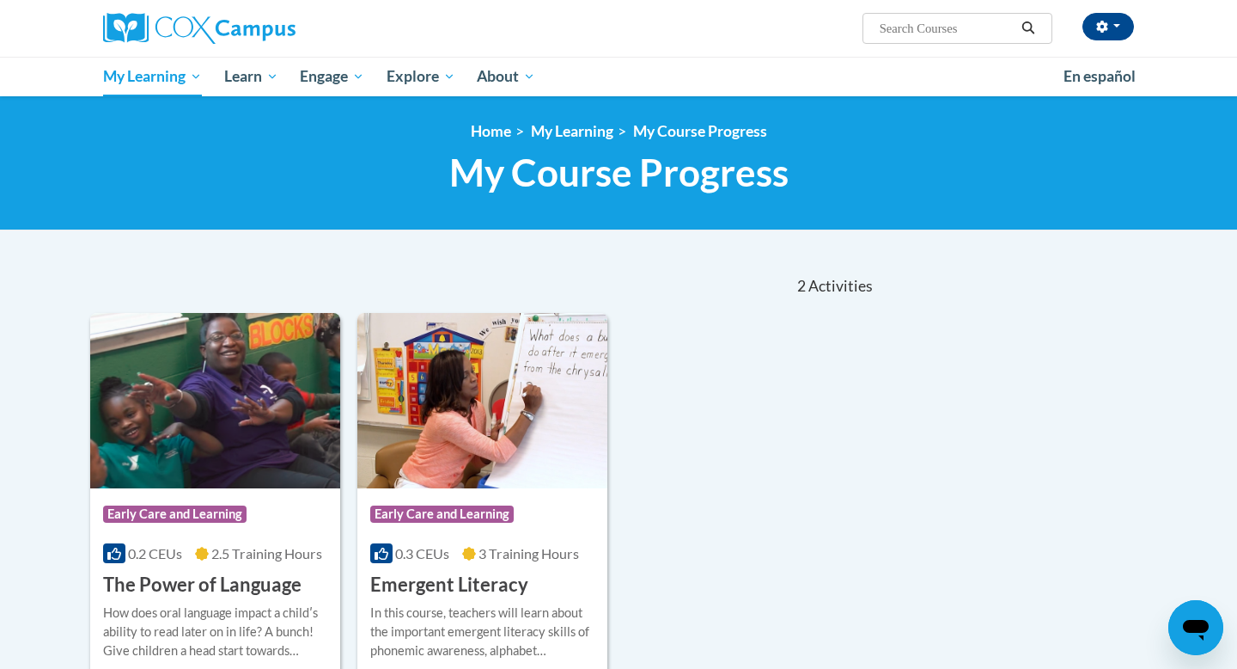
click at [962, 26] on input "Search..." at bounding box center [946, 28] width 137 height 21
type input "Building Word Knowledge"
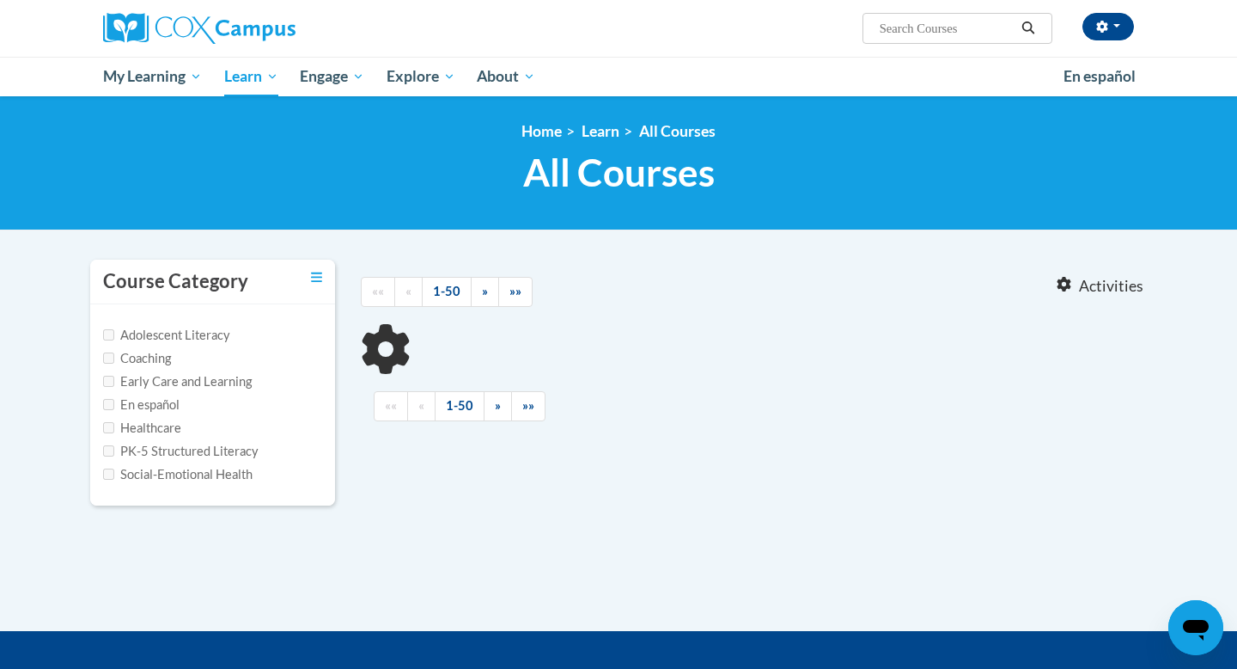
type input "Building Word Knowledge"
click at [933, 36] on input "Building Word Knowledge" at bounding box center [946, 28] width 137 height 21
type input "Building Word Knowledge"
click at [106, 380] on input "Early Care and Learning" at bounding box center [108, 381] width 11 height 11
checkbox input "true"
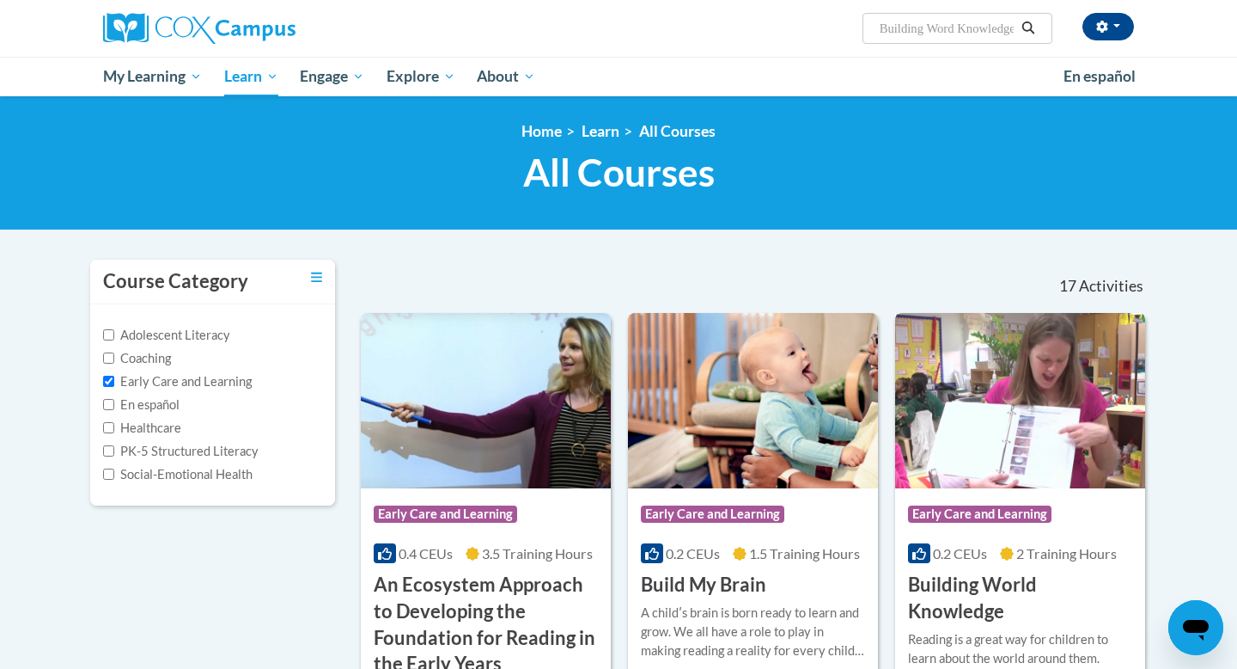
click at [1023, 583] on h3 "Building World Knowledge" at bounding box center [1020, 597] width 224 height 53
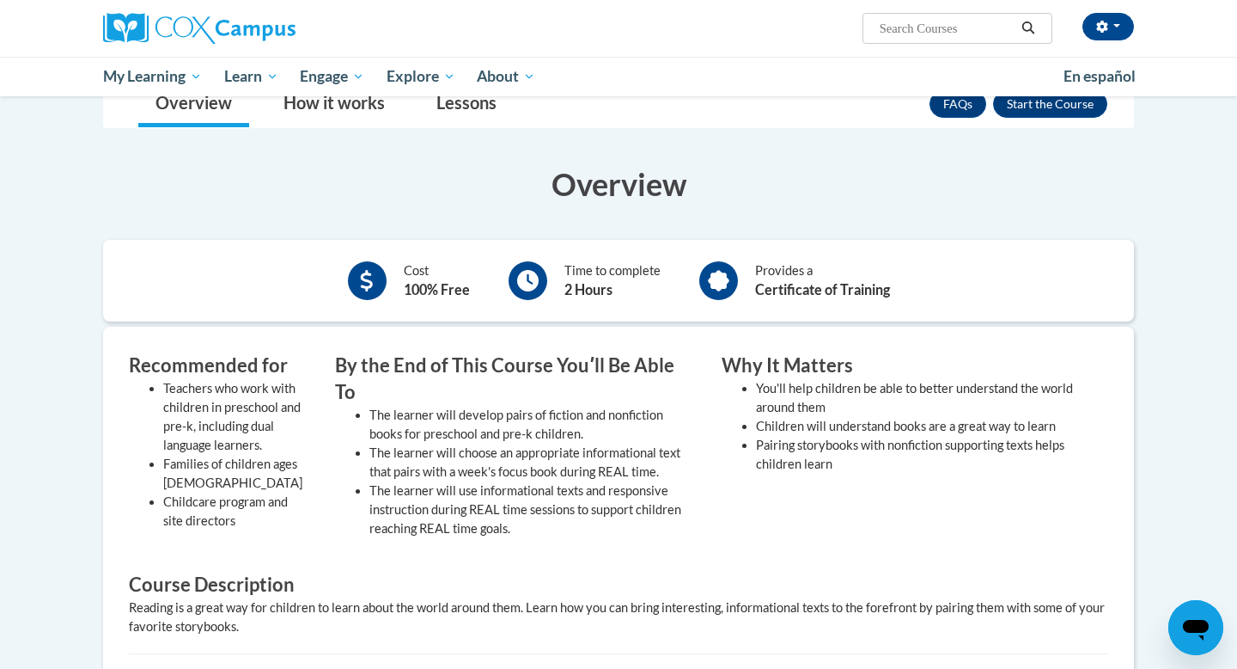
scroll to position [271, 0]
click at [1050, 106] on button "Enroll" at bounding box center [1050, 102] width 114 height 27
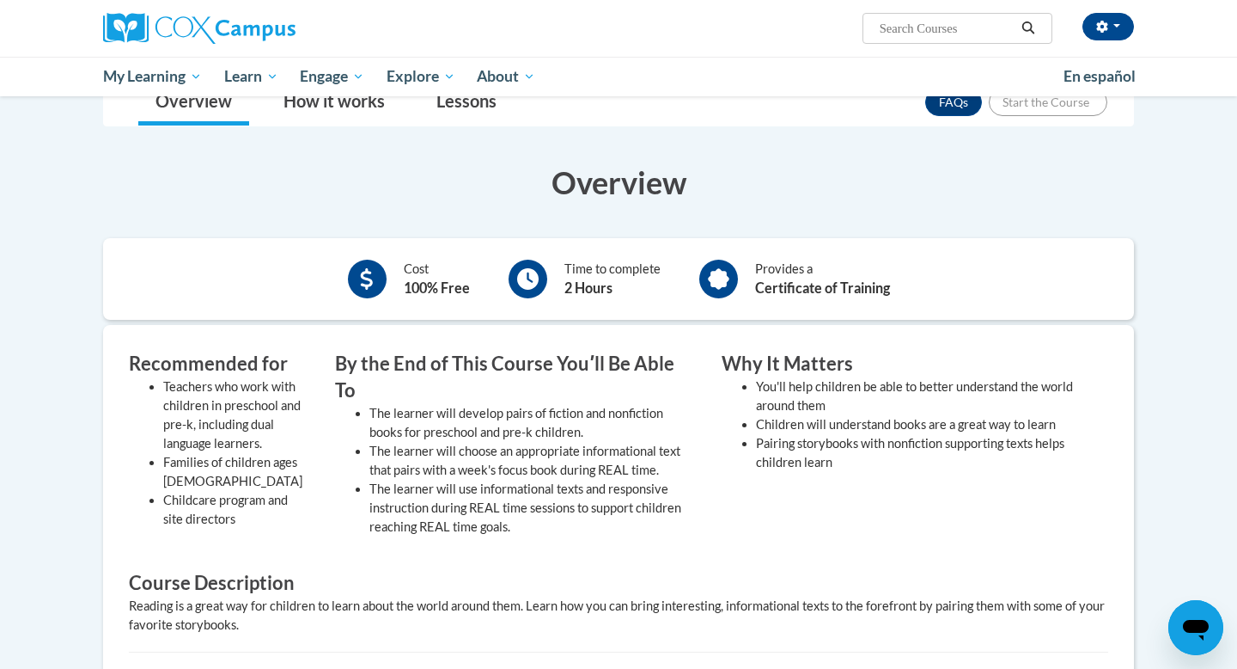
click at [126, 78] on span "My Learning" at bounding box center [152, 76] width 99 height 21
click at [160, 76] on span "My Learning" at bounding box center [152, 76] width 99 height 21
click at [397, 257] on div "Cost 100% Free" at bounding box center [409, 278] width 148 height 47
click at [722, 196] on h3 "Overview" at bounding box center [618, 182] width 1031 height 43
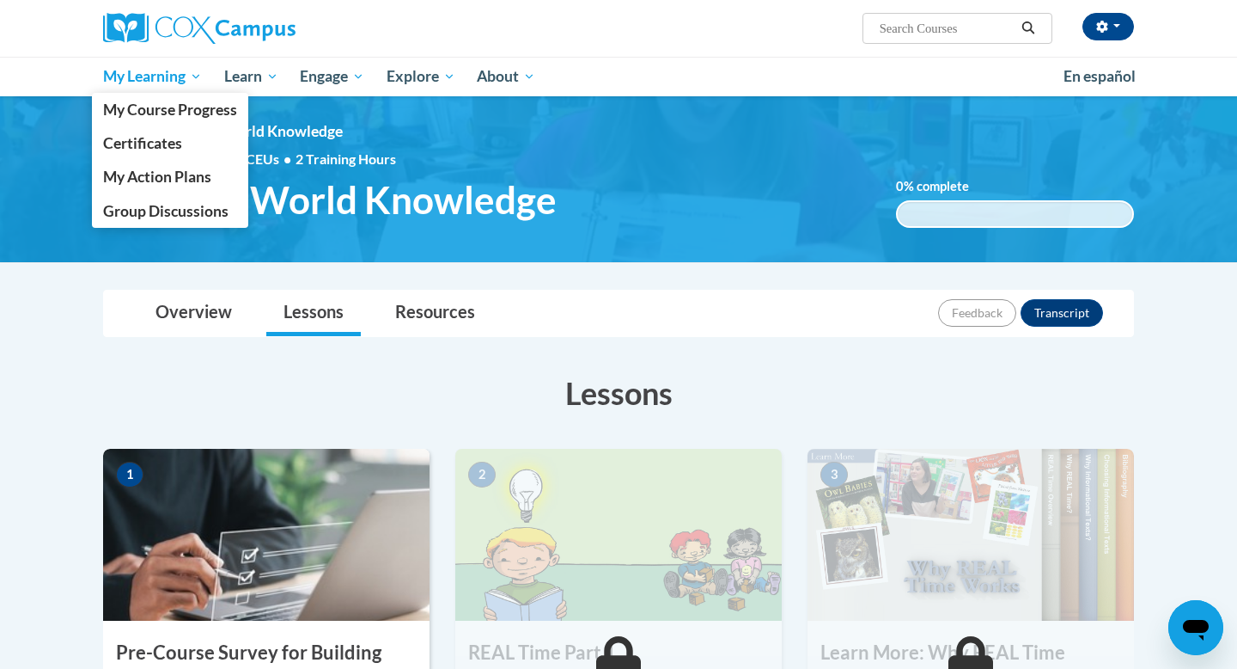
click at [156, 74] on span "My Learning" at bounding box center [152, 76] width 99 height 21
click at [144, 108] on span "My Course Progress" at bounding box center [170, 110] width 134 height 18
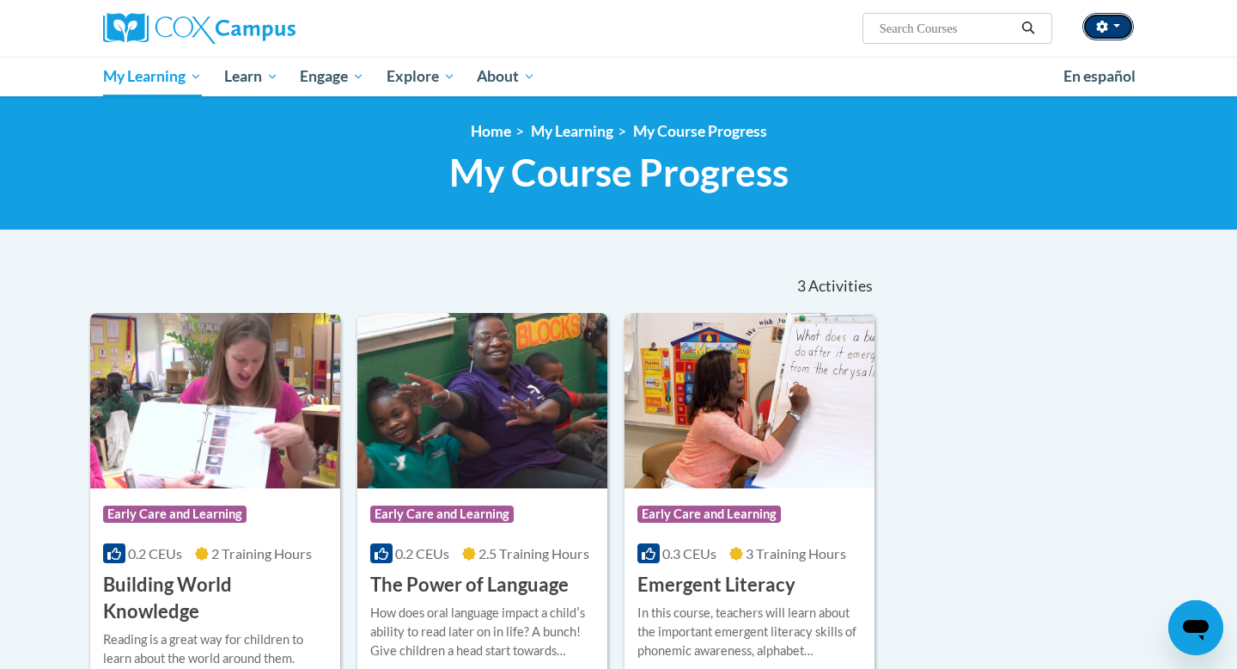
click at [1097, 26] on icon "button" at bounding box center [1102, 27] width 12 height 12
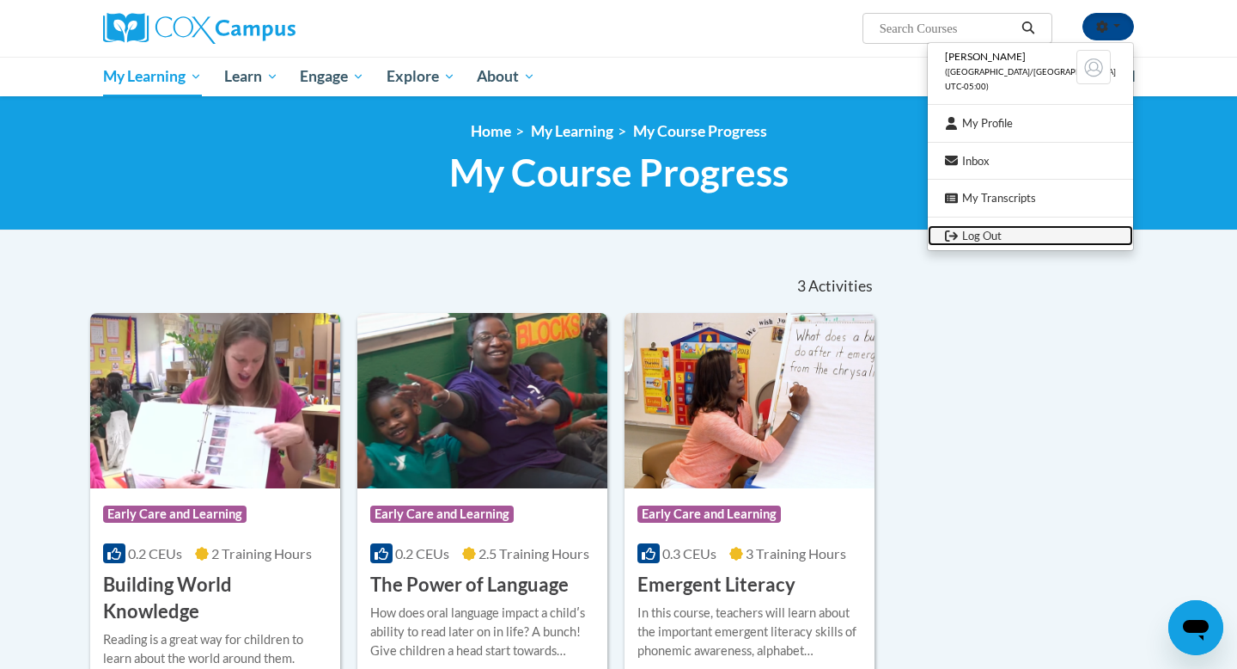
click at [1007, 232] on link "Log Out" at bounding box center [1030, 235] width 205 height 21
